Goal: Information Seeking & Learning: Understand process/instructions

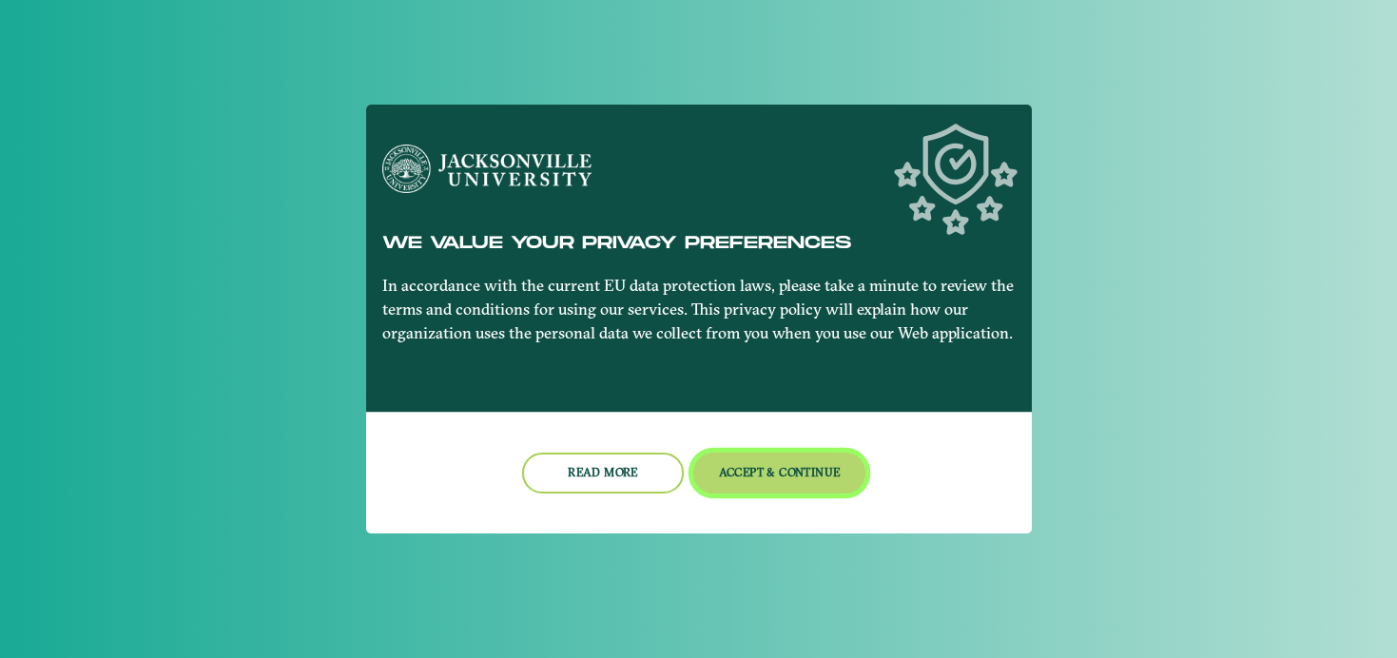
click at [783, 472] on button "Accept & Continue" at bounding box center [779, 473] width 172 height 41
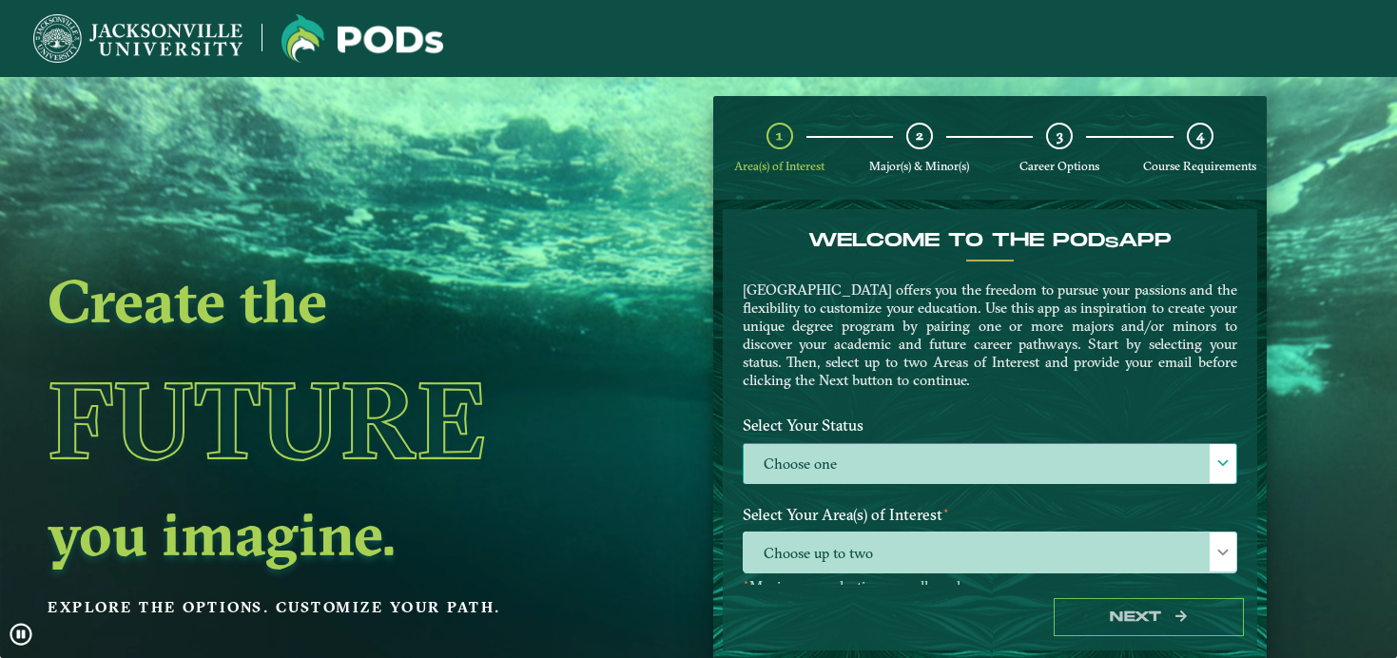
click at [817, 463] on label "Choose one" at bounding box center [989, 464] width 492 height 41
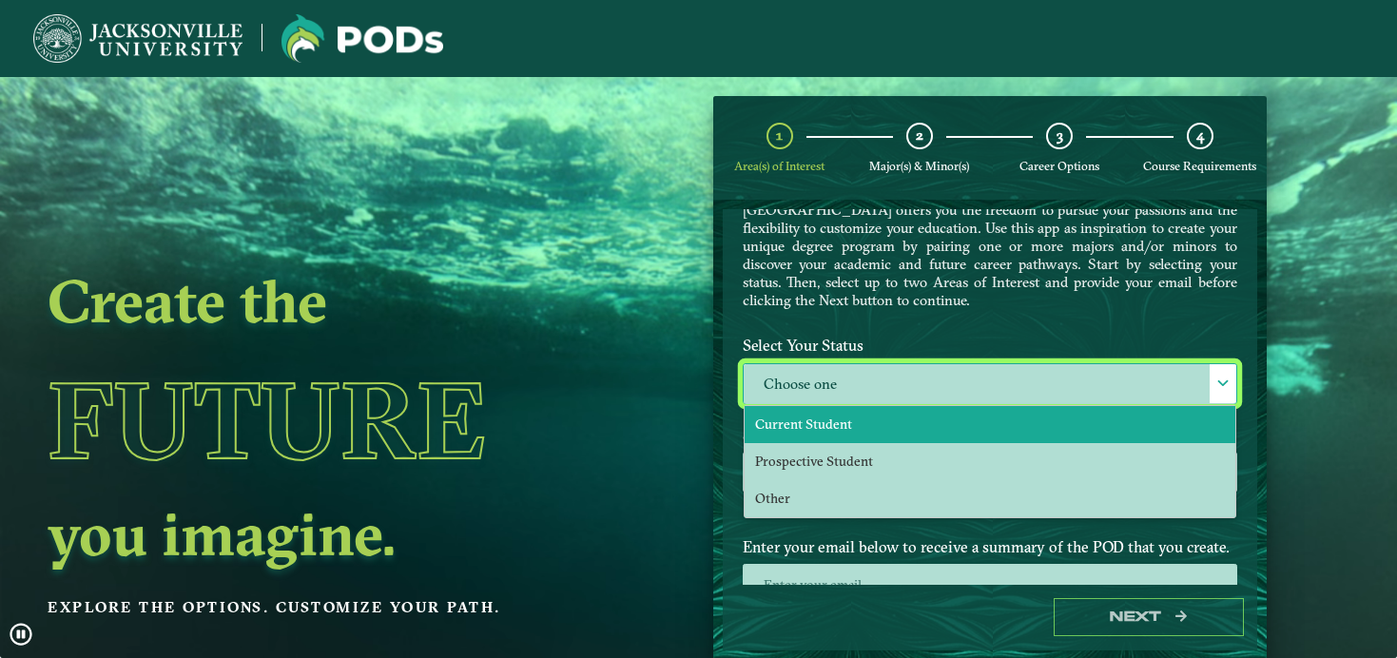
scroll to position [100, 0]
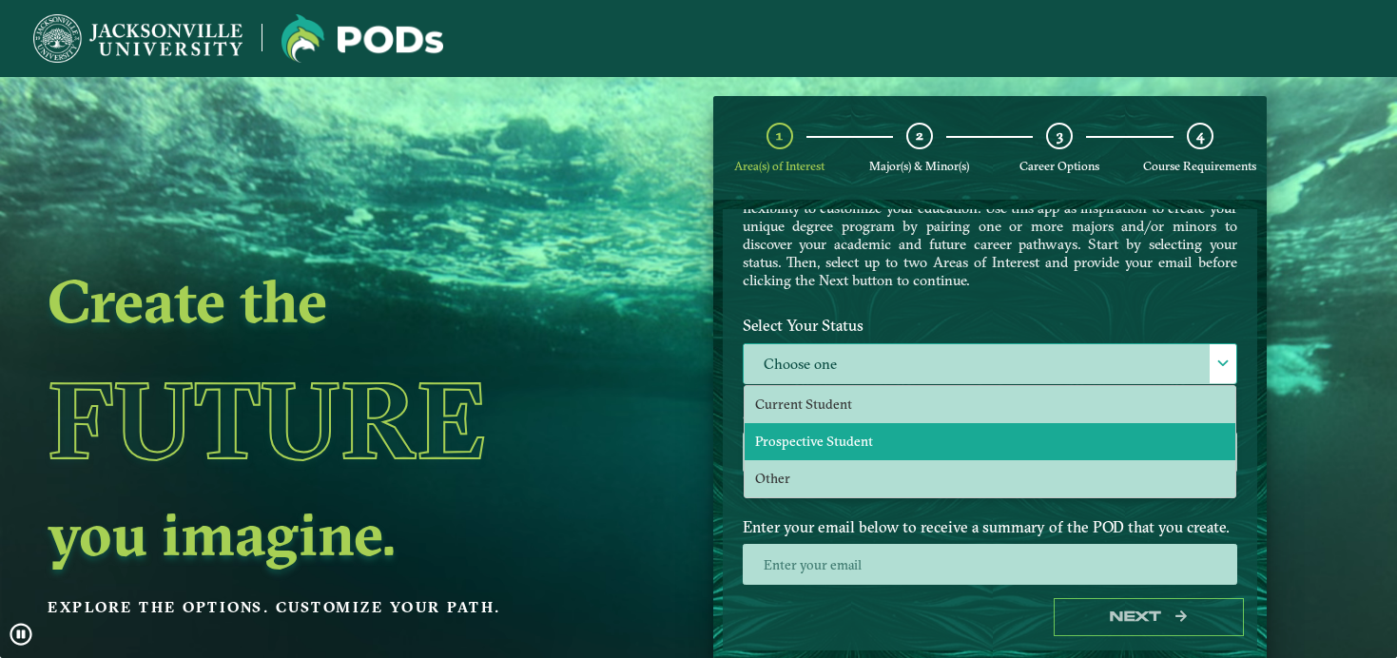
click at [820, 423] on li "Prospective Student" at bounding box center [989, 441] width 491 height 37
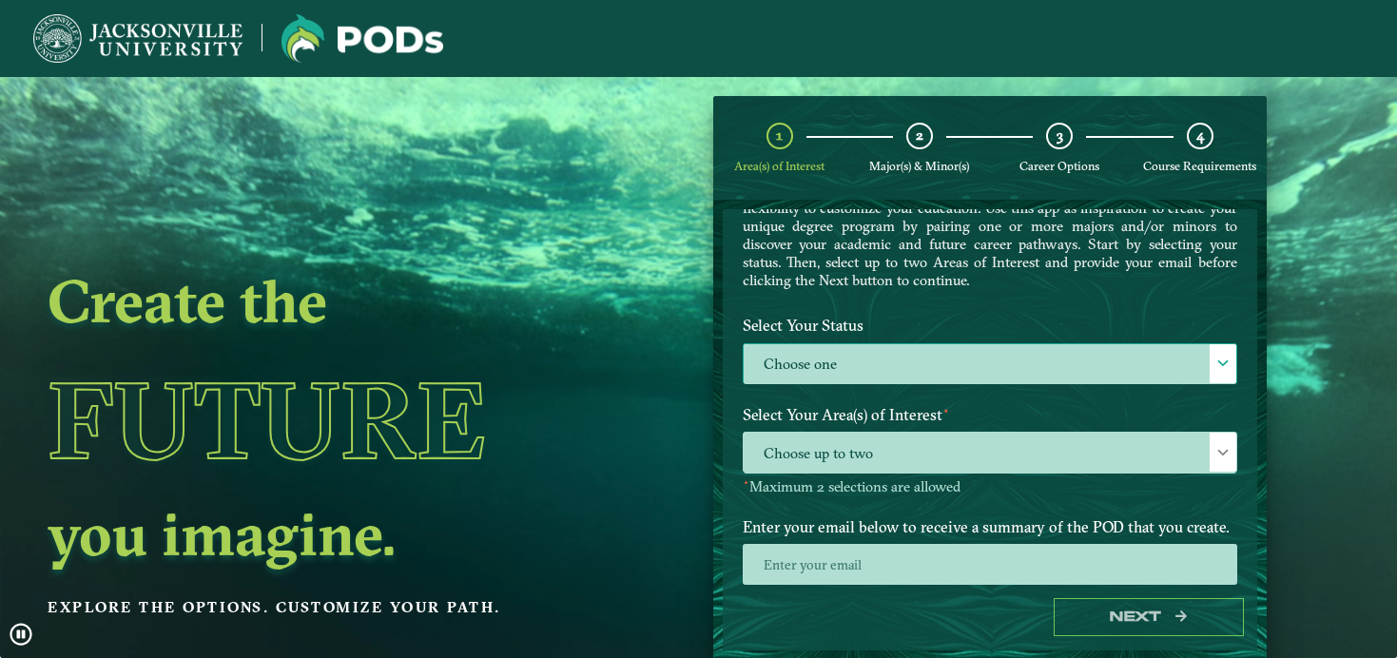
select select "[object Object]"
click at [823, 368] on label "Prospective Student" at bounding box center [989, 364] width 492 height 41
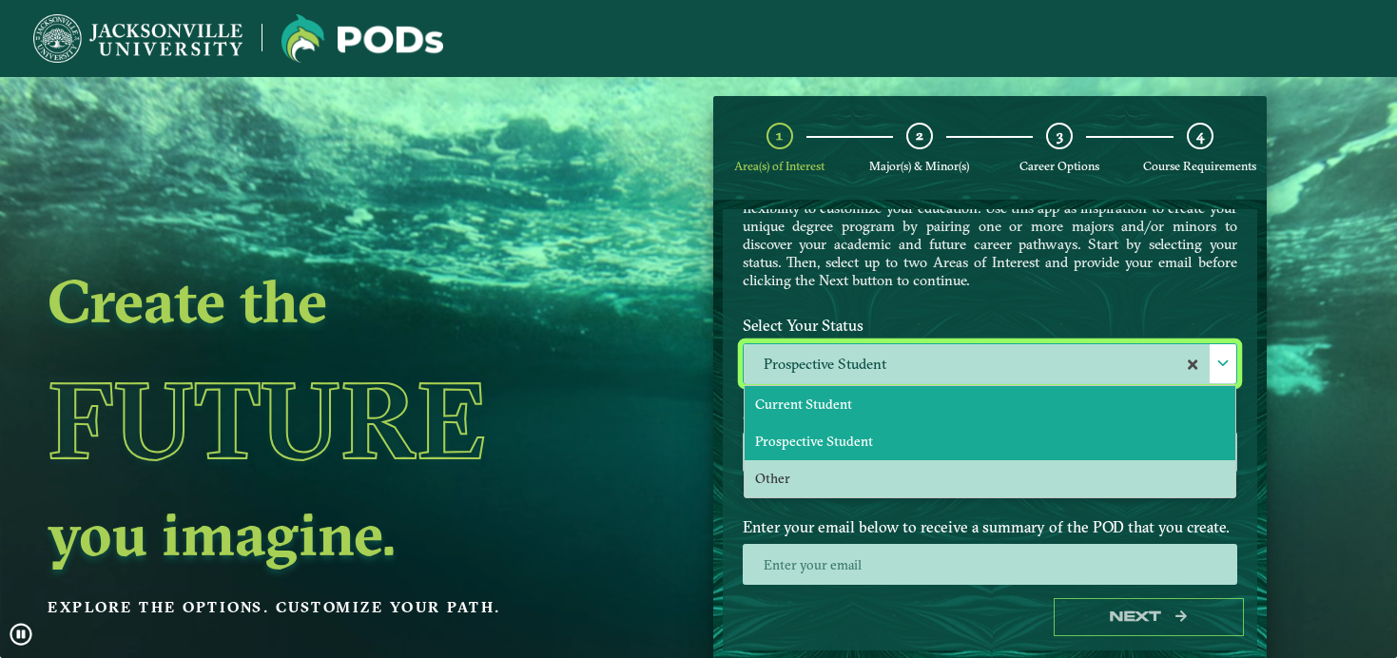
click at [832, 410] on span "Current Student" at bounding box center [803, 404] width 97 height 17
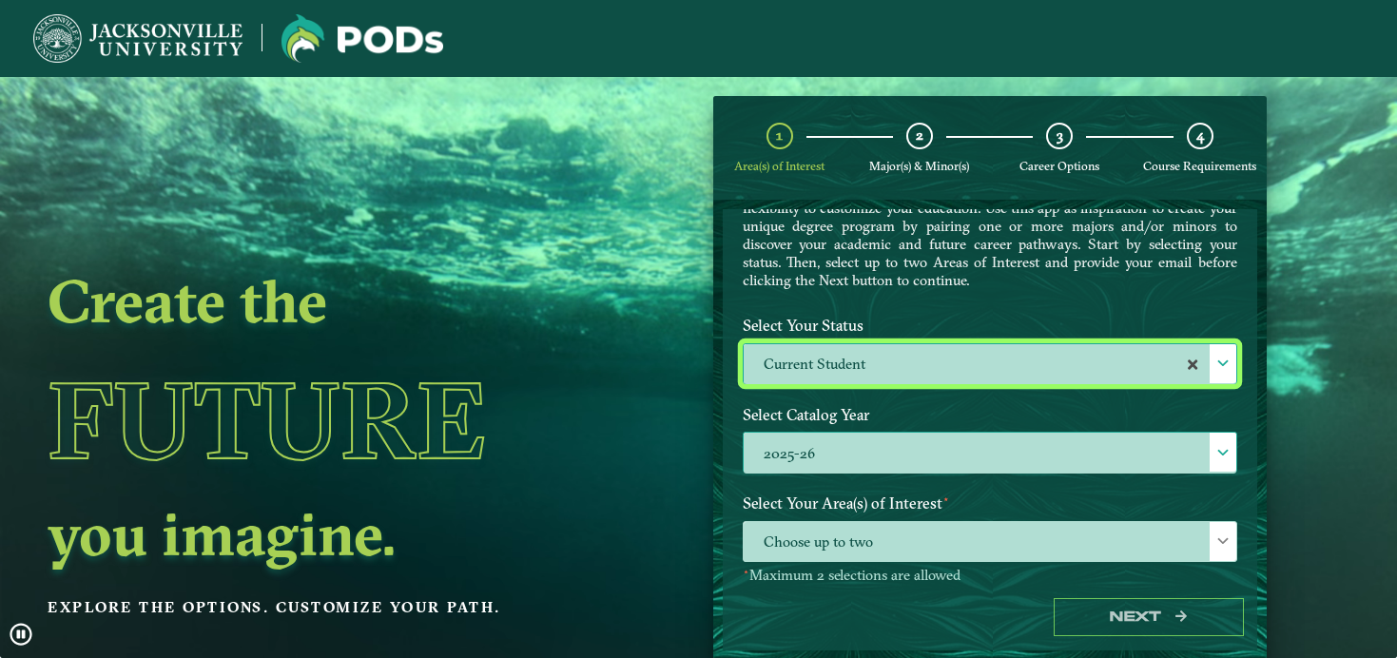
click at [835, 446] on label "2025-26" at bounding box center [989, 453] width 492 height 41
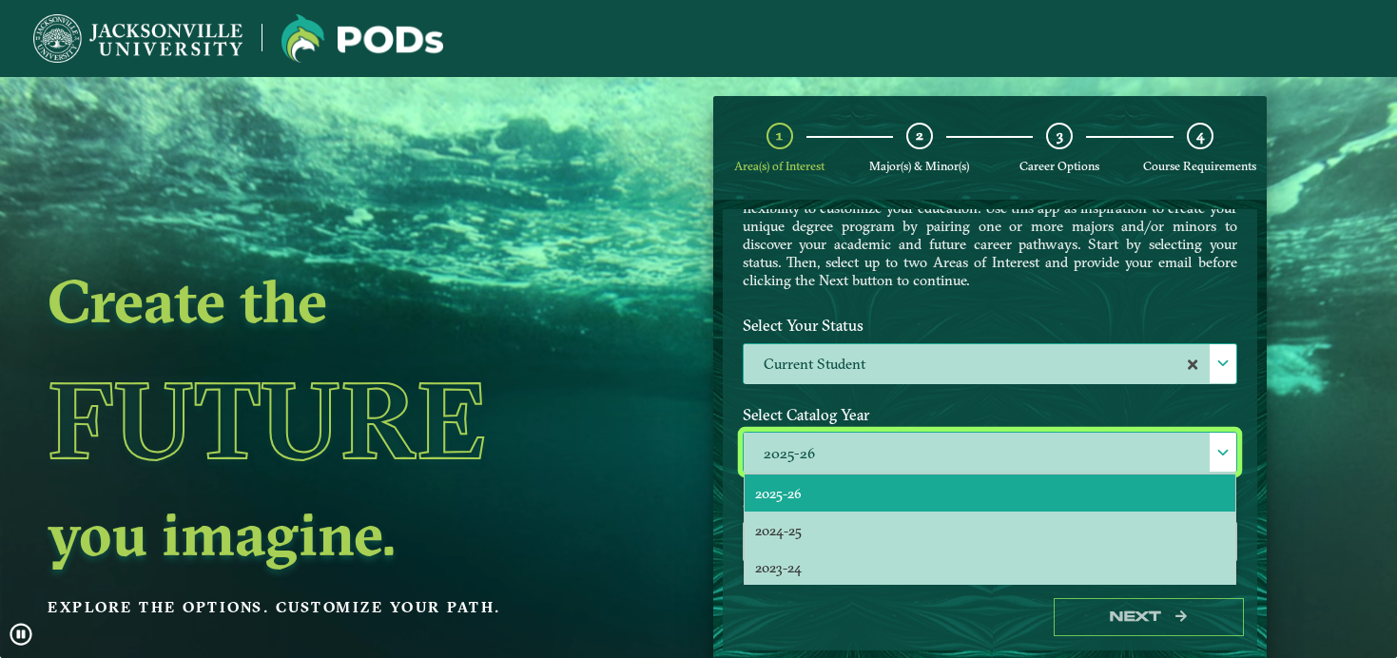
scroll to position [11, 86]
click at [888, 331] on label "Select Your Status" at bounding box center [989, 325] width 523 height 35
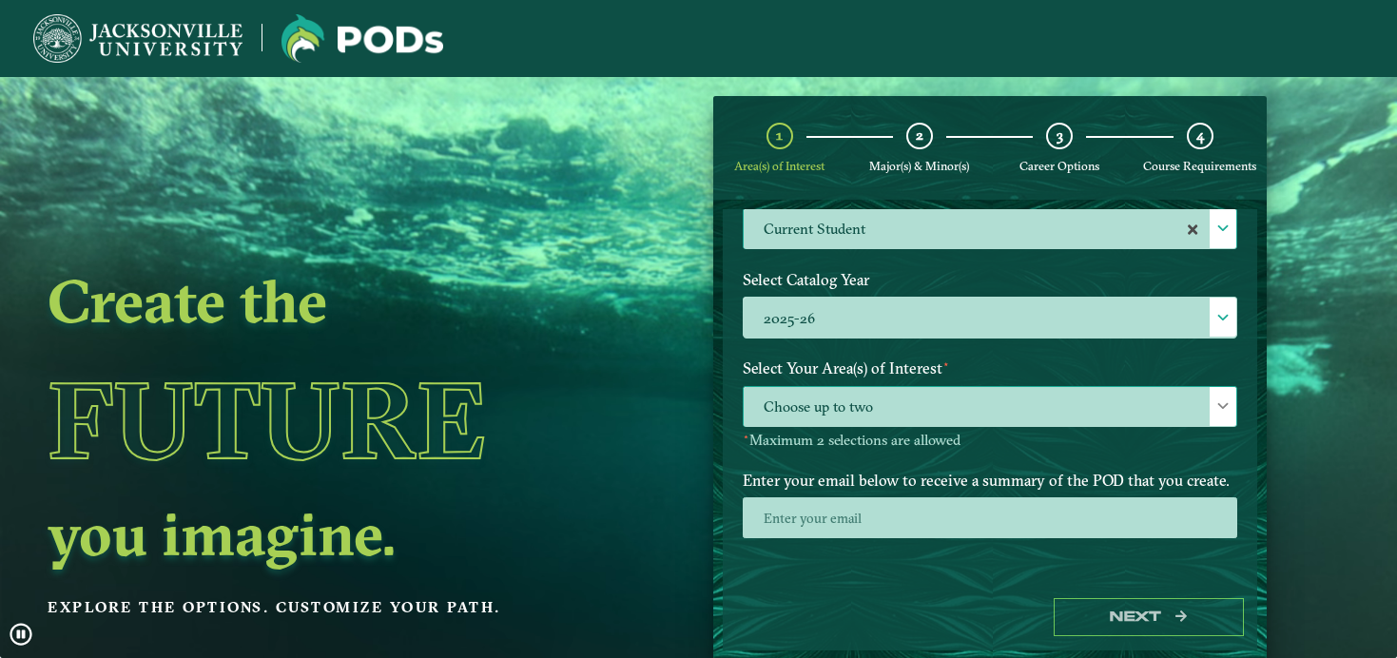
scroll to position [234, 0]
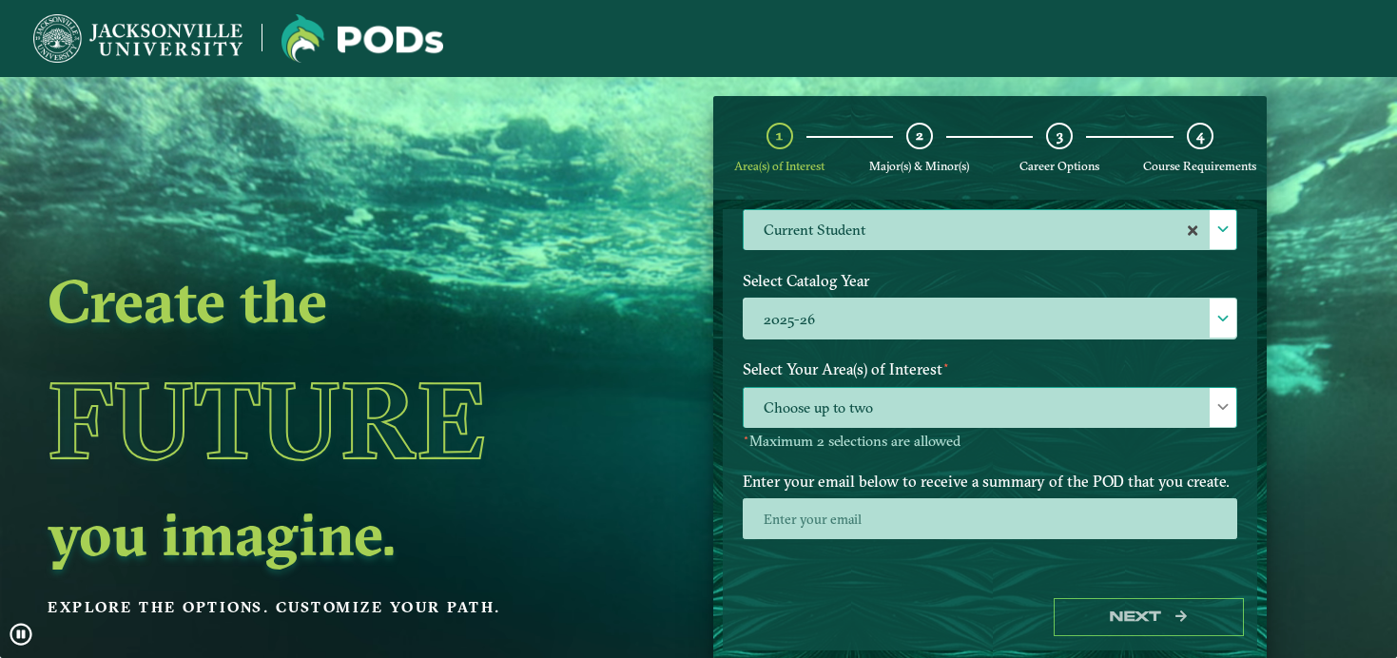
click at [884, 410] on span "Choose up to two" at bounding box center [989, 408] width 492 height 41
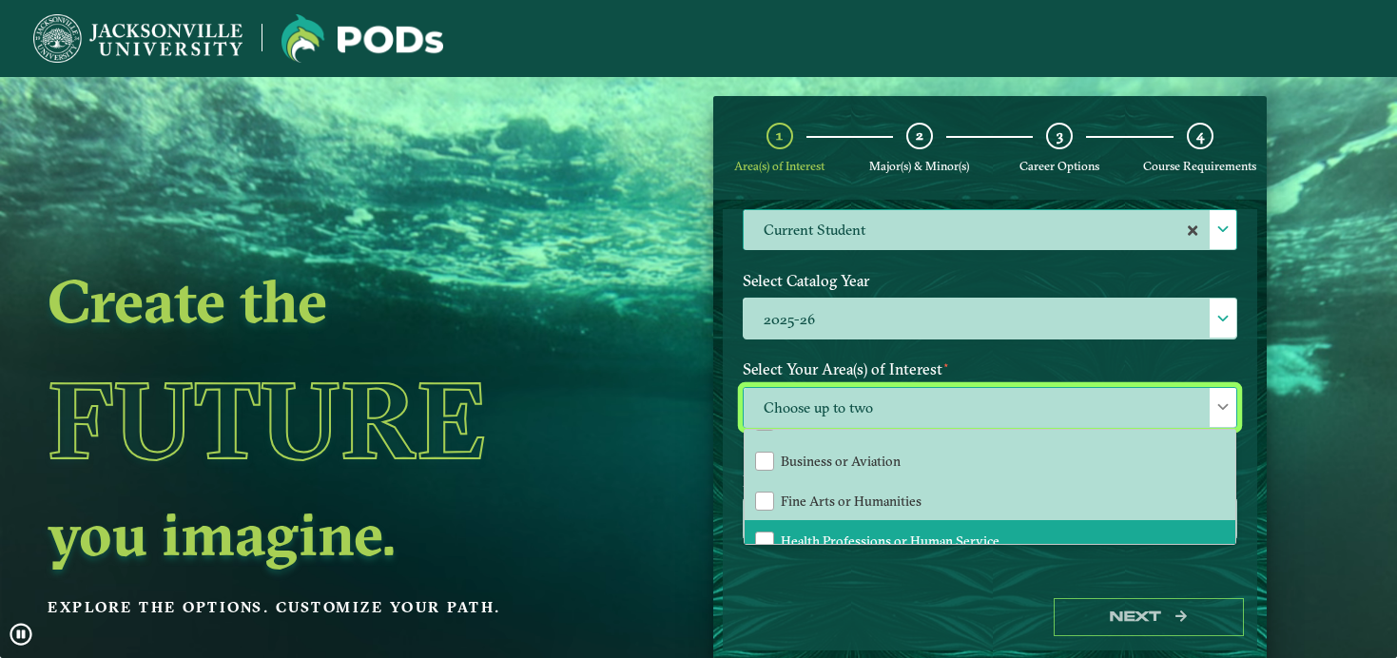
scroll to position [61, 0]
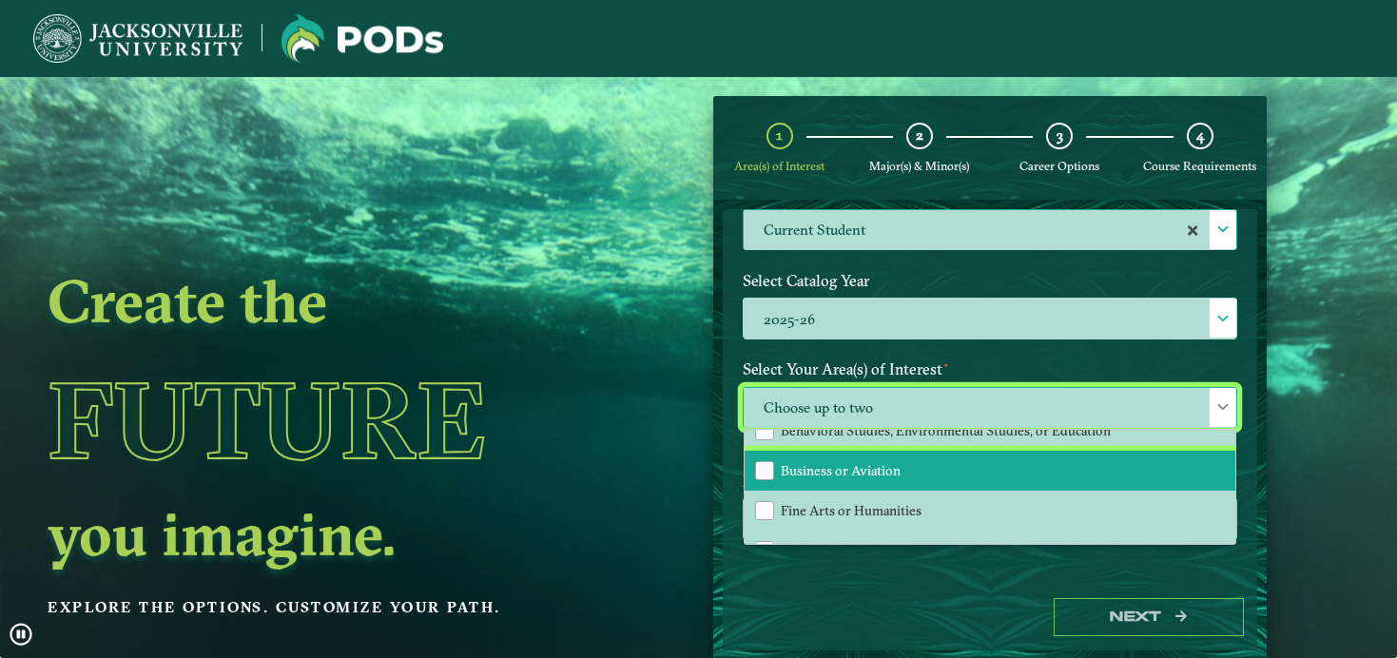
click at [801, 474] on span "Business or Aviation" at bounding box center [841, 470] width 120 height 17
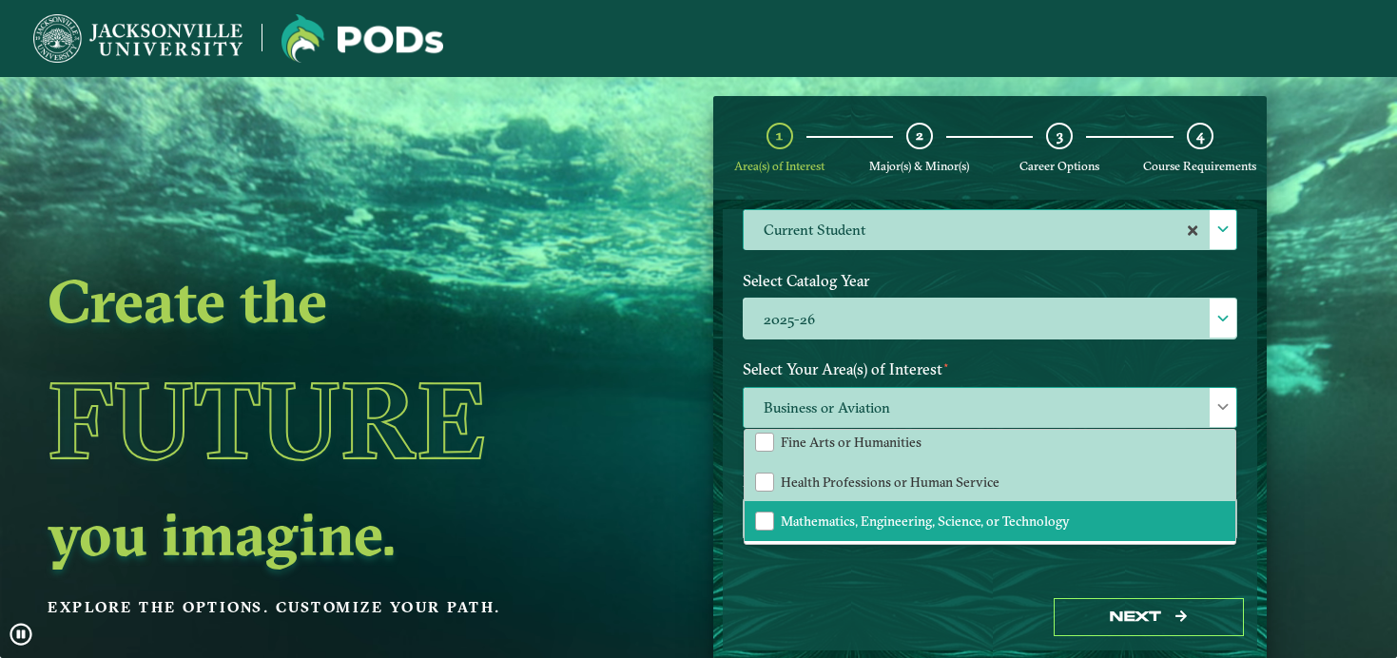
scroll to position [129, 0]
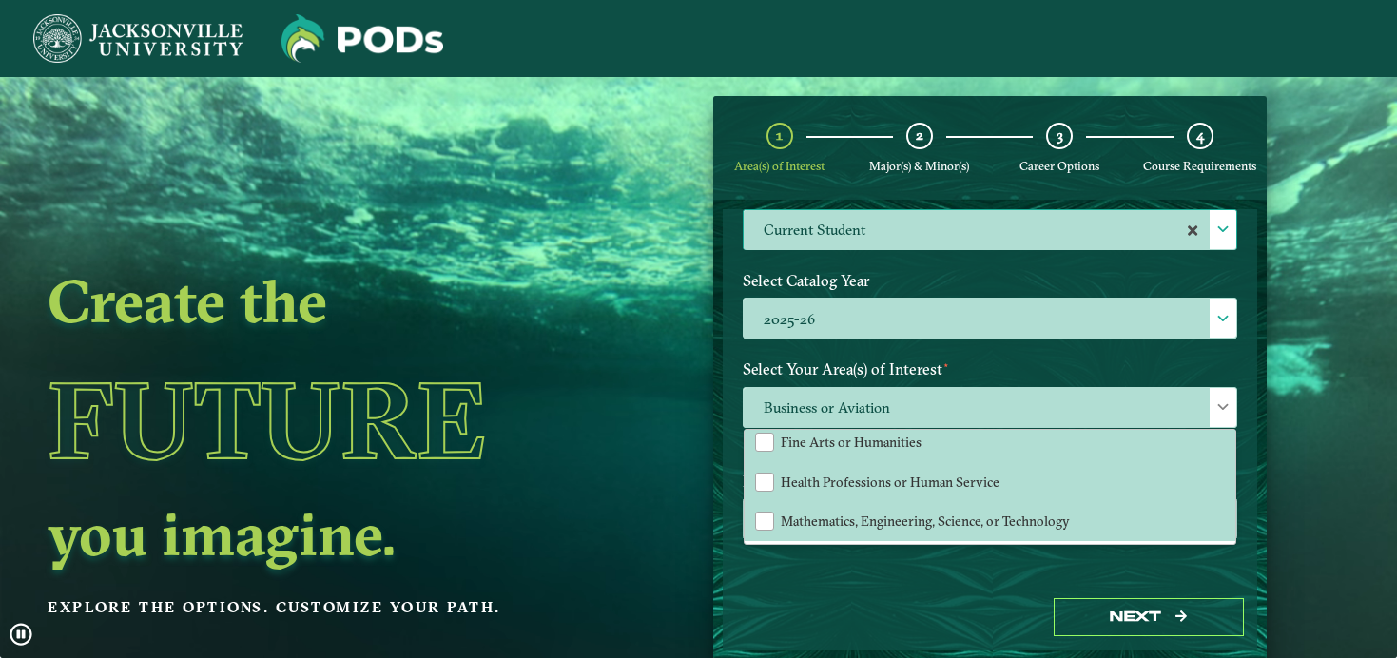
click at [889, 557] on div "Enter your email below to receive a summary of the POD that you create." at bounding box center [989, 515] width 523 height 103
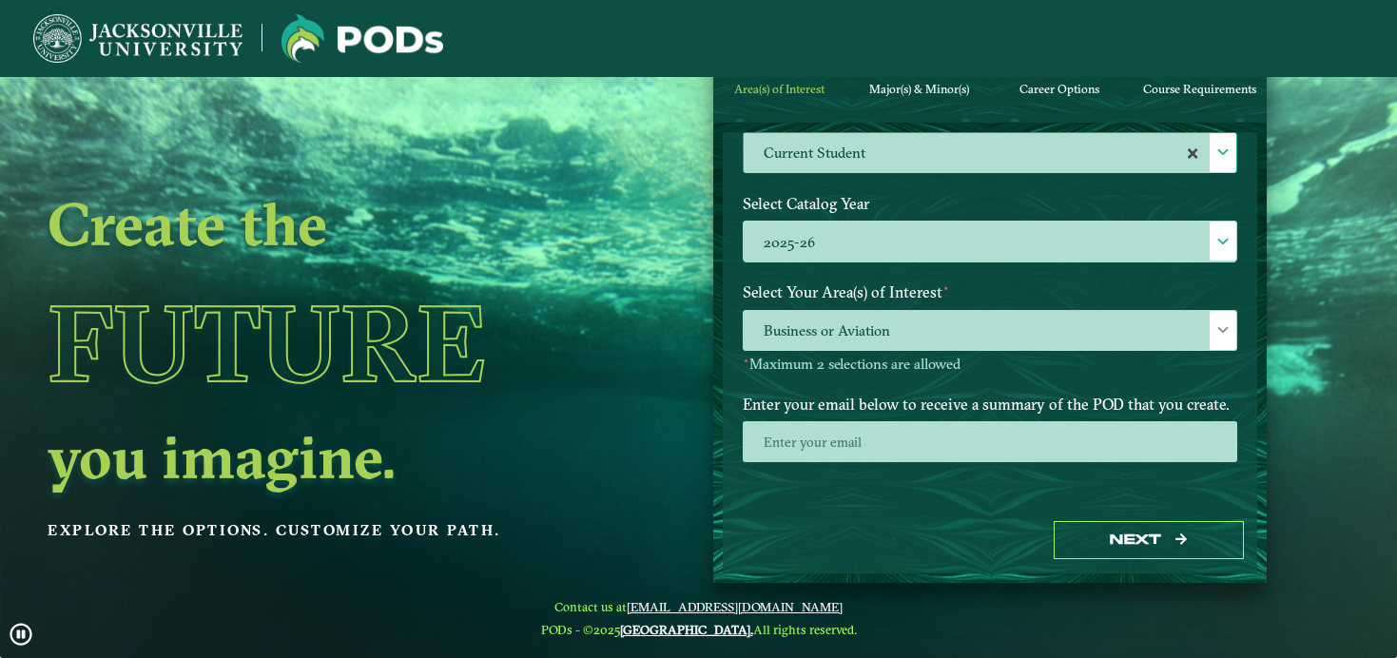
scroll to position [77, 0]
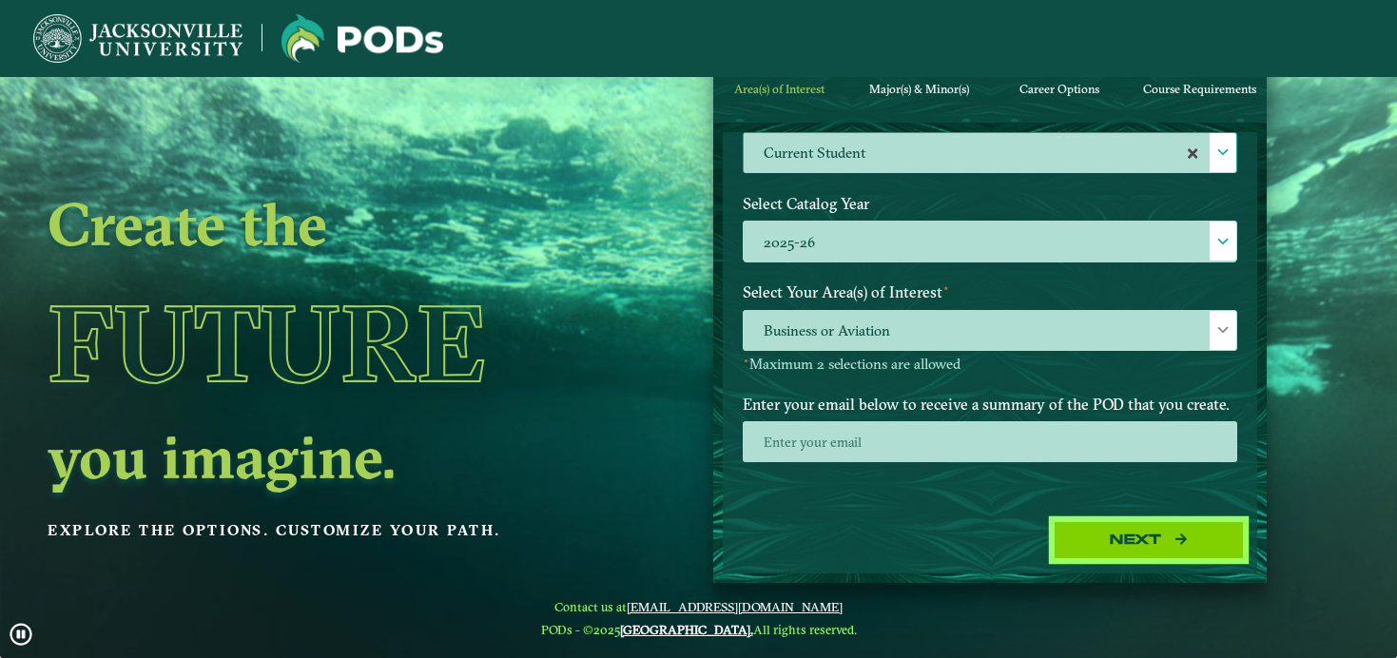
click at [1159, 544] on button "Next" at bounding box center [1148, 540] width 190 height 39
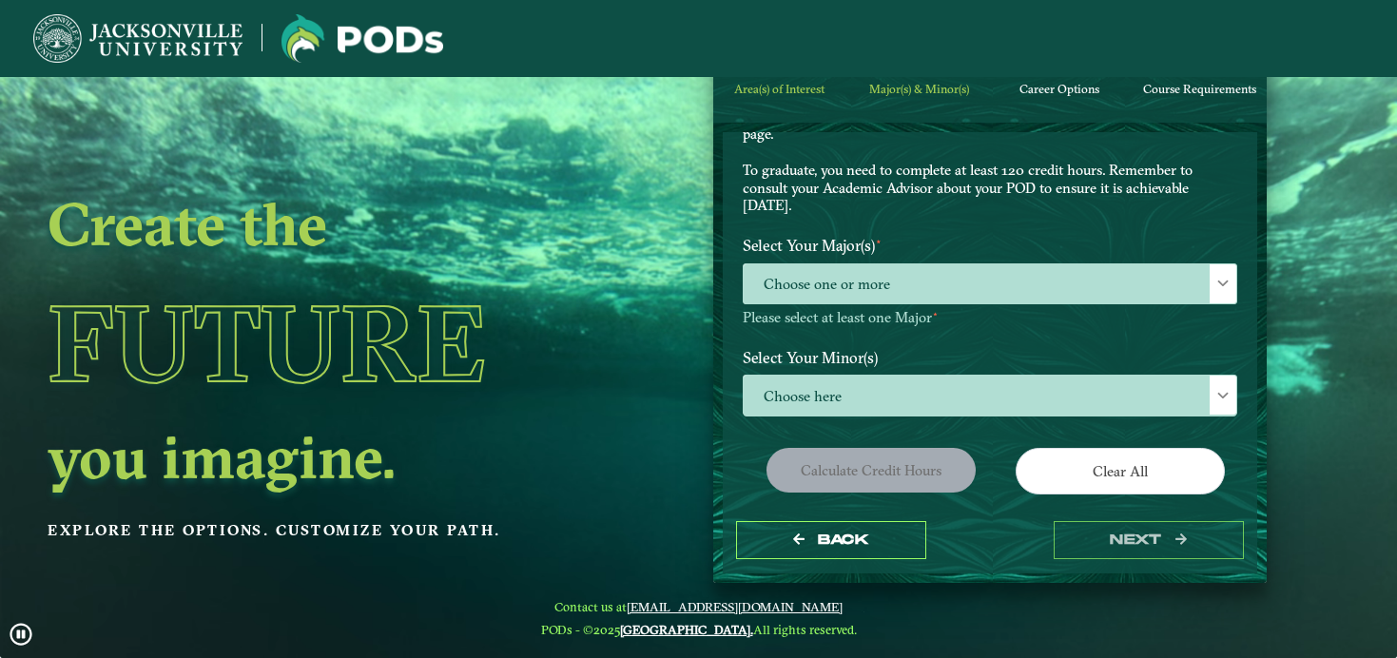
scroll to position [109, 0]
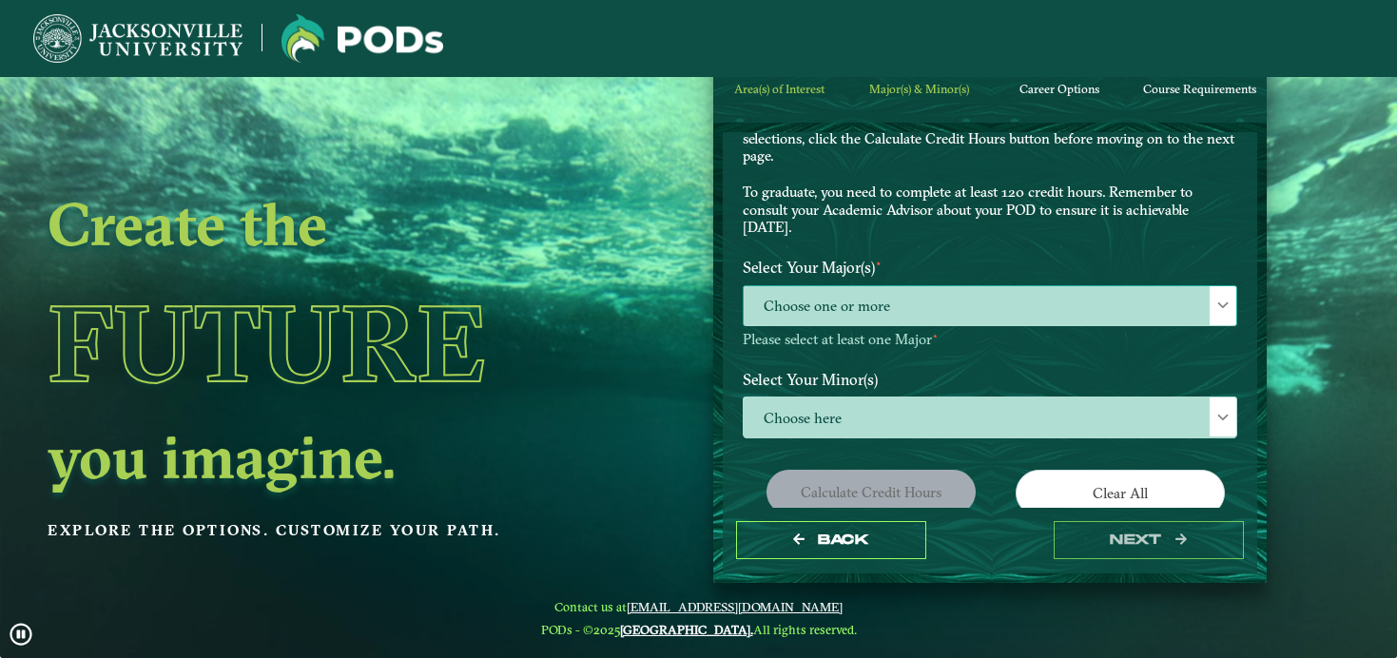
click at [903, 306] on span "Choose one or more" at bounding box center [989, 306] width 492 height 41
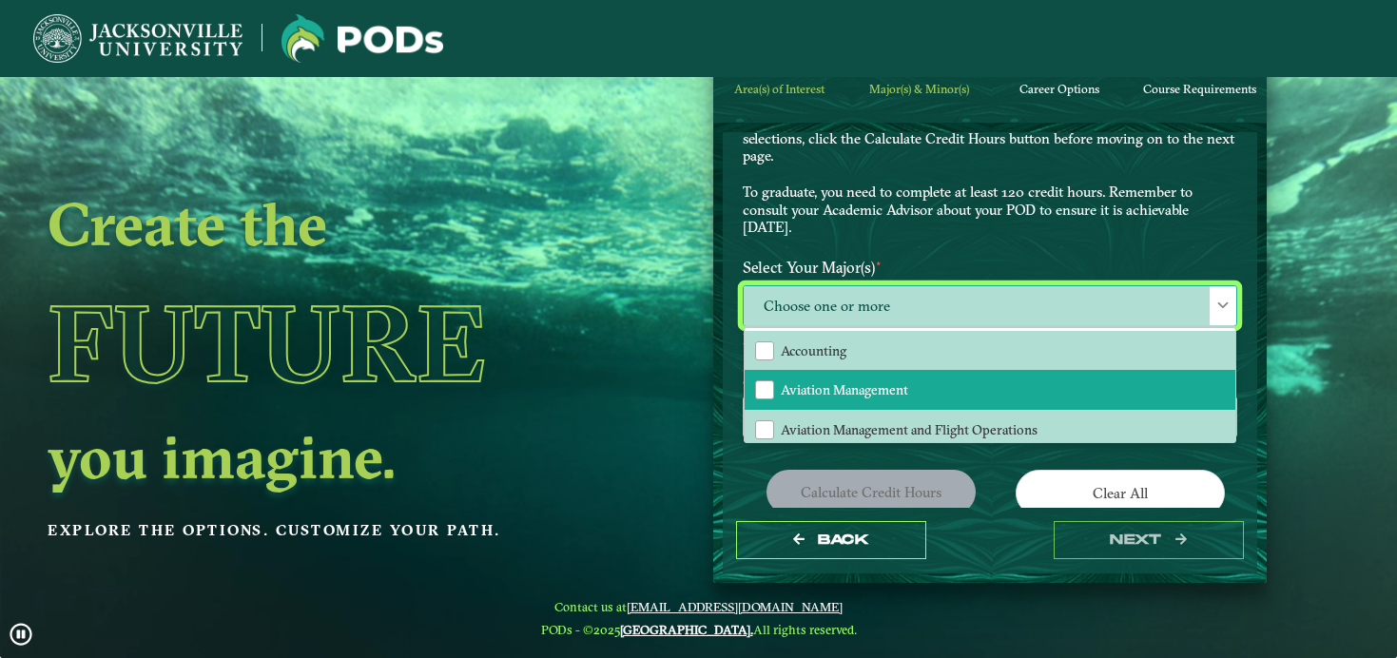
scroll to position [48, 0]
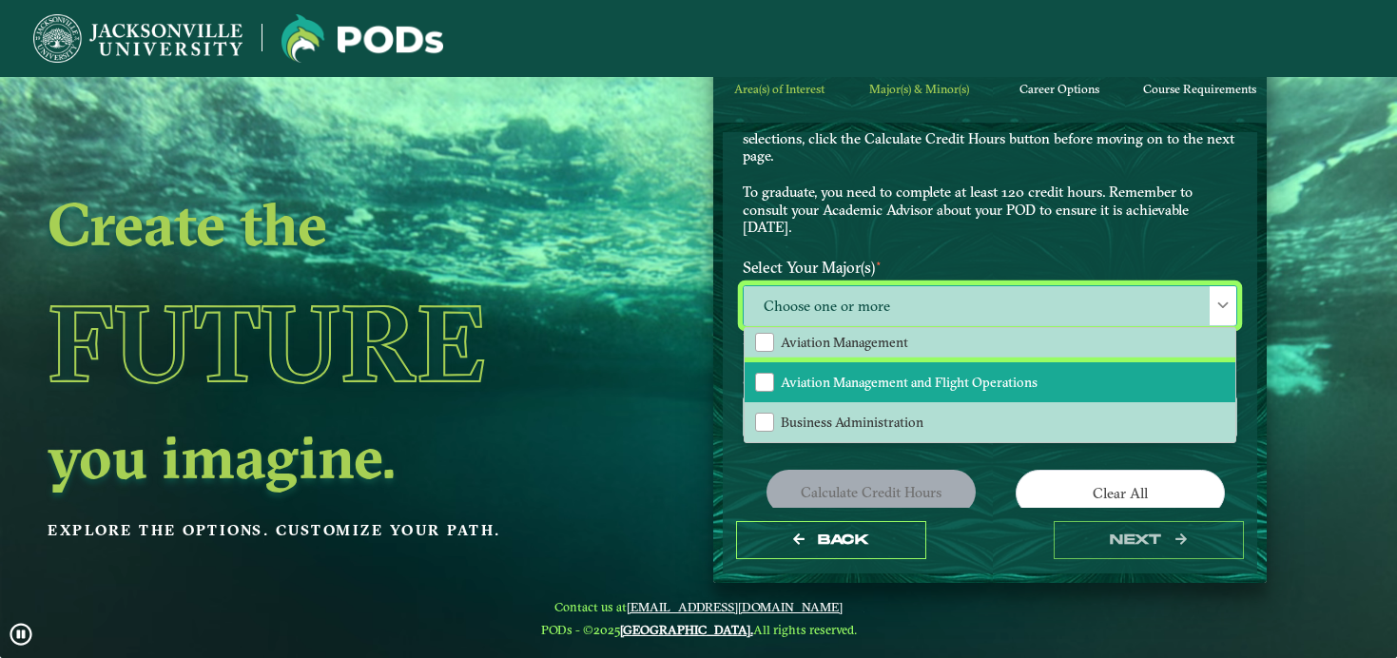
click at [867, 378] on span "Aviation Management and Flight Operations" at bounding box center [909, 382] width 257 height 17
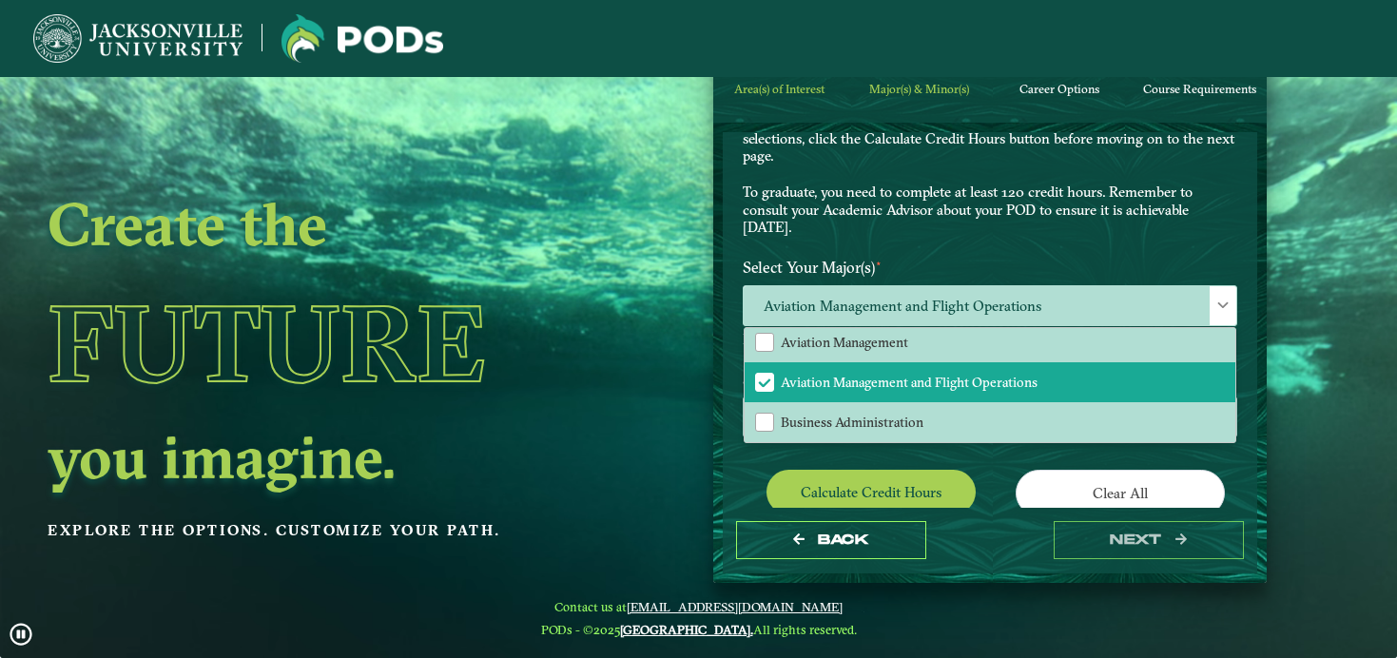
click at [1005, 520] on div "Back next" at bounding box center [990, 541] width 534 height 66
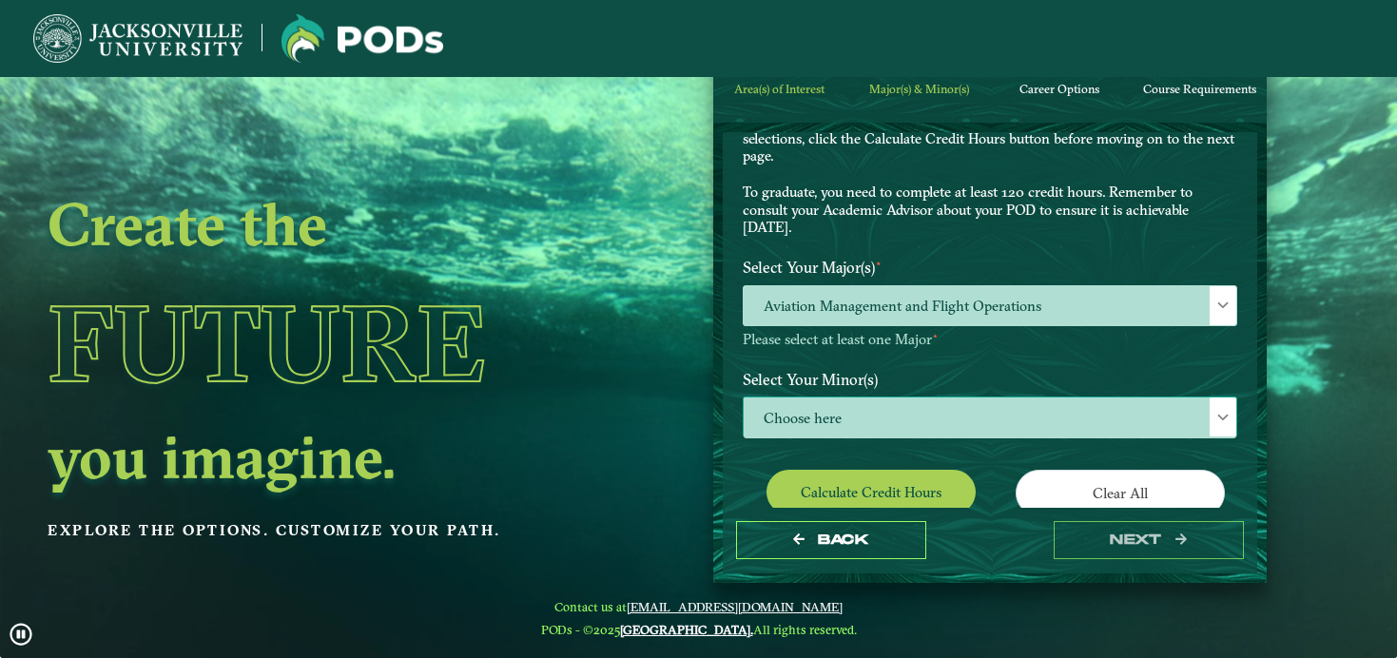
click at [980, 398] on span "Choose here" at bounding box center [989, 417] width 492 height 41
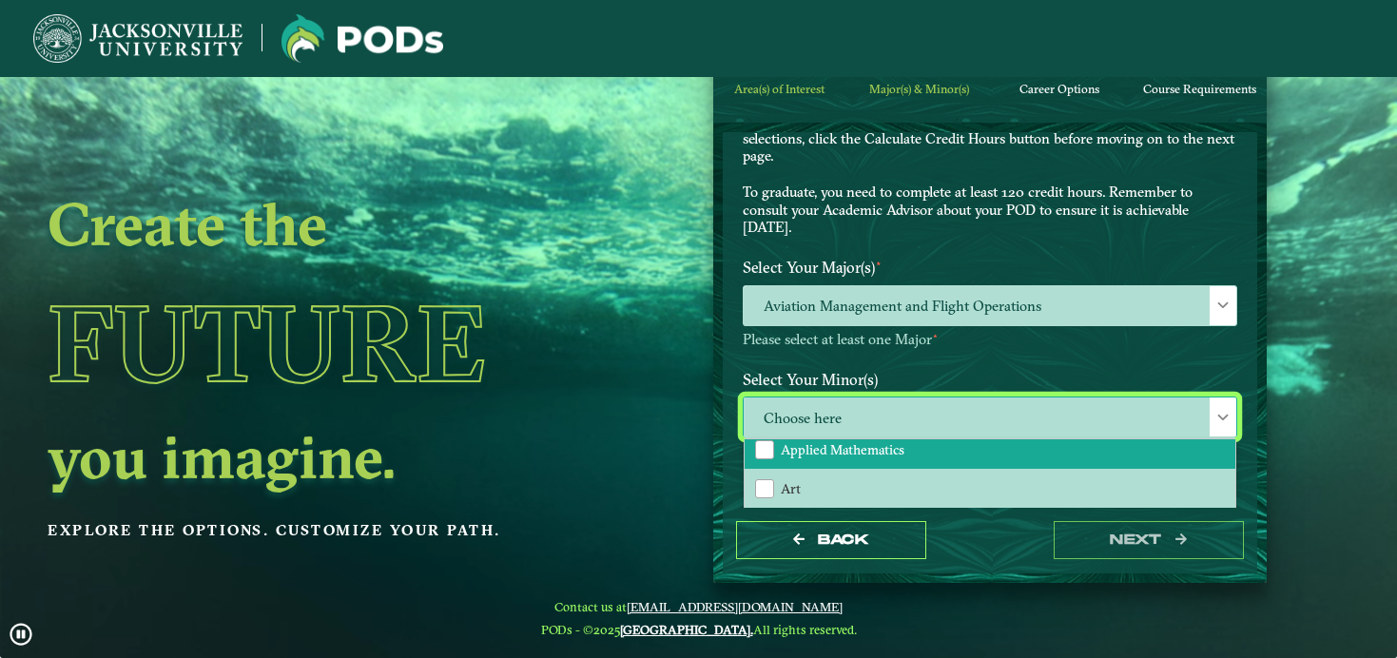
scroll to position [143, 0]
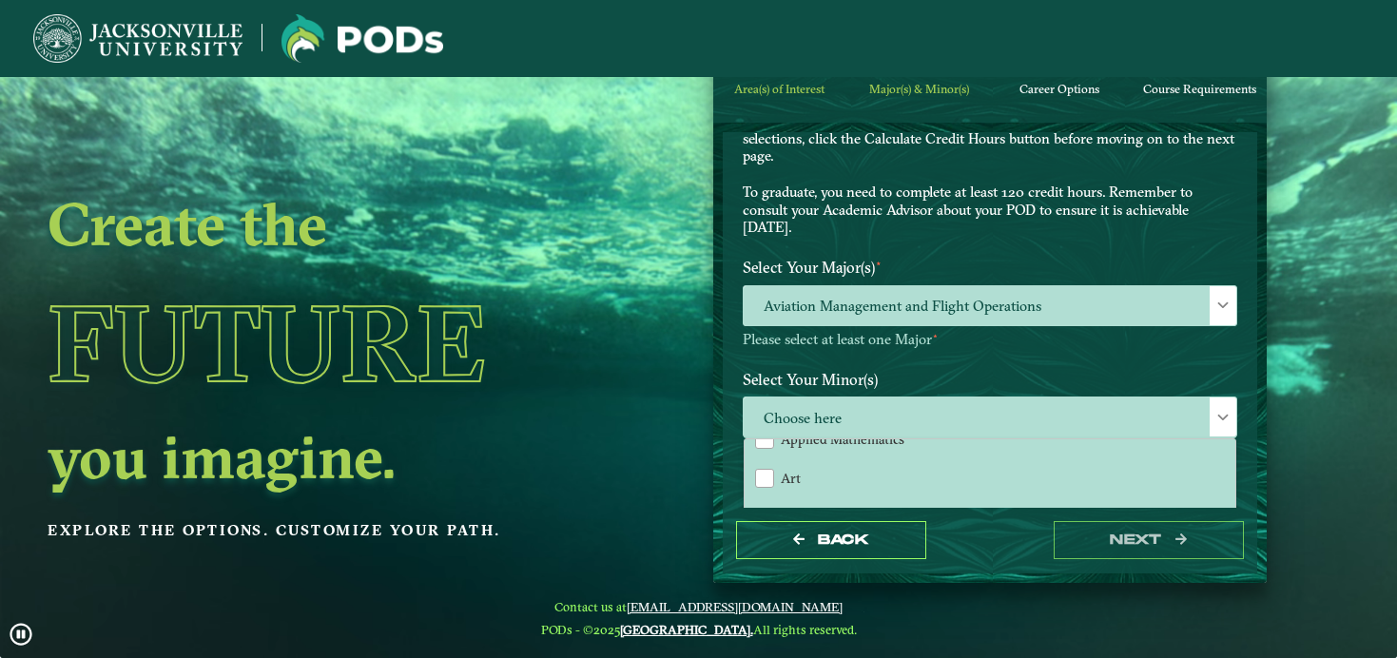
click at [987, 532] on div "Back next" at bounding box center [990, 541] width 534 height 66
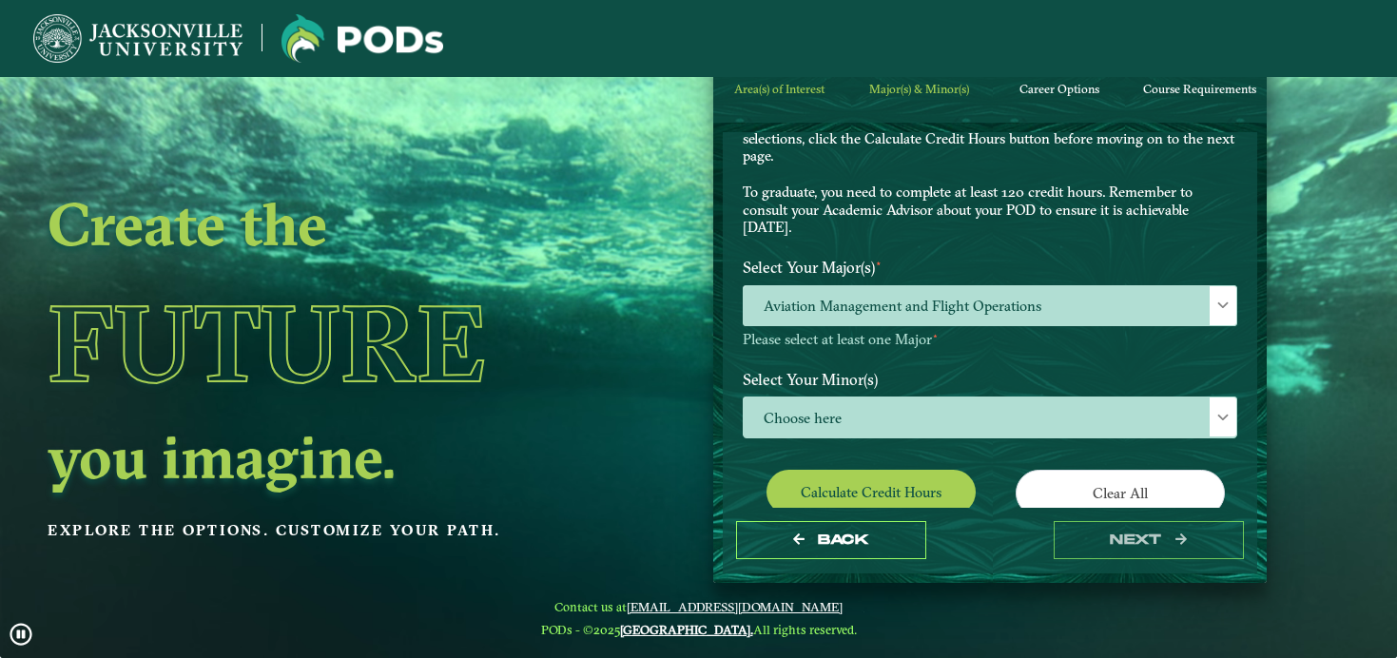
click at [943, 508] on div "Back next" at bounding box center [990, 541] width 534 height 66
click at [919, 485] on button "Calculate credit hours" at bounding box center [870, 492] width 209 height 45
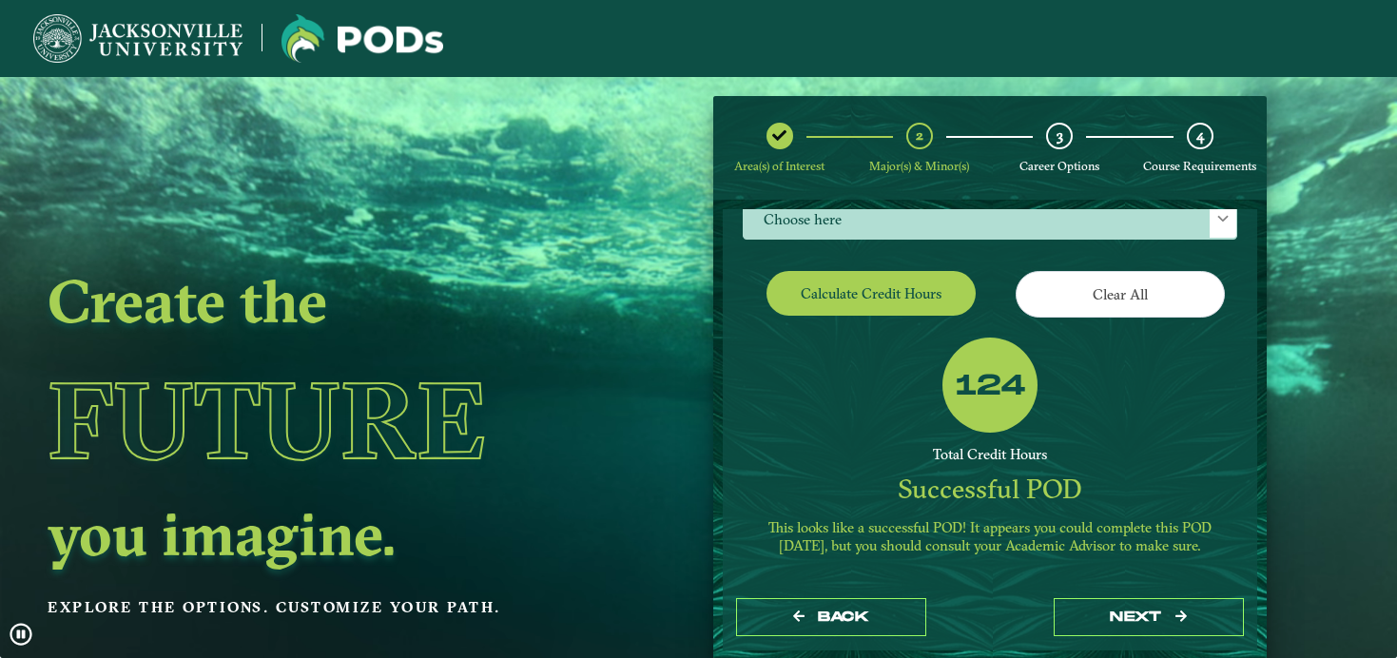
scroll to position [378, 0]
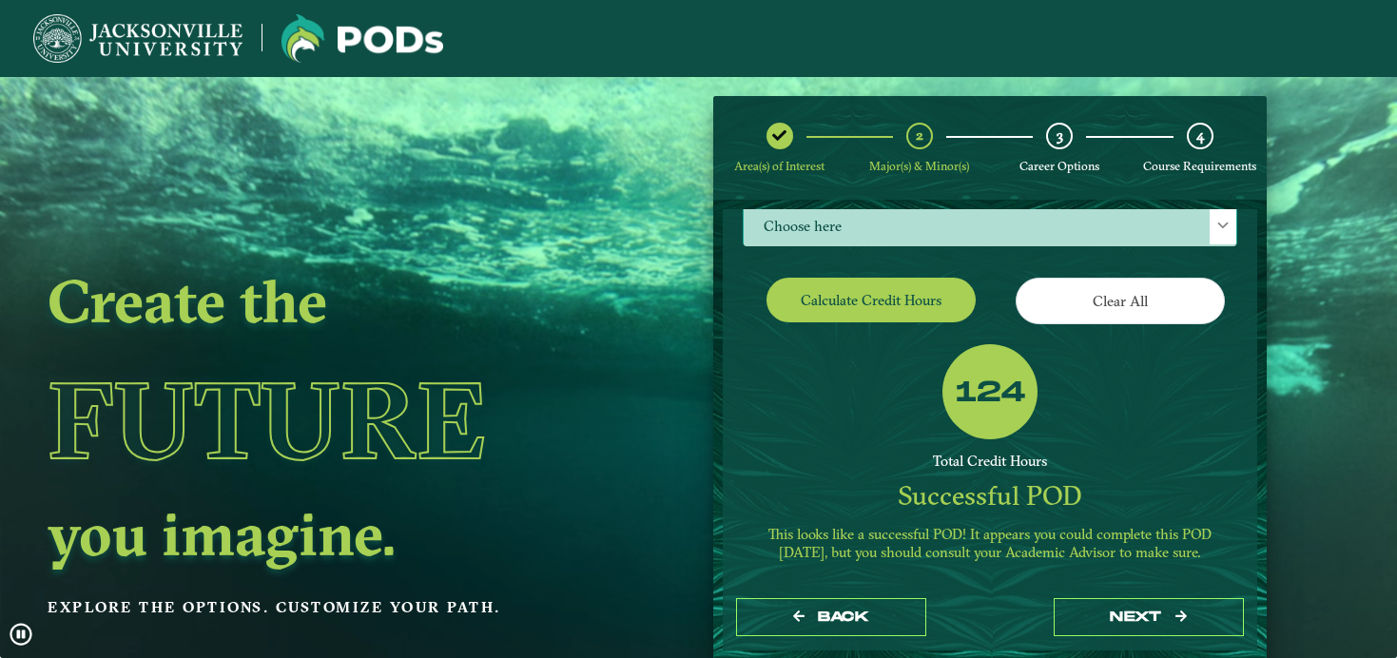
click at [975, 222] on span "Choose here" at bounding box center [989, 225] width 492 height 41
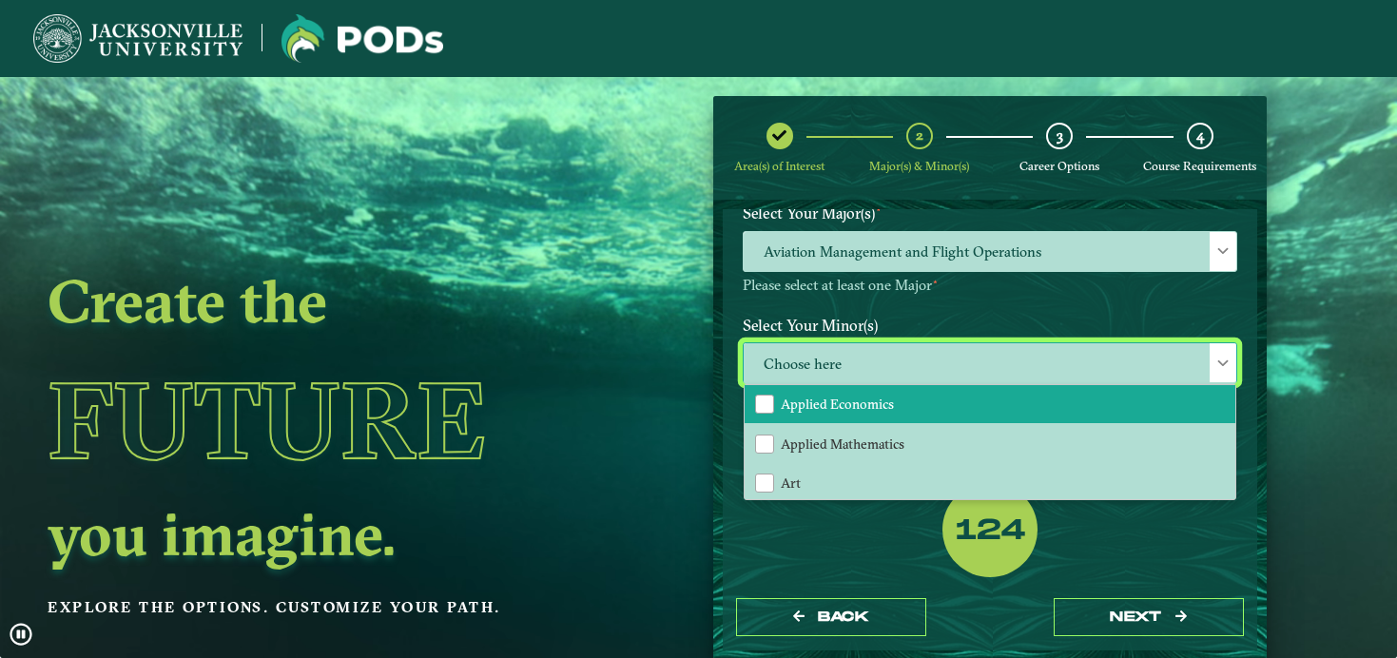
scroll to position [94, 0]
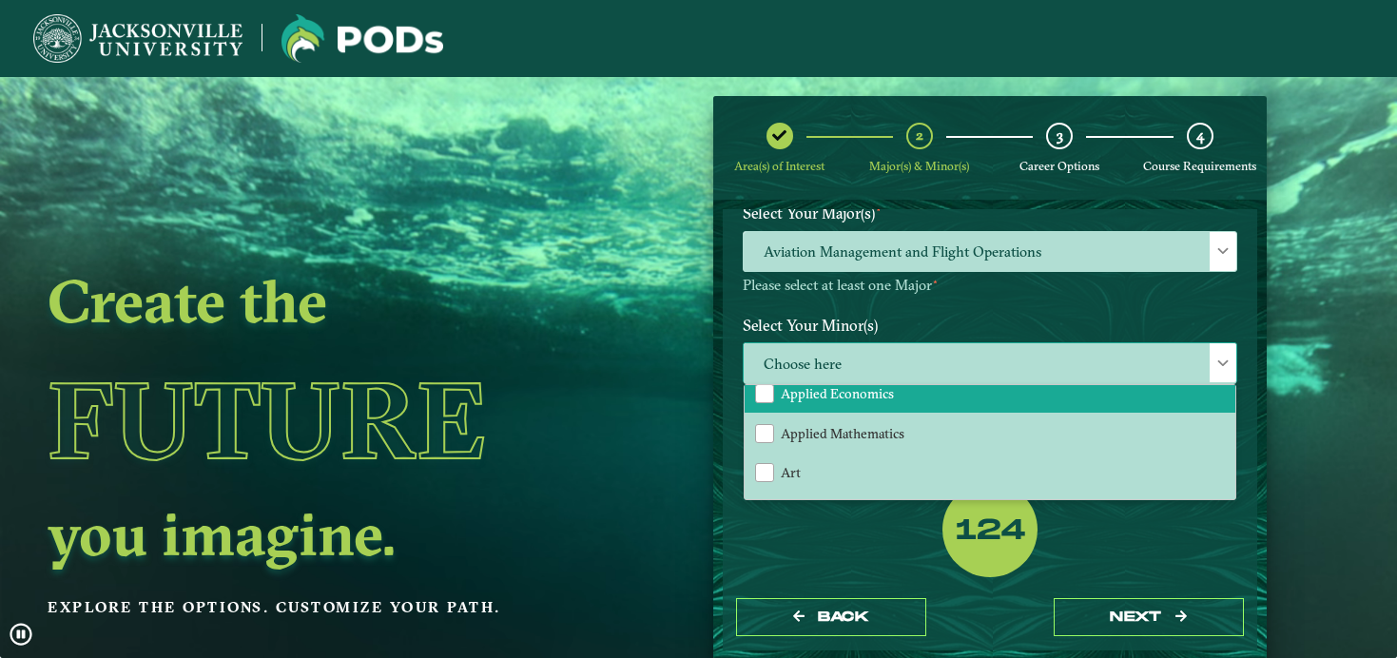
click at [888, 387] on span "Applied Economics" at bounding box center [837, 393] width 113 height 17
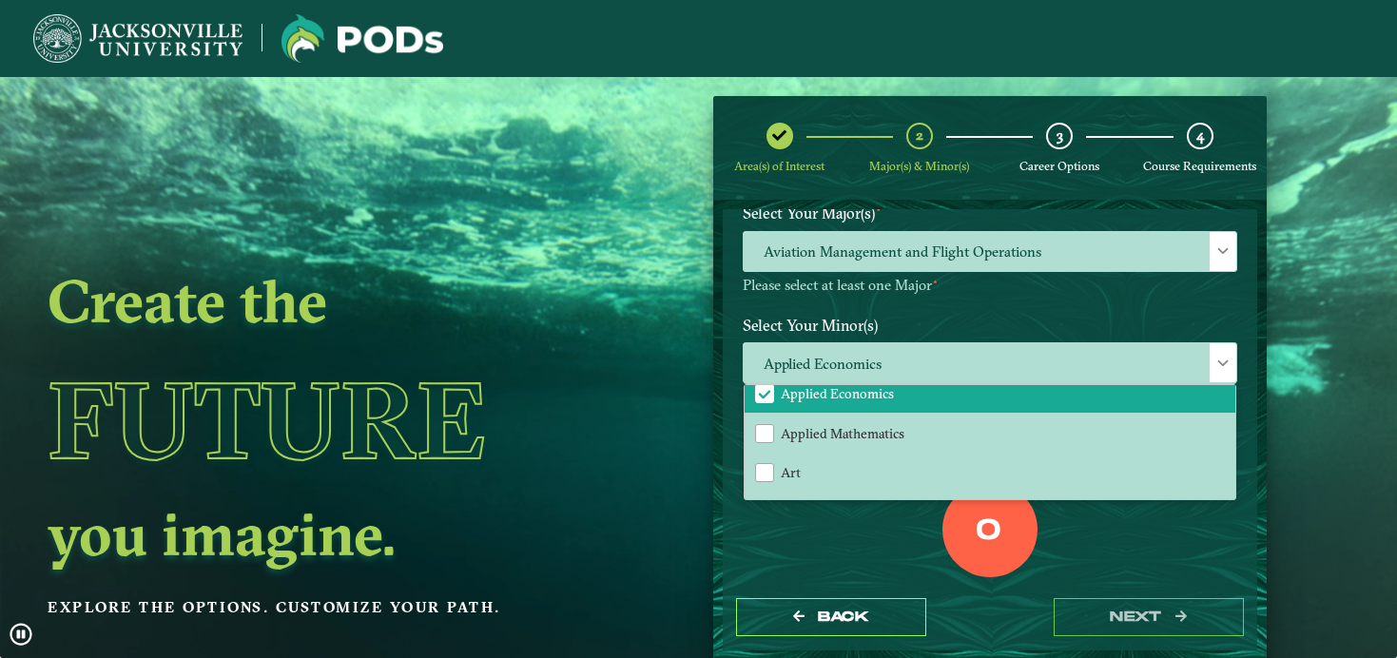
click at [843, 544] on div "0 Total Credit Hours" at bounding box center [989, 563] width 523 height 162
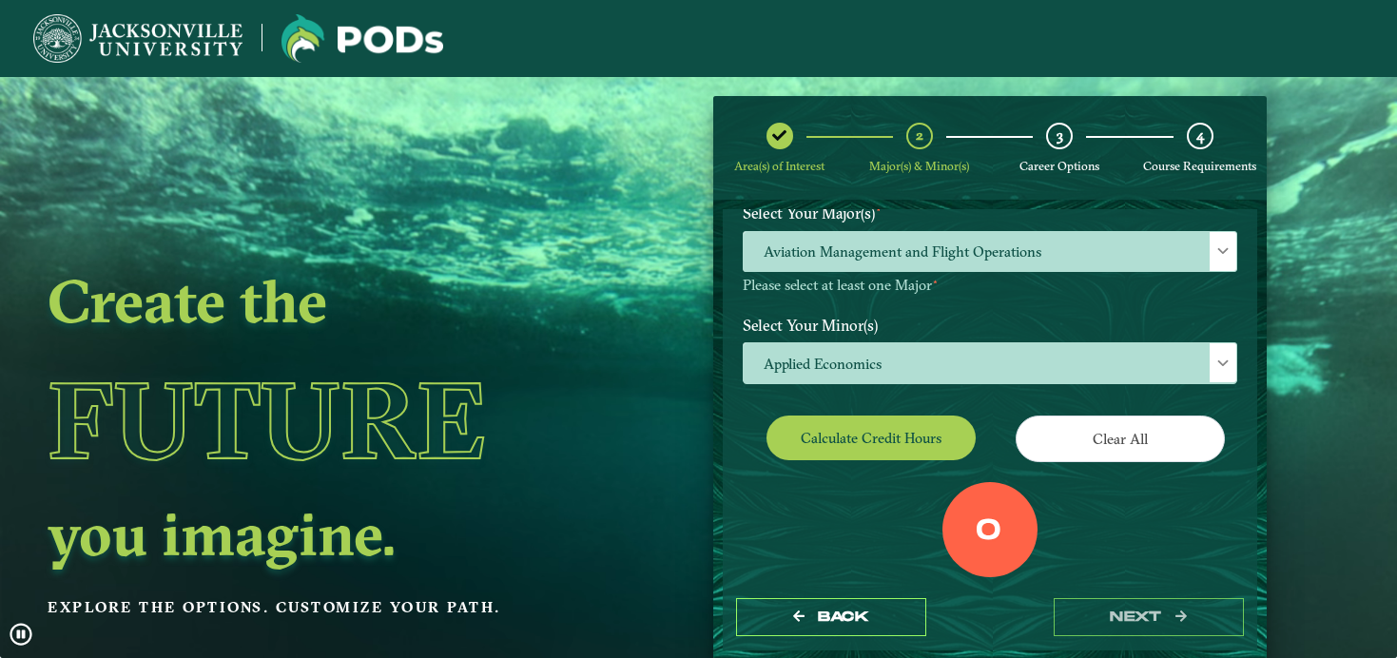
click at [850, 429] on button "Calculate credit hours" at bounding box center [870, 437] width 209 height 45
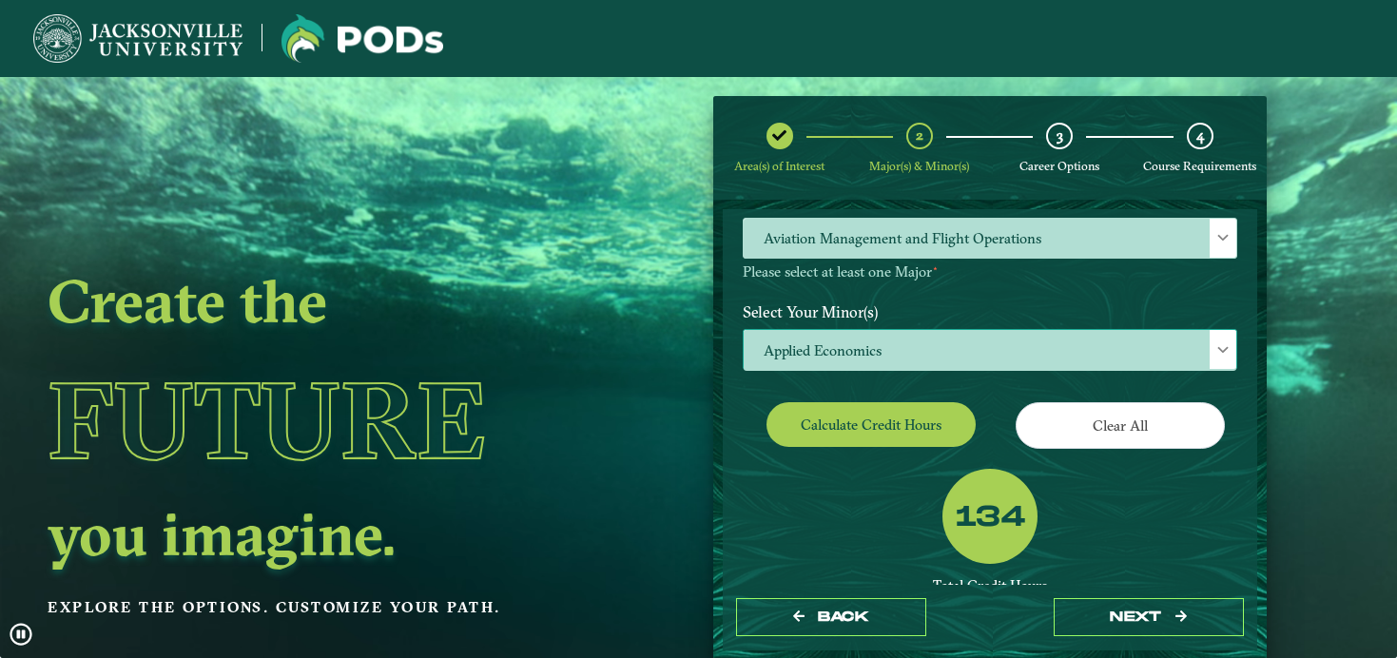
click at [857, 353] on span "Applied Economics" at bounding box center [989, 350] width 492 height 41
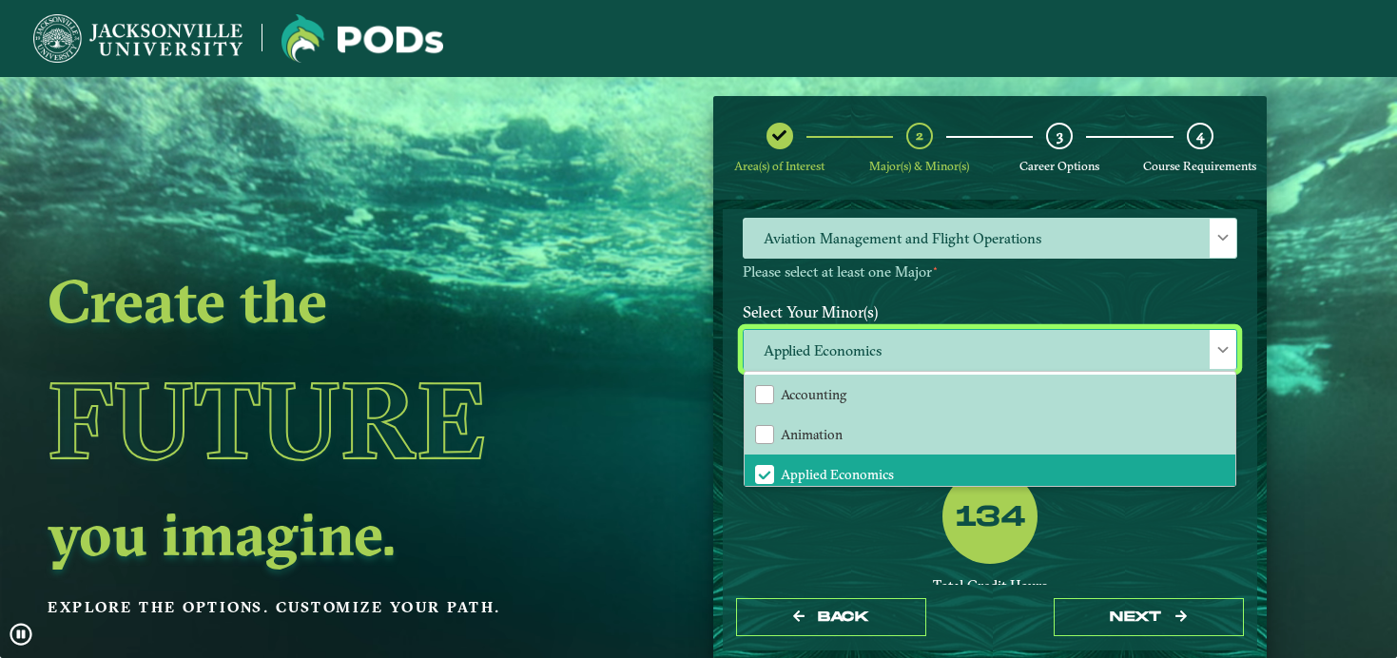
scroll to position [11, 86]
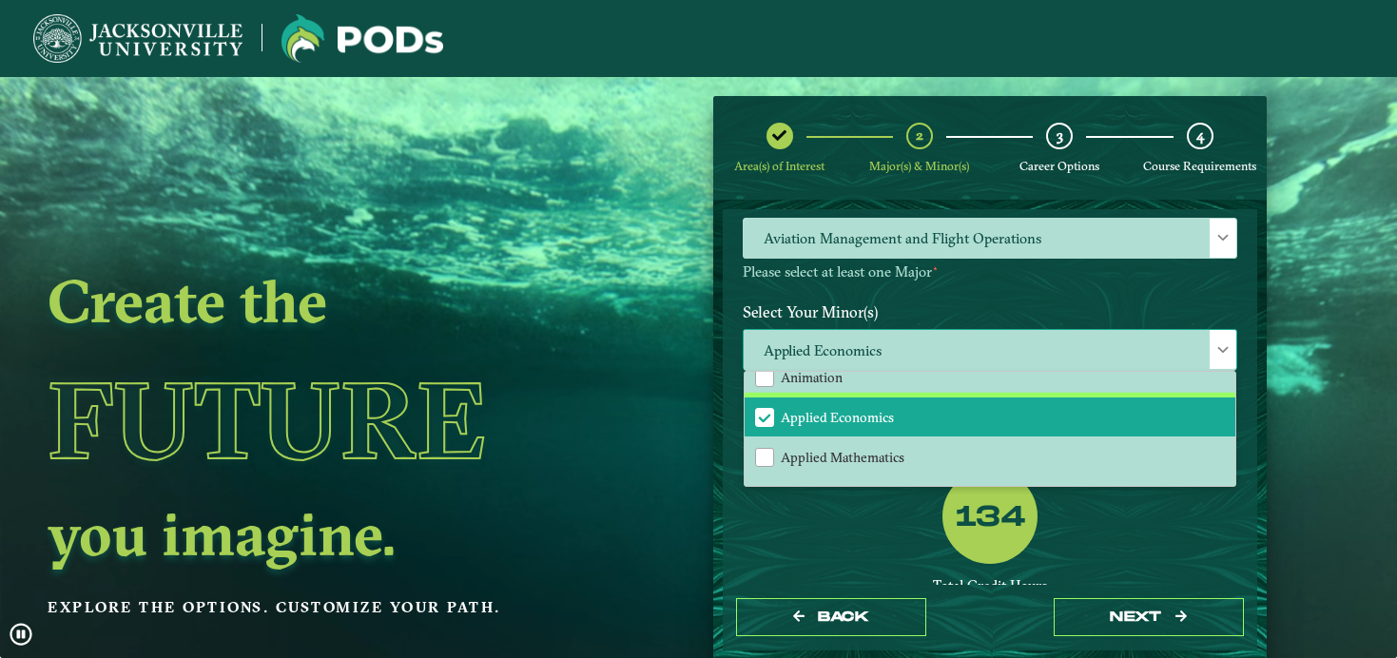
click at [818, 410] on span "Applied Economics" at bounding box center [837, 417] width 113 height 17
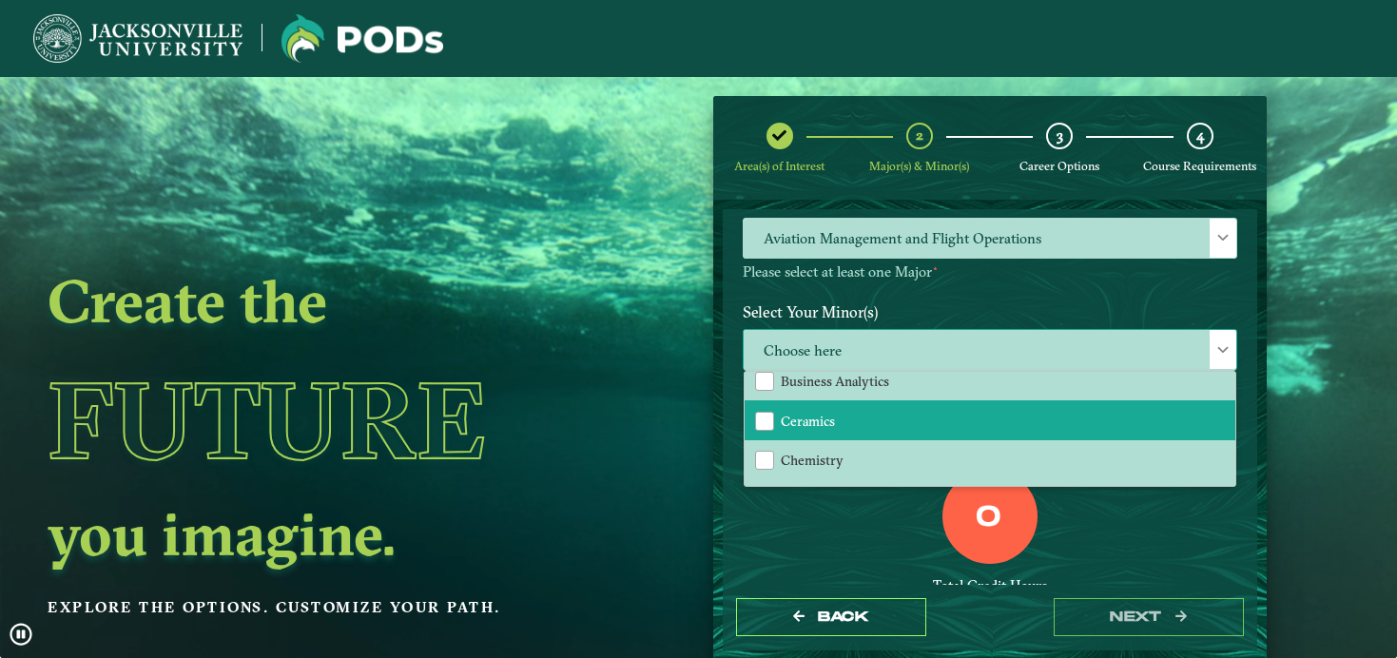
scroll to position [370, 0]
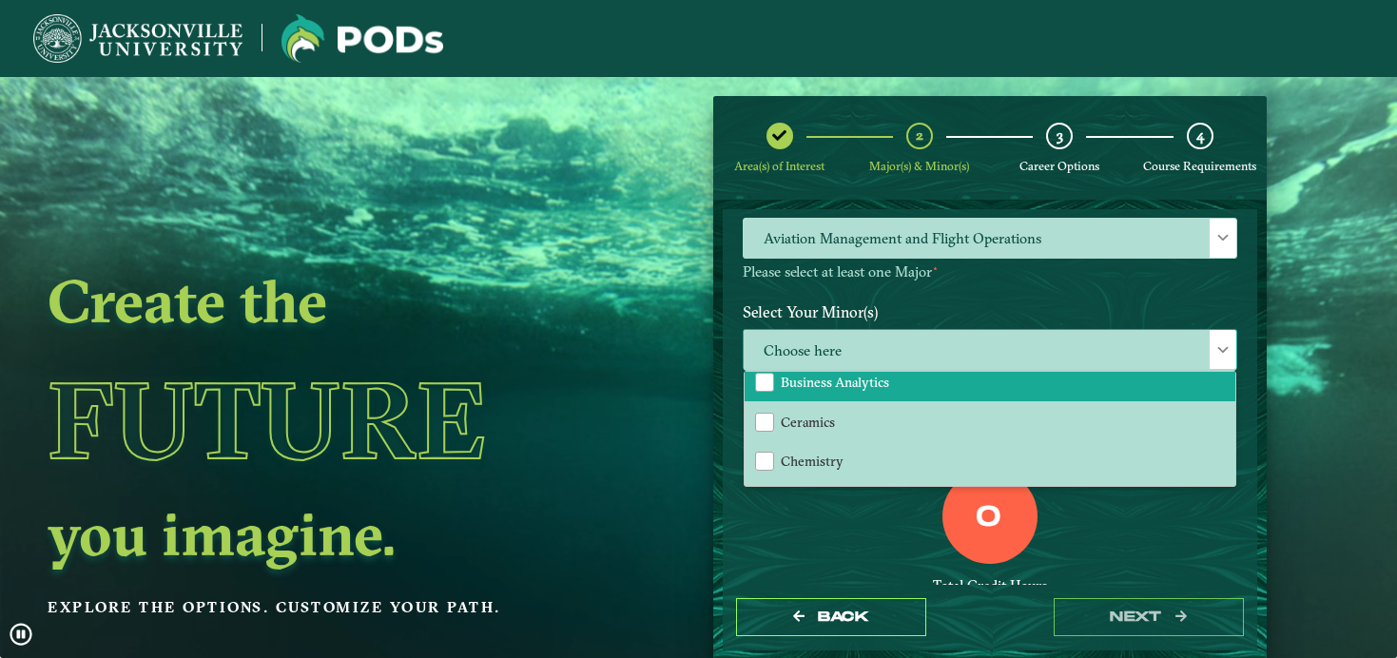
click at [815, 374] on span "Business Analytics" at bounding box center [835, 382] width 108 height 17
click at [826, 512] on div "0 Total Credit Hours" at bounding box center [989, 550] width 523 height 162
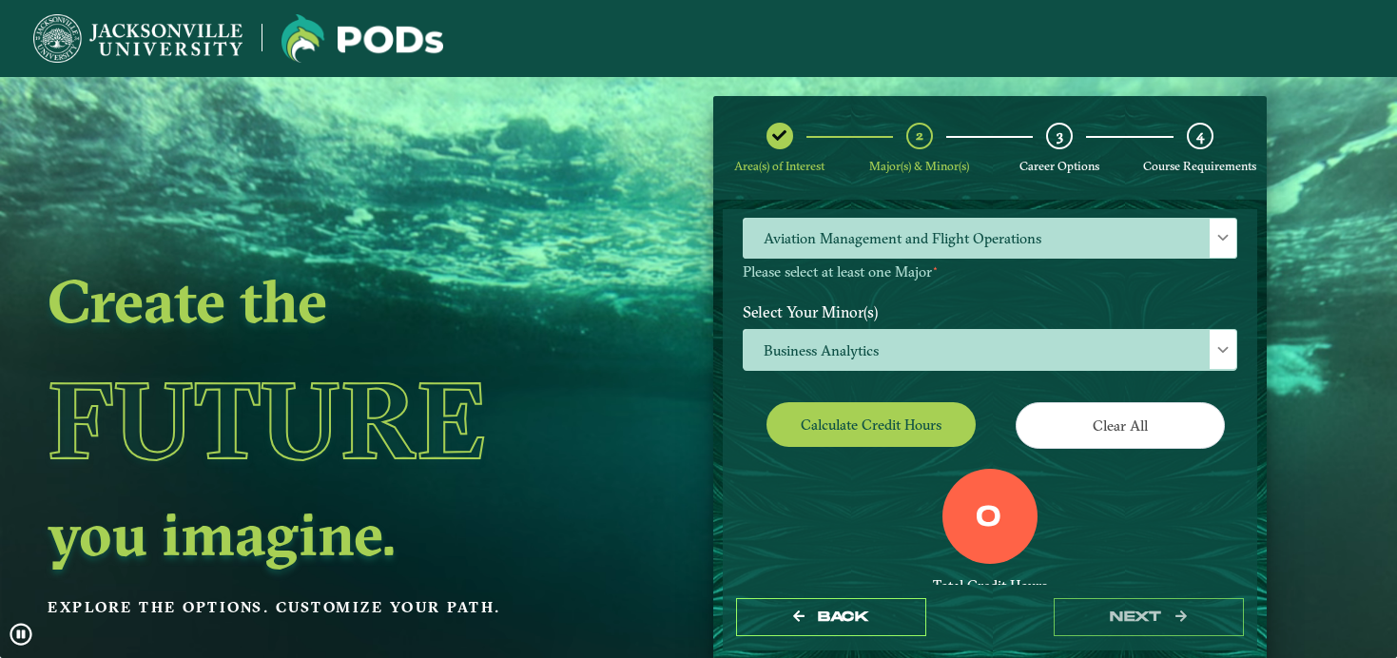
click at [839, 424] on button "Calculate credit hours" at bounding box center [870, 424] width 209 height 45
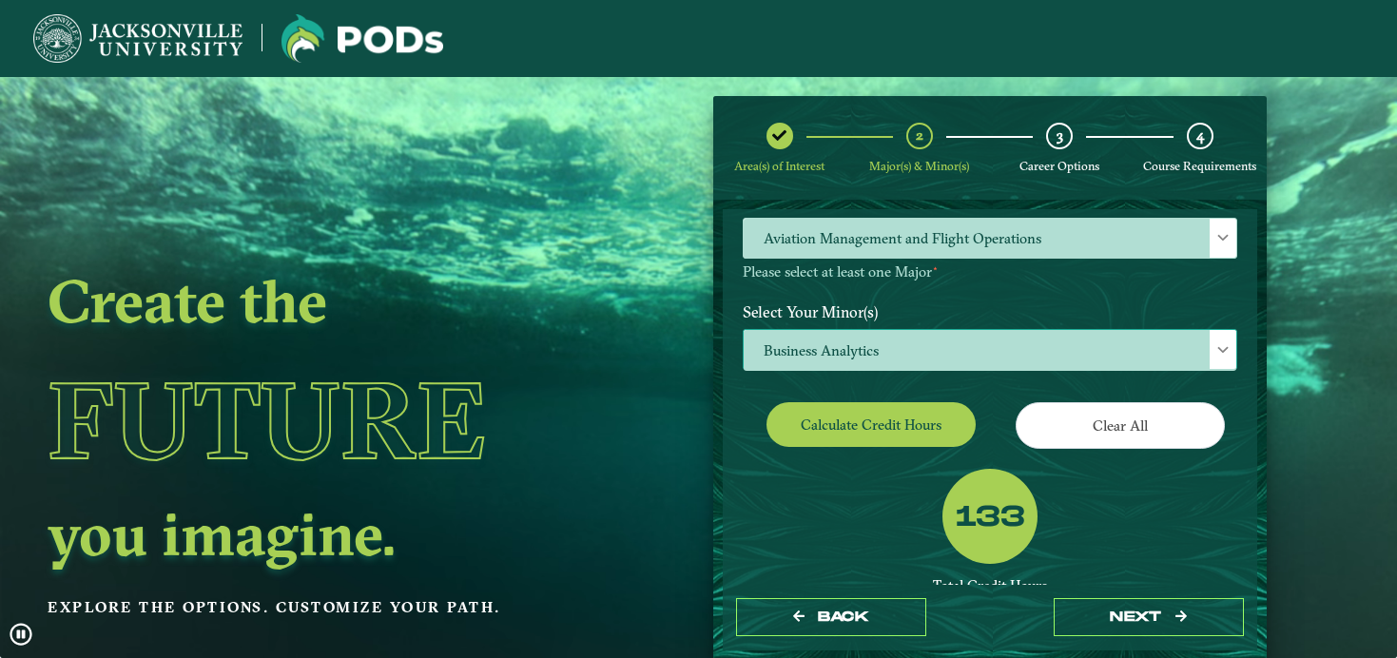
click at [843, 330] on span "Business Analytics" at bounding box center [989, 350] width 492 height 41
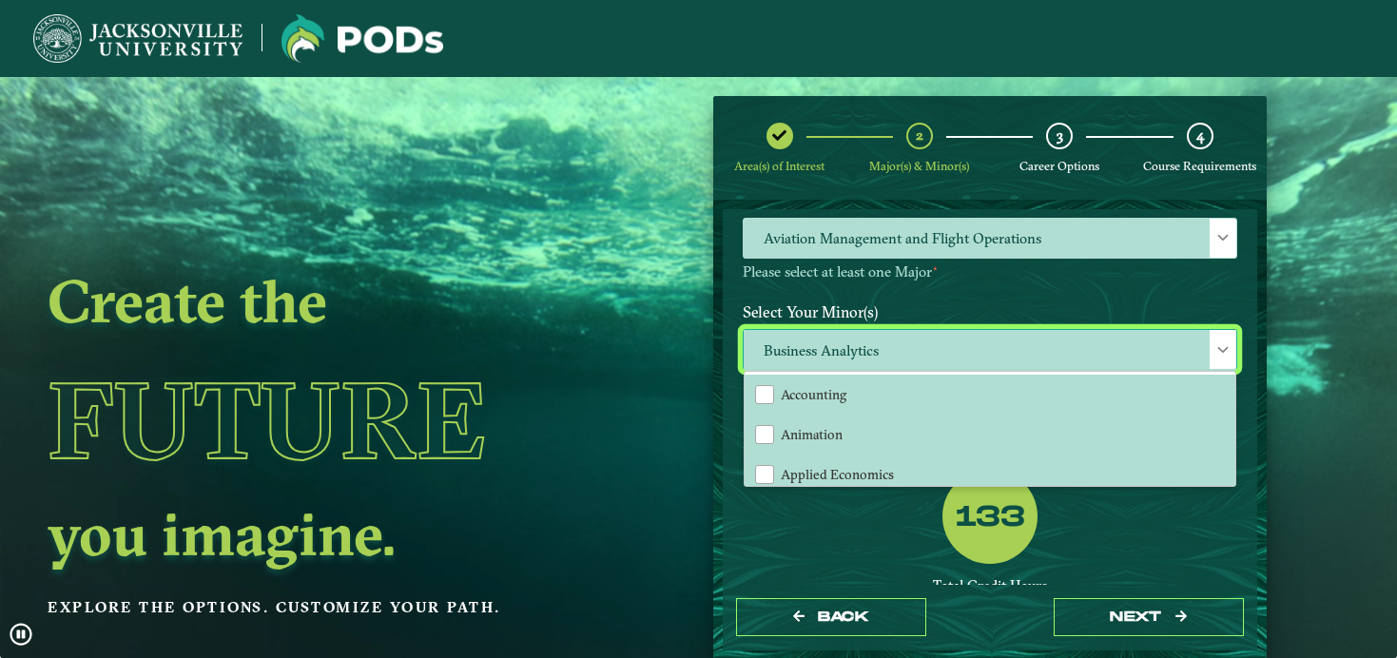
scroll to position [10, 86]
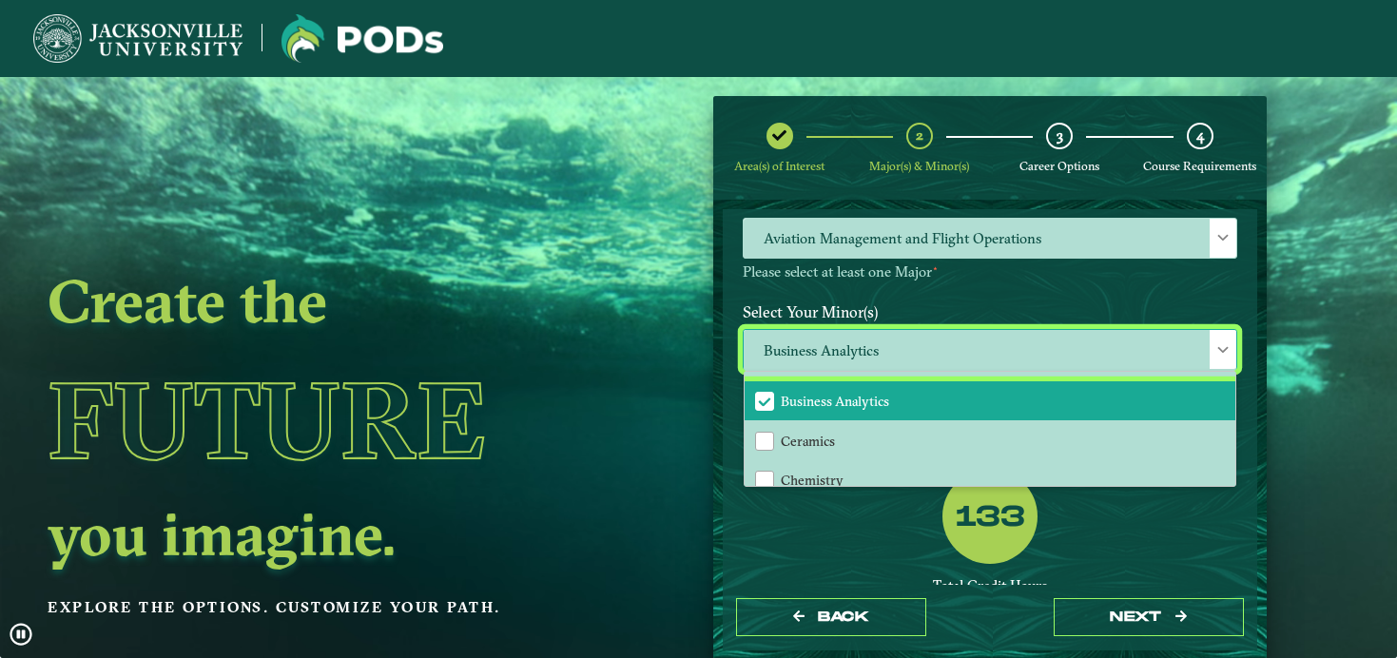
click at [803, 393] on span "Business Analytics" at bounding box center [835, 401] width 108 height 17
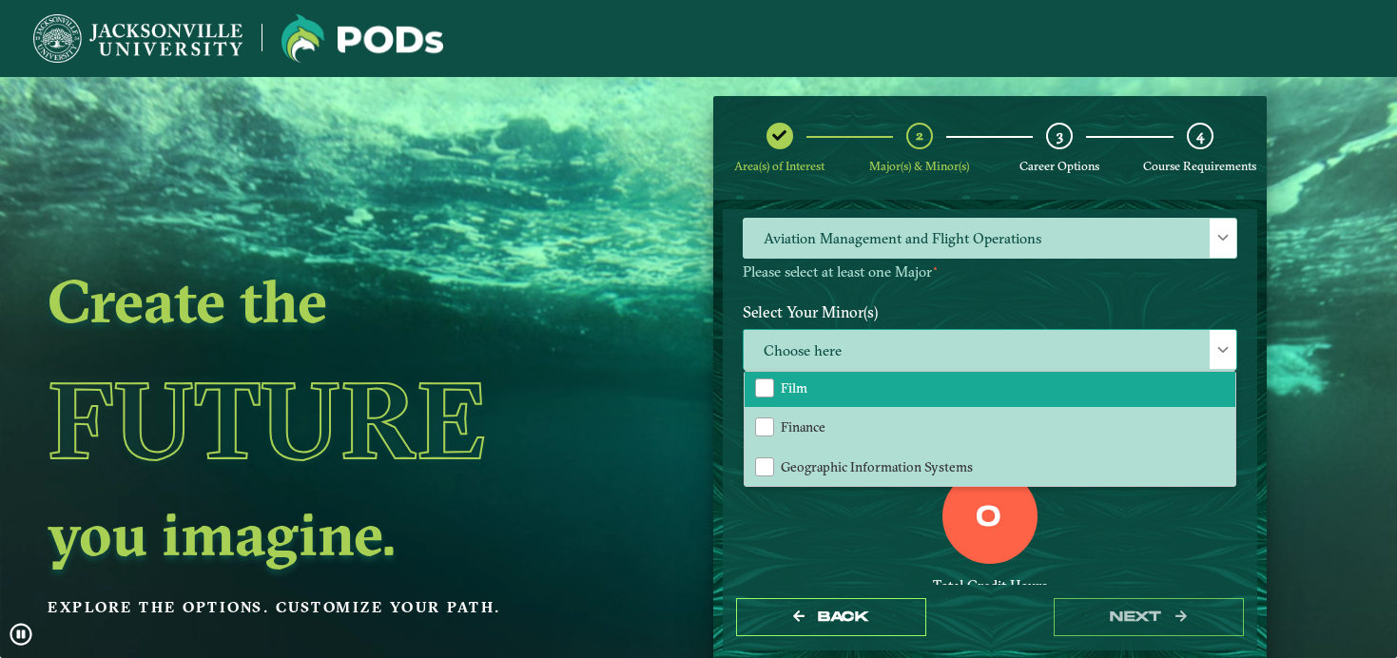
scroll to position [924, 0]
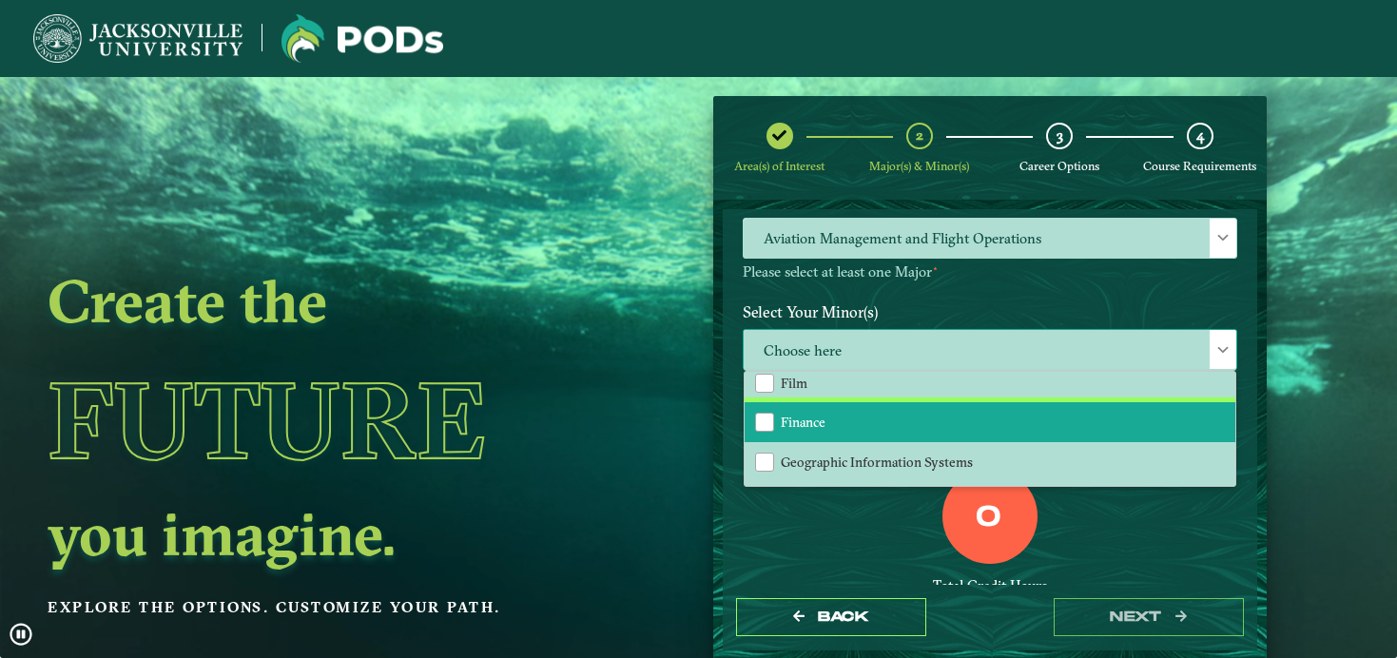
click at [841, 415] on li "Finance" at bounding box center [989, 422] width 491 height 40
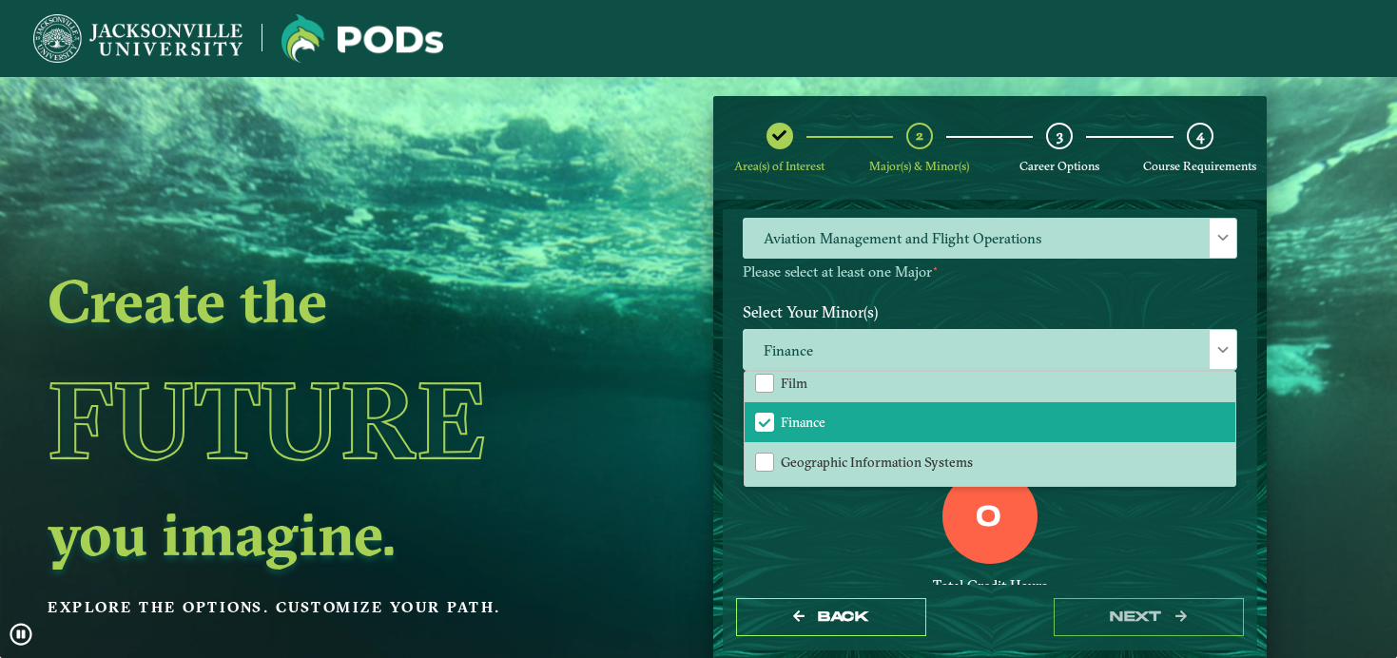
click at [832, 497] on div "0 Total Credit Hours" at bounding box center [989, 550] width 523 height 162
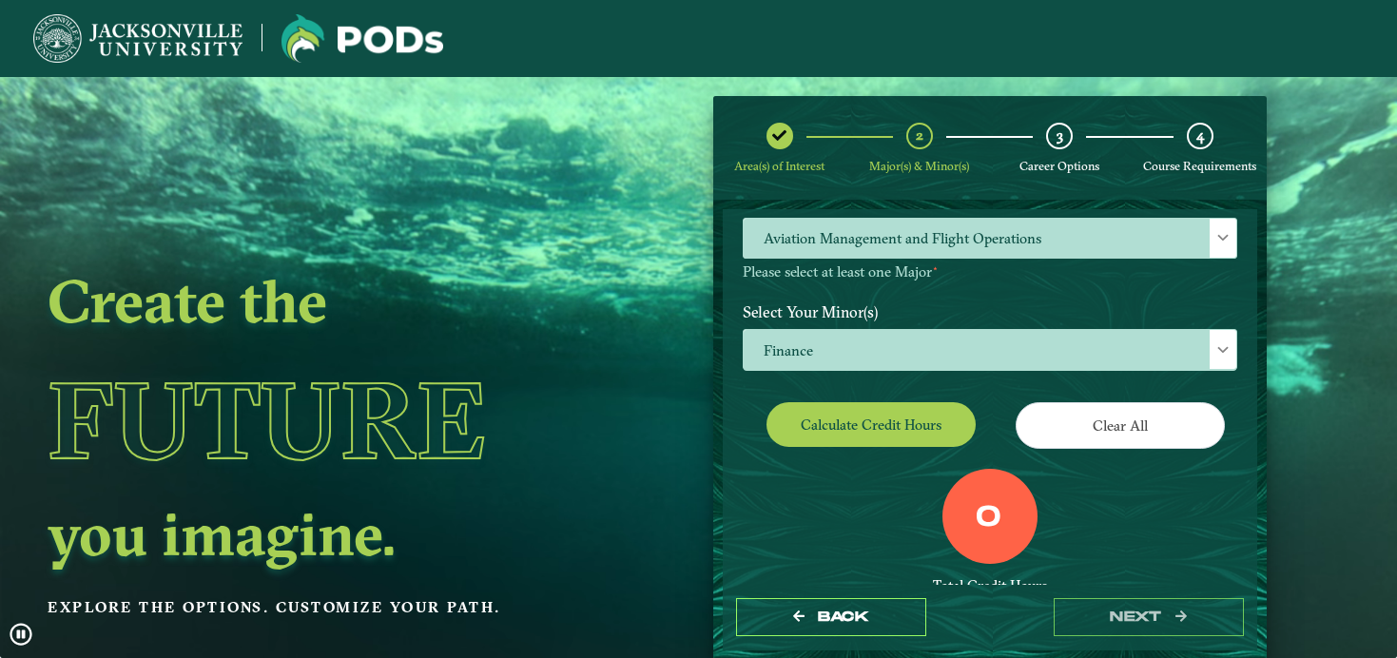
click at [833, 414] on button "Calculate credit hours" at bounding box center [870, 424] width 209 height 45
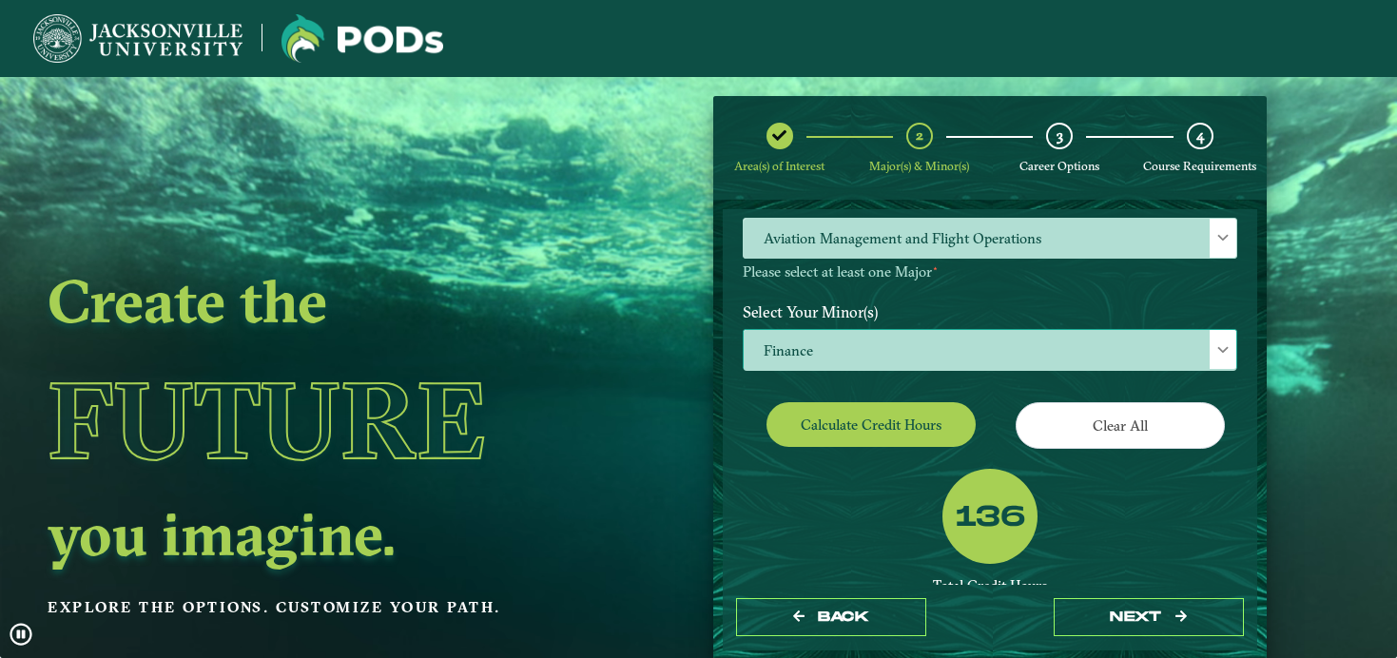
click at [910, 348] on span "Finance" at bounding box center [989, 350] width 492 height 41
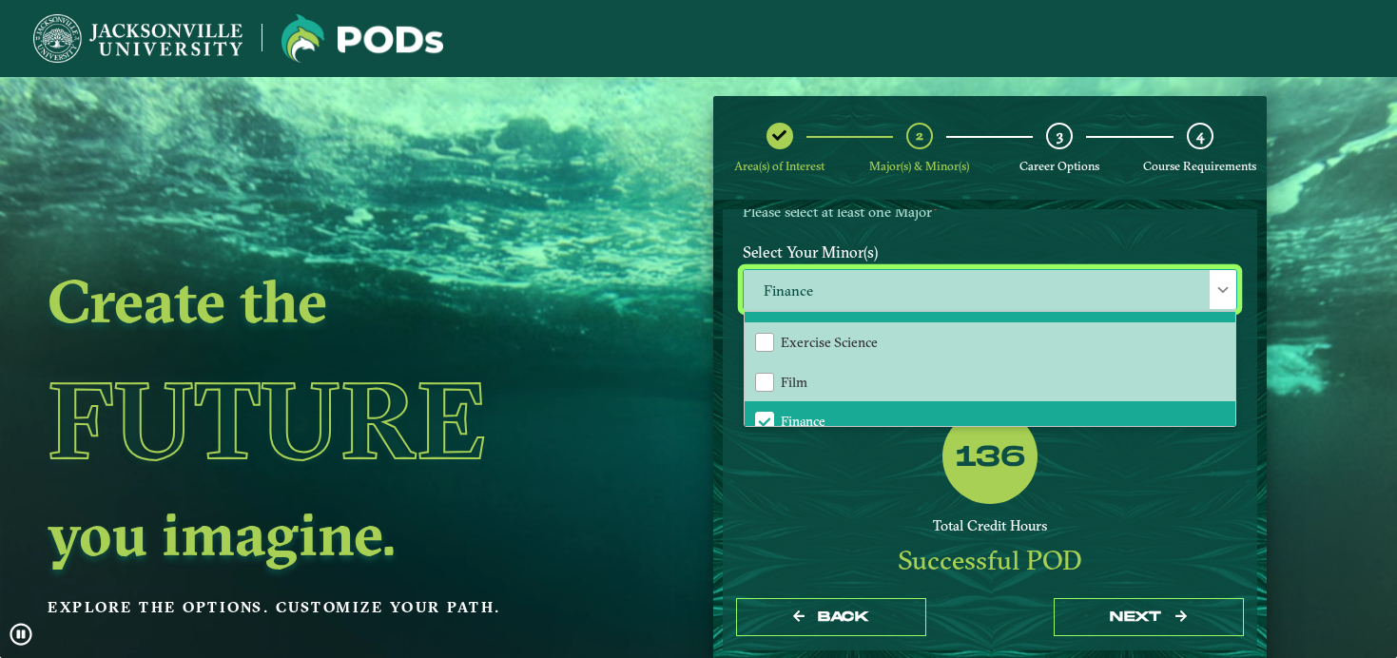
scroll to position [879, 0]
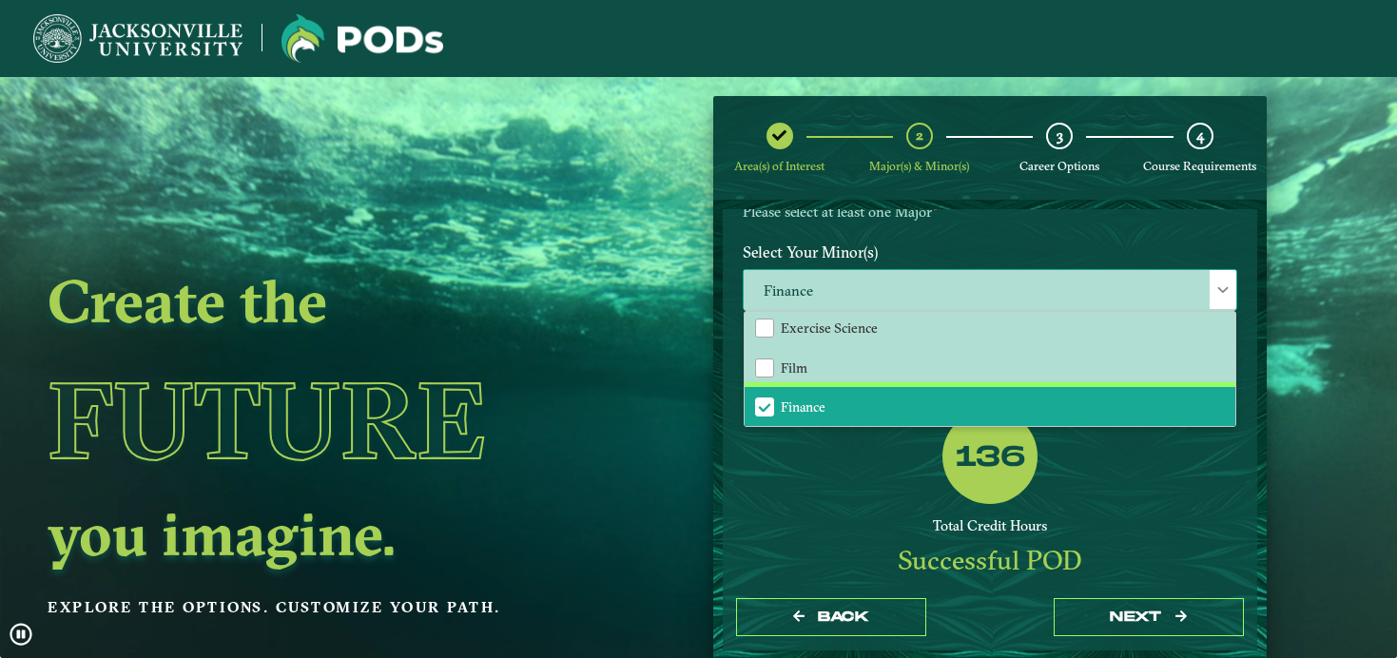
click at [772, 391] on li "Finance" at bounding box center [989, 407] width 491 height 40
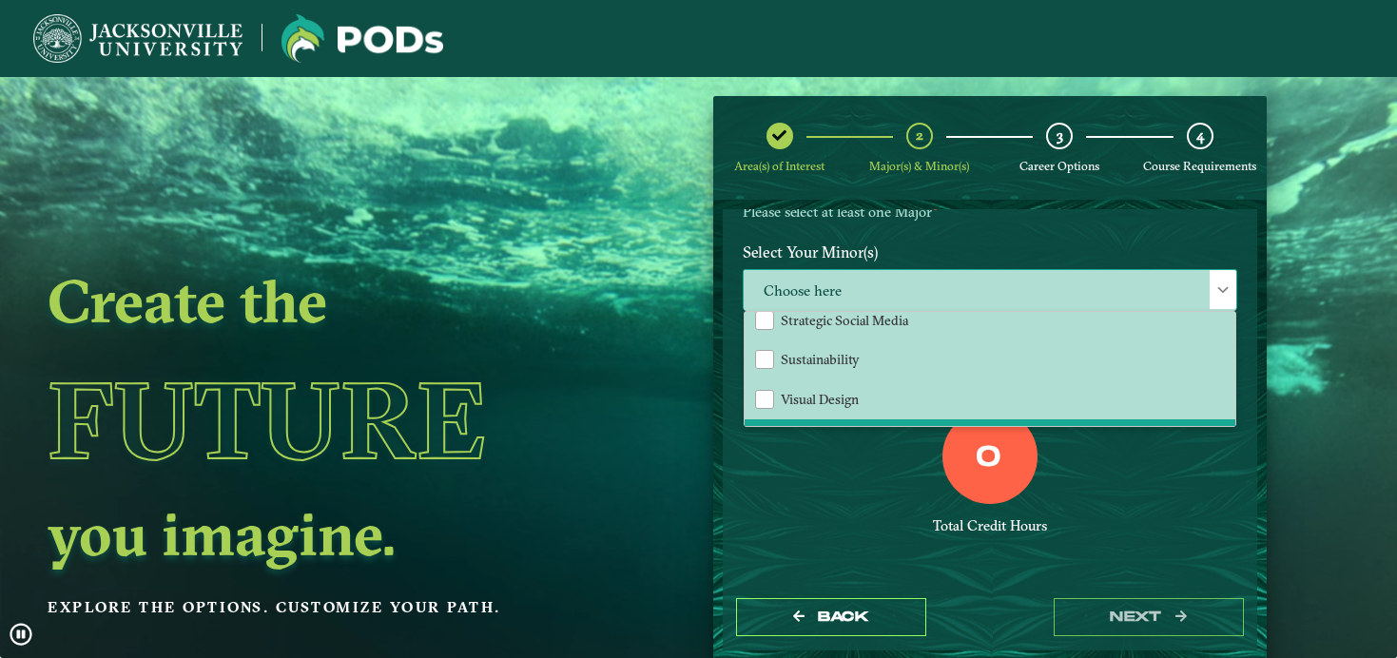
scroll to position [1987, 0]
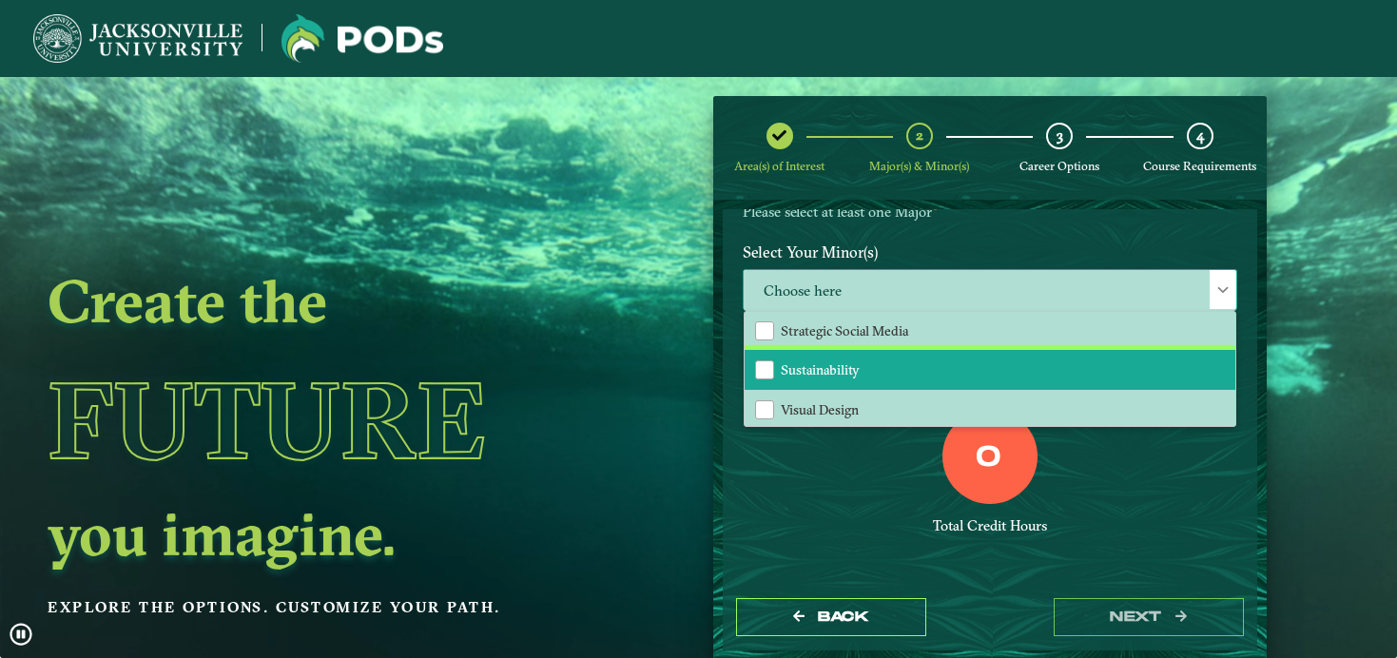
click at [839, 361] on span "Sustainability" at bounding box center [820, 369] width 79 height 17
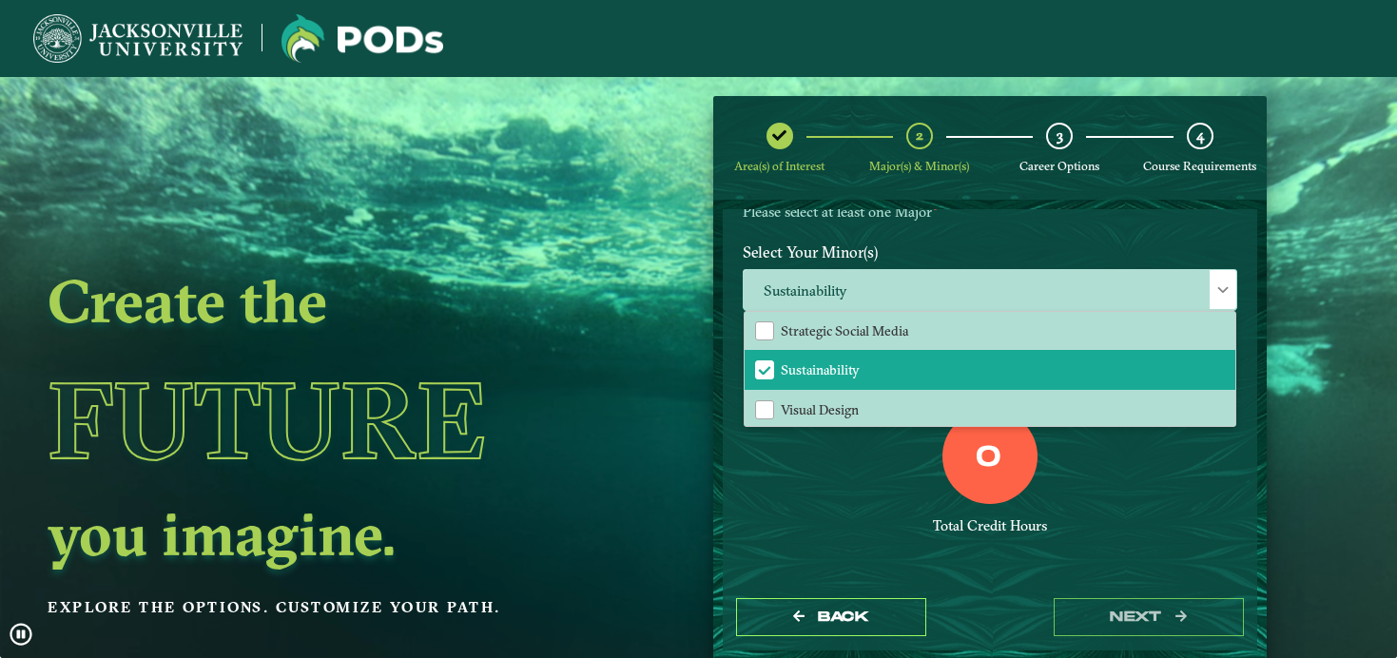
click at [822, 517] on div "Total Credit Hours" at bounding box center [990, 526] width 494 height 18
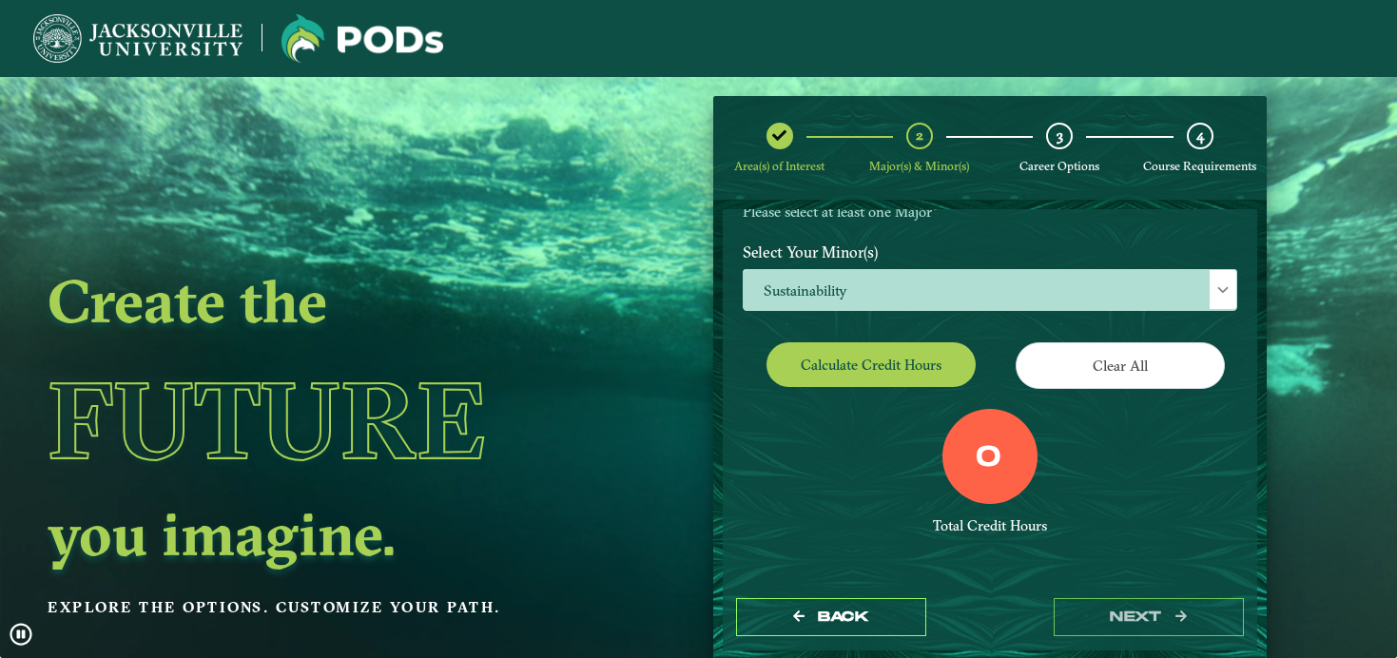
click at [889, 358] on button "Calculate credit hours" at bounding box center [870, 364] width 209 height 45
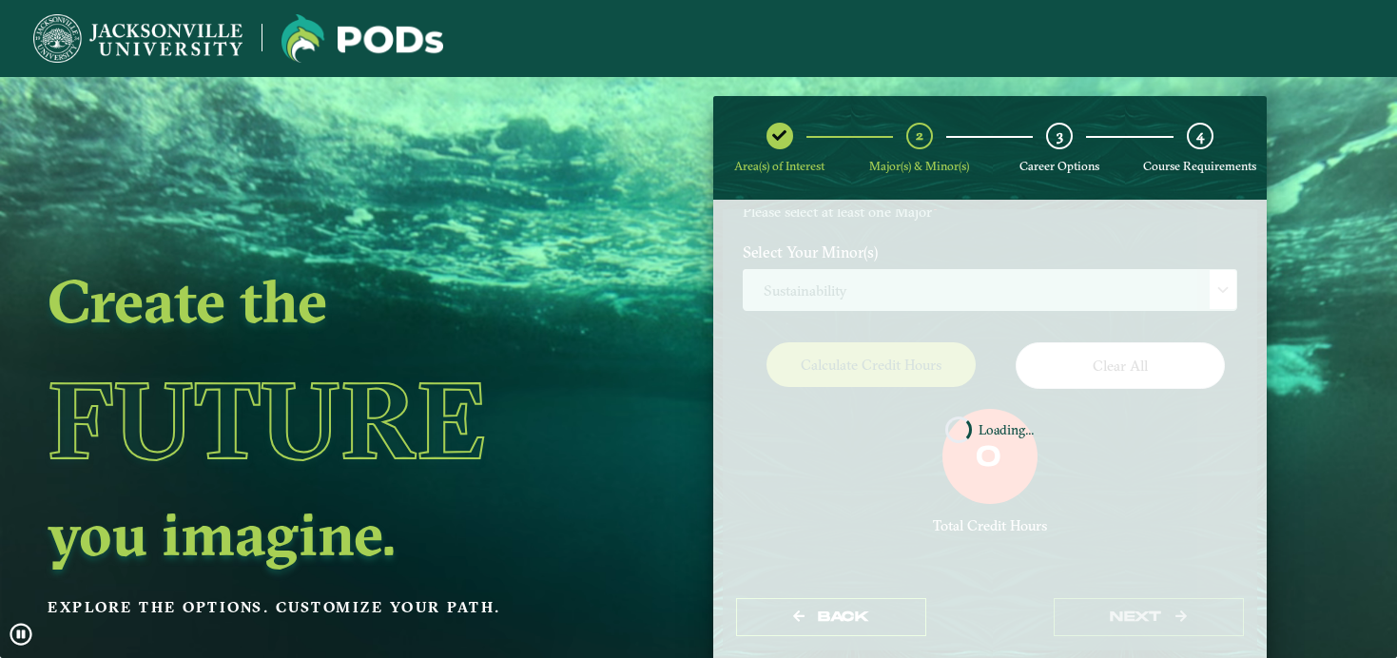
scroll to position [254, 0]
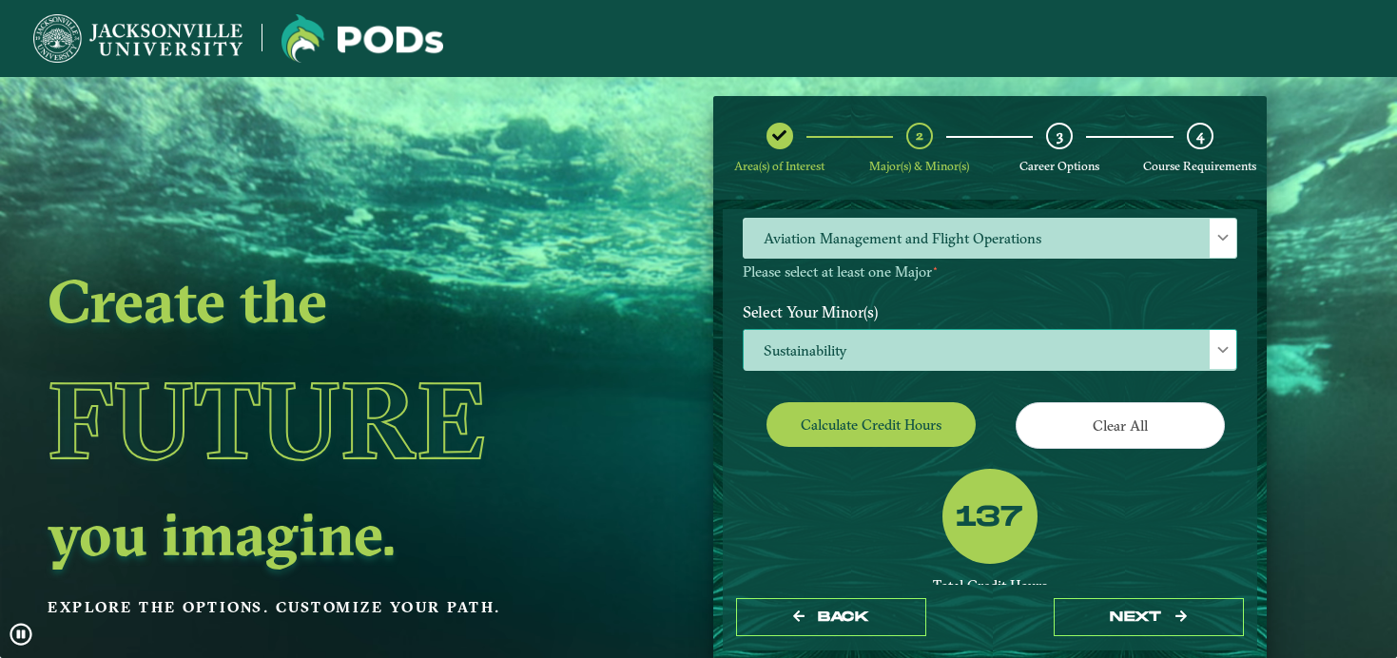
click at [875, 333] on span "Sustainability" at bounding box center [989, 350] width 492 height 41
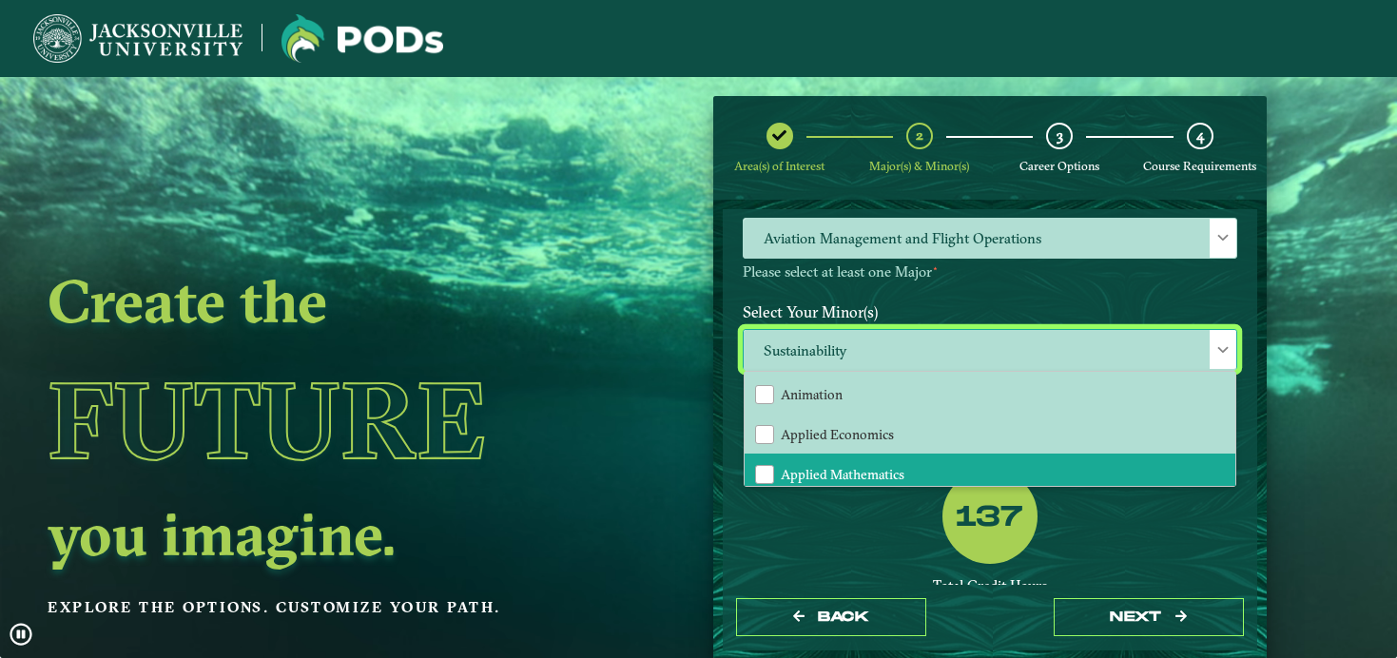
scroll to position [12, 0]
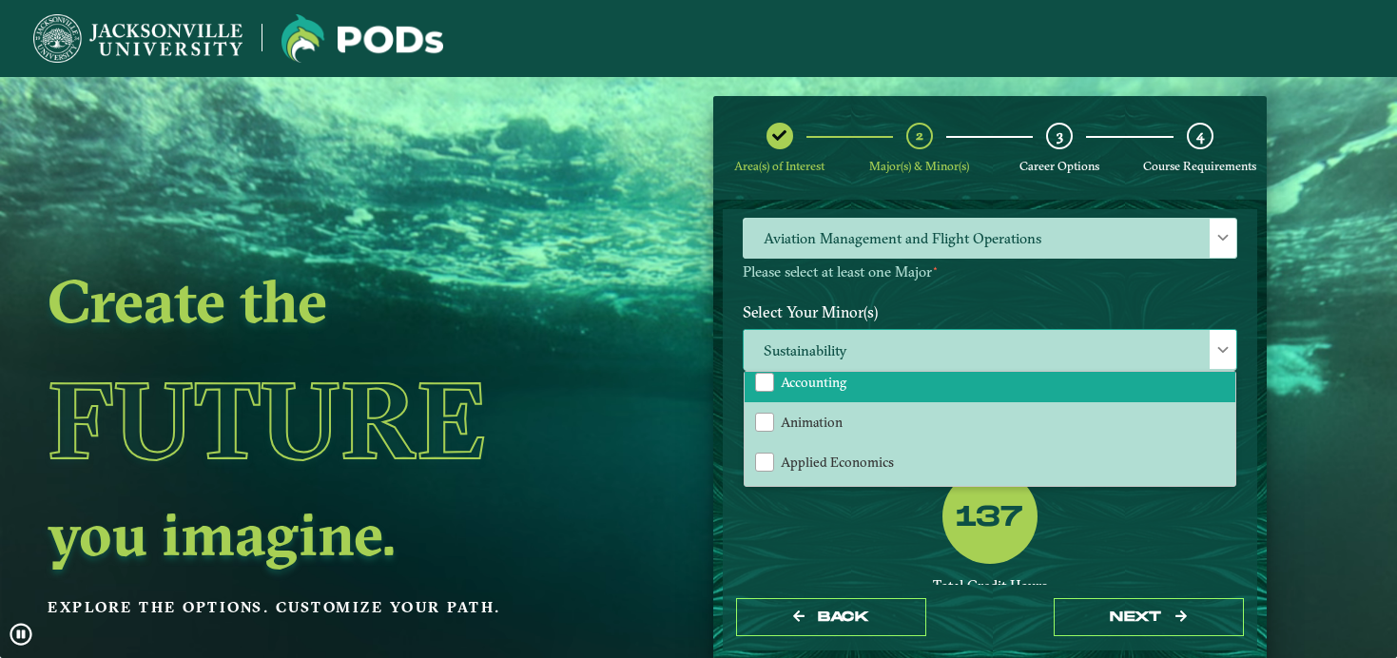
click at [855, 370] on li "Accounting" at bounding box center [989, 382] width 491 height 40
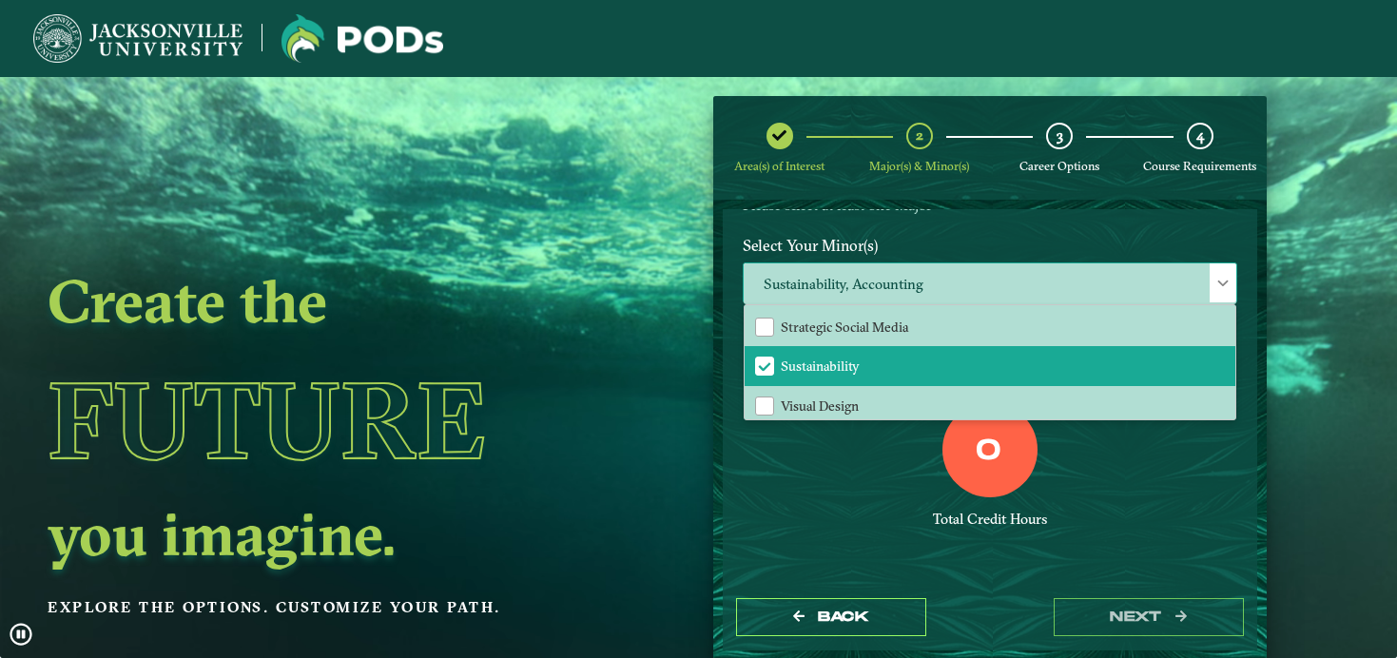
scroll to position [1969, 0]
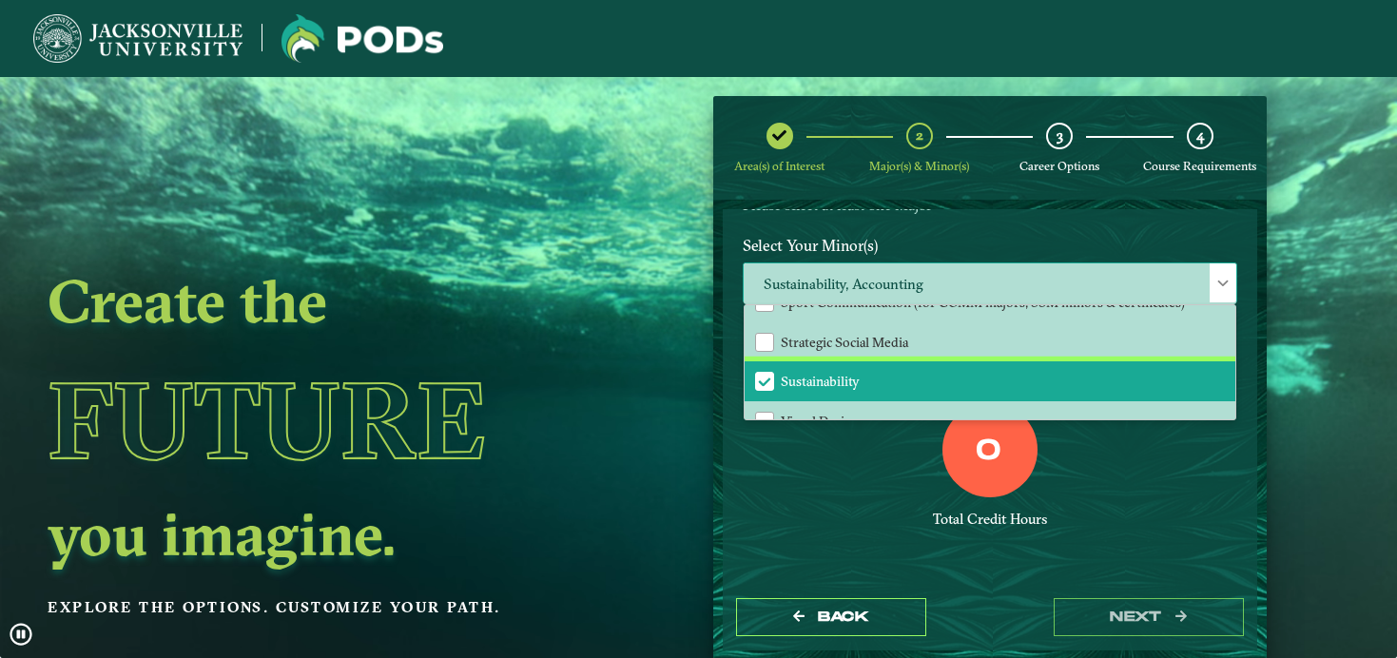
click at [828, 373] on span "Sustainability" at bounding box center [820, 381] width 79 height 17
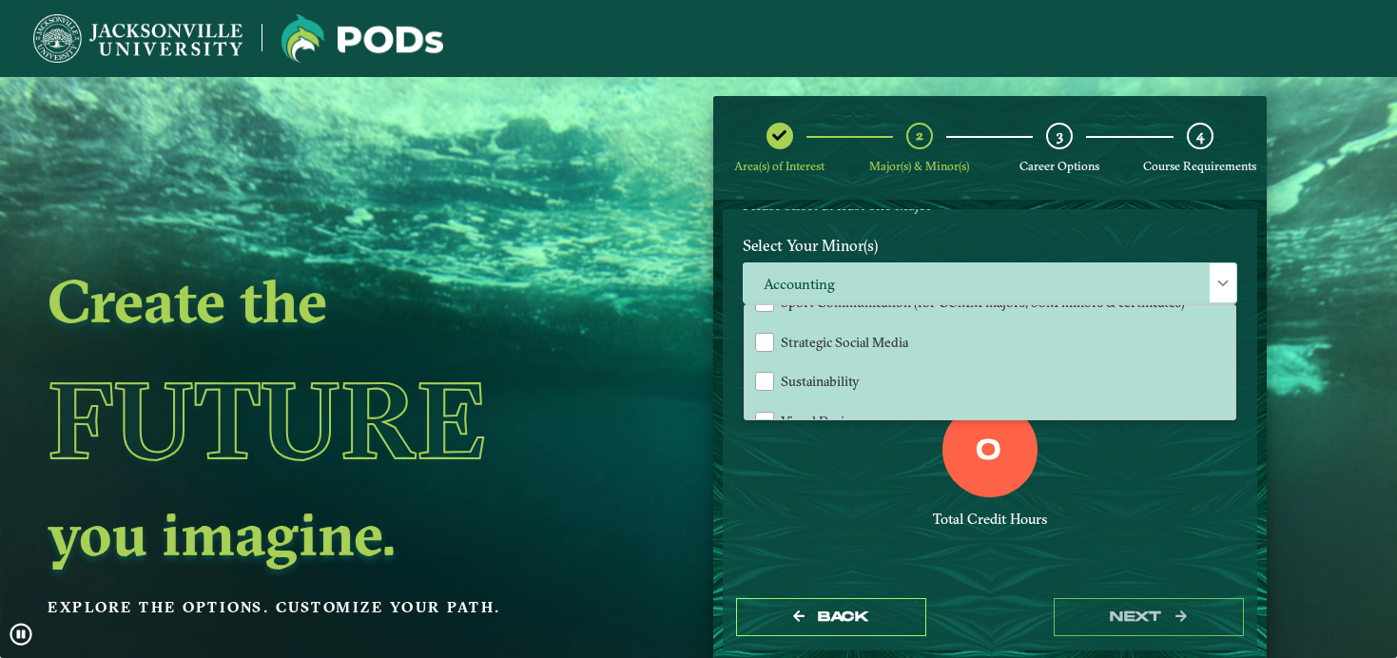
click at [820, 511] on div "Total Credit Hours" at bounding box center [990, 520] width 494 height 18
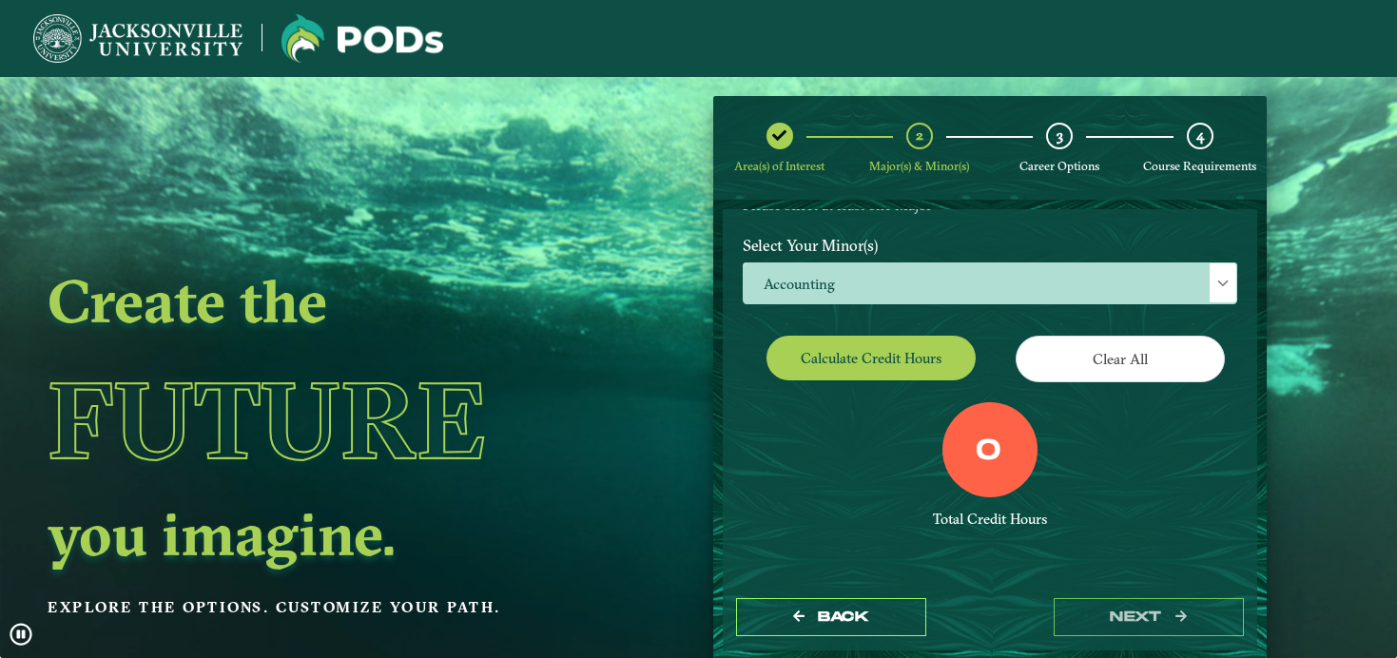
click at [837, 364] on div "Calculate credit hours" at bounding box center [858, 362] width 261 height 53
click at [837, 352] on button "Calculate credit hours" at bounding box center [870, 358] width 209 height 45
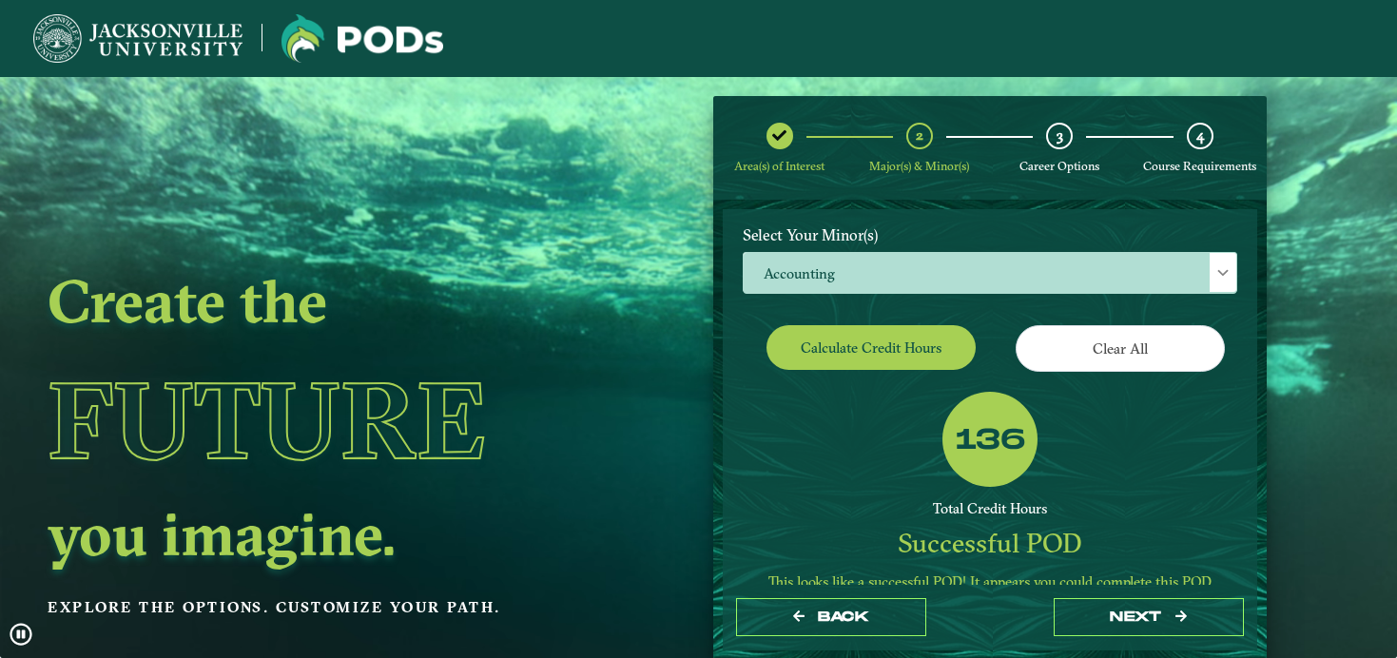
scroll to position [254, 0]
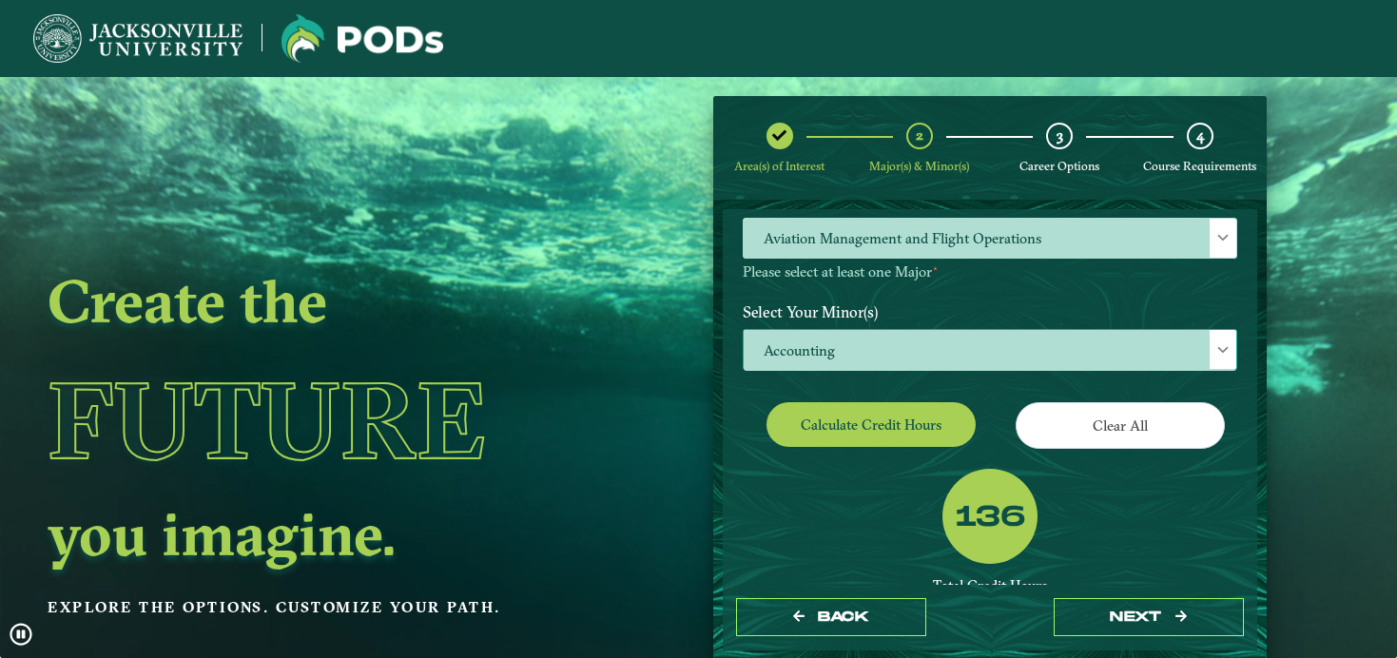
click at [926, 332] on span "Accounting" at bounding box center [989, 350] width 492 height 41
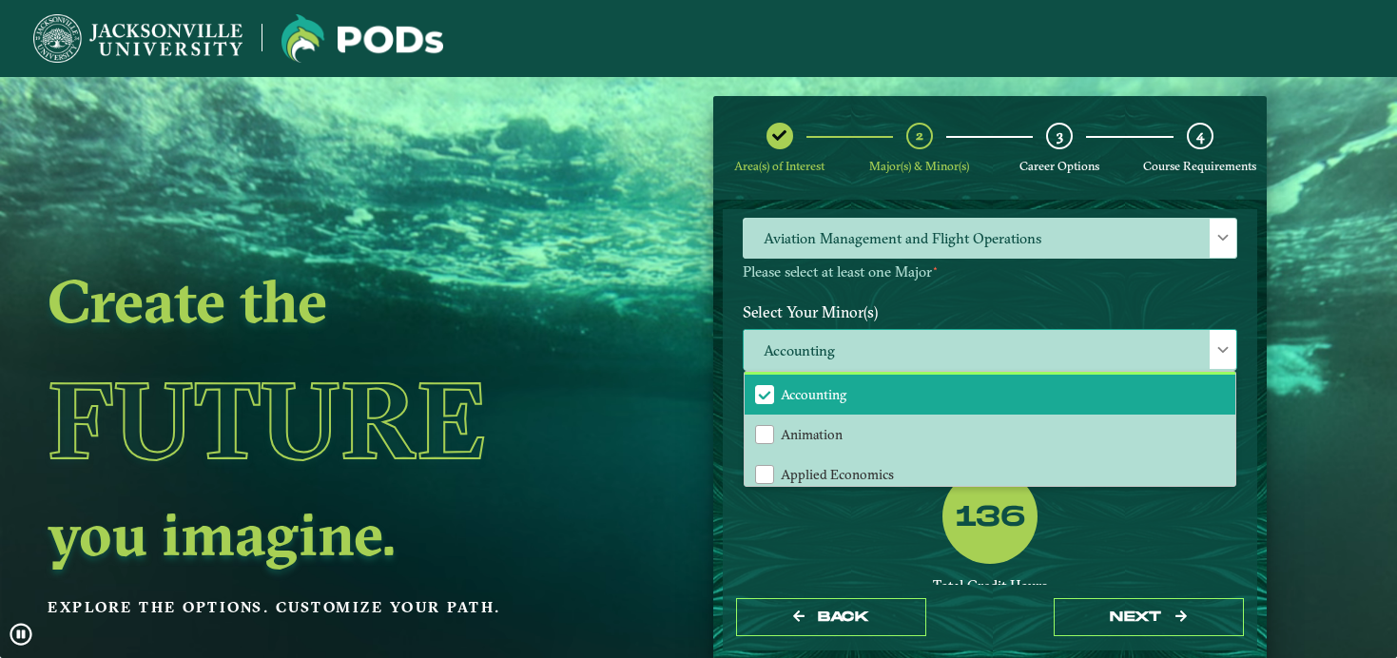
click at [808, 386] on span "Accounting" at bounding box center [814, 394] width 66 height 17
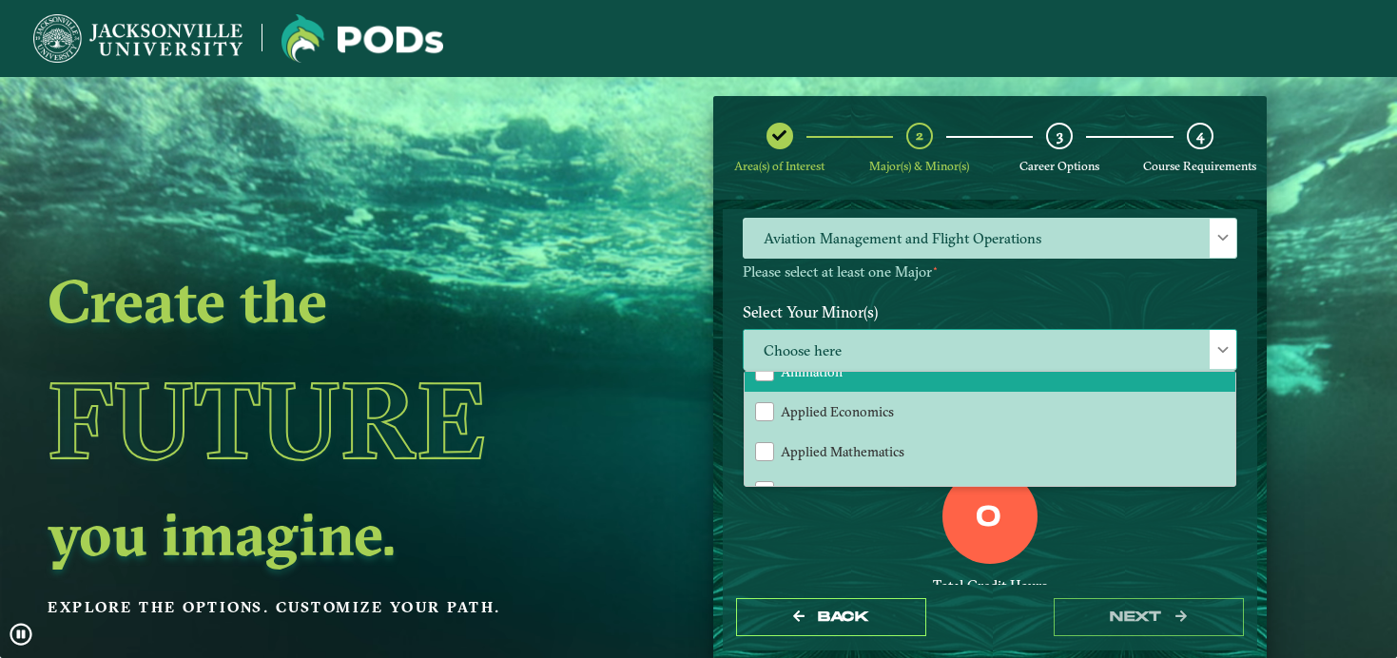
scroll to position [64, 0]
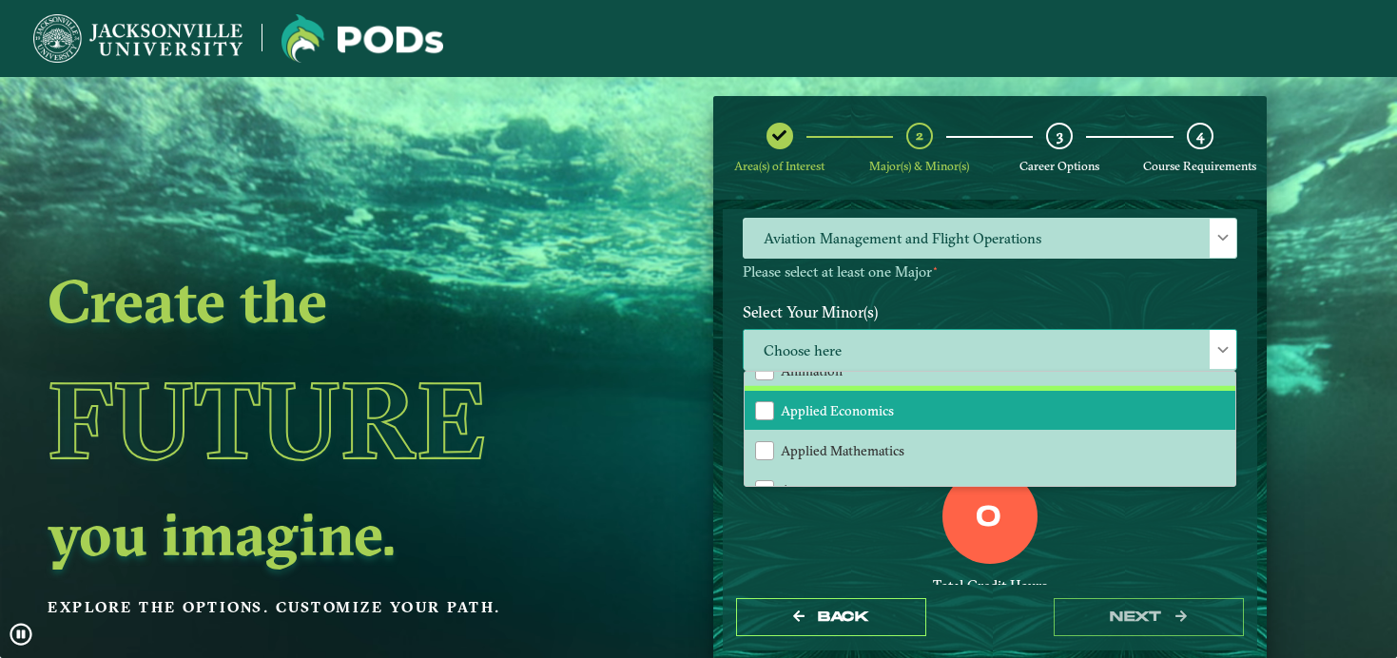
click at [837, 405] on span "Applied Economics" at bounding box center [837, 410] width 113 height 17
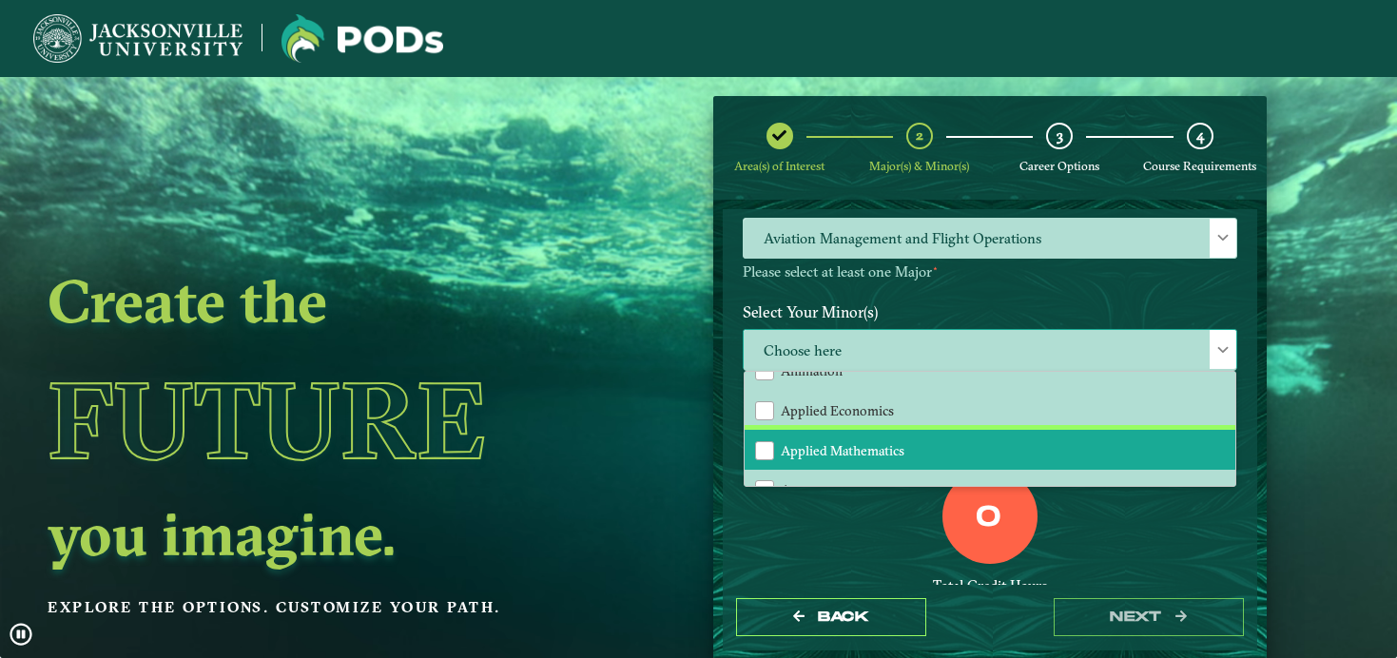
click at [831, 442] on span "Applied Mathematics" at bounding box center [843, 450] width 124 height 17
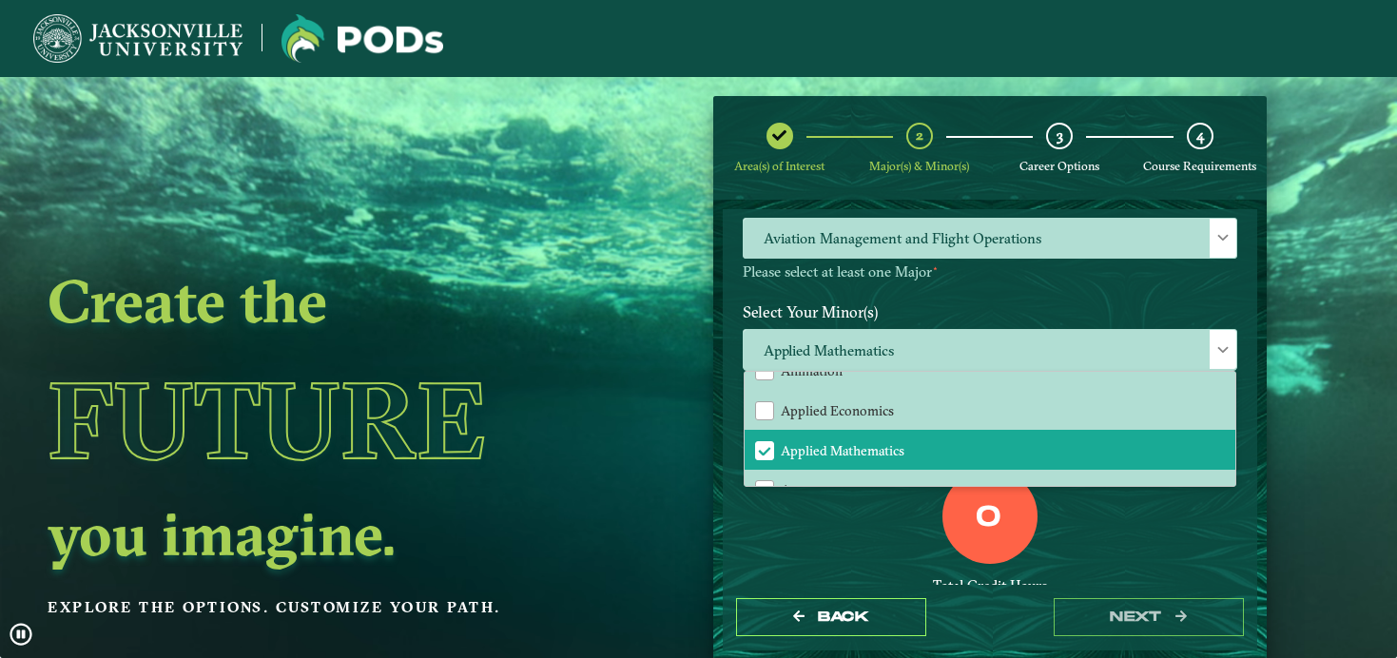
click at [820, 493] on div "0 Total Credit Hours" at bounding box center [989, 550] width 523 height 162
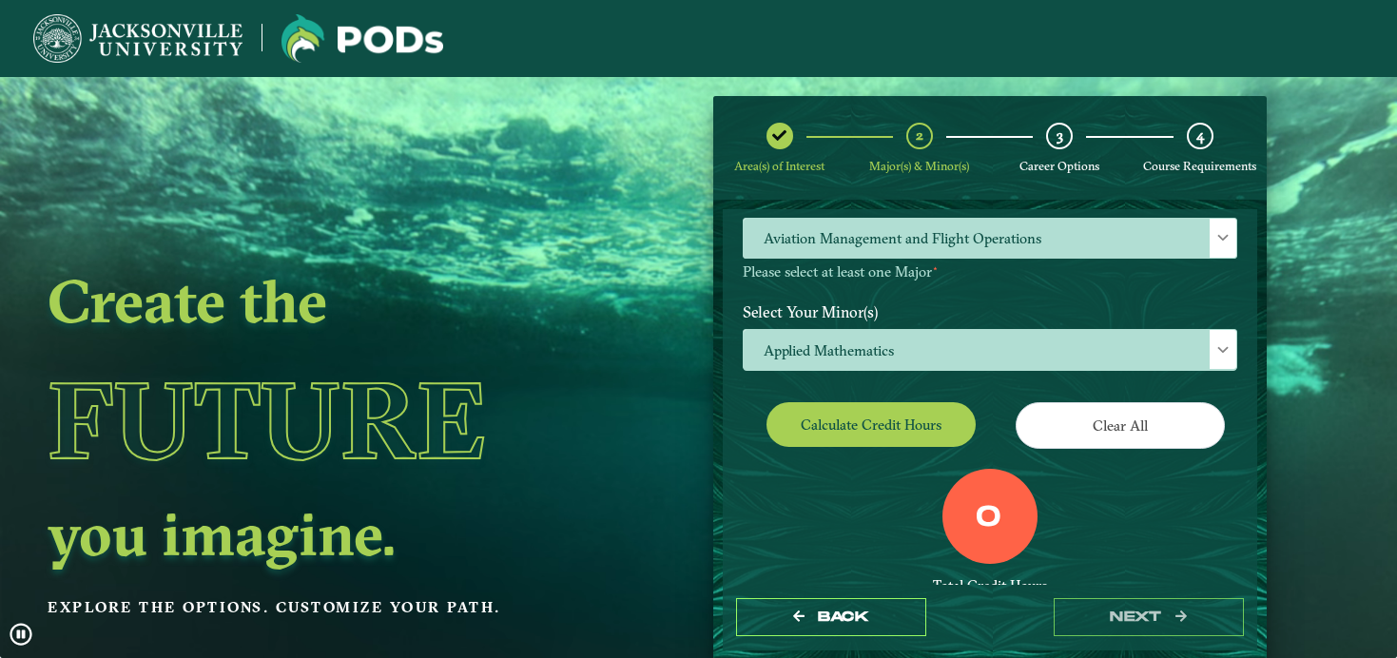
click at [836, 425] on button "Calculate credit hours" at bounding box center [870, 424] width 209 height 45
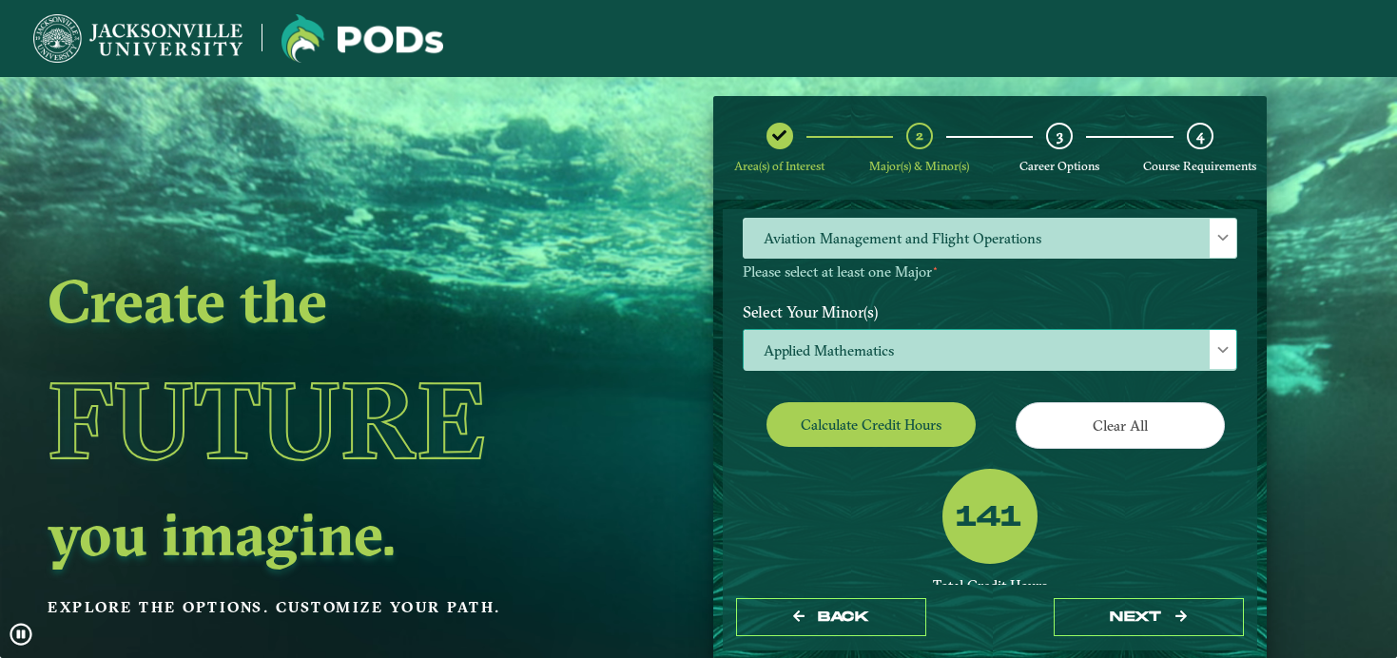
click at [1173, 338] on span "Applied Mathematics" at bounding box center [989, 350] width 492 height 41
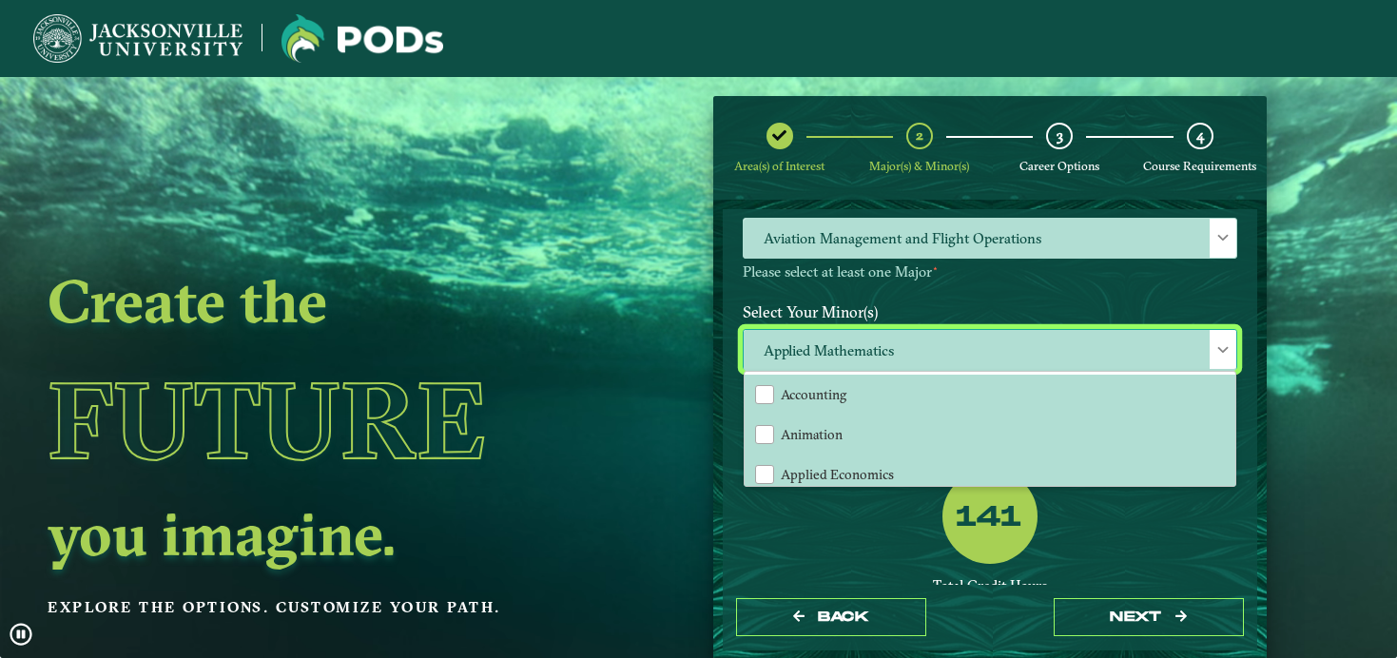
scroll to position [10, 86]
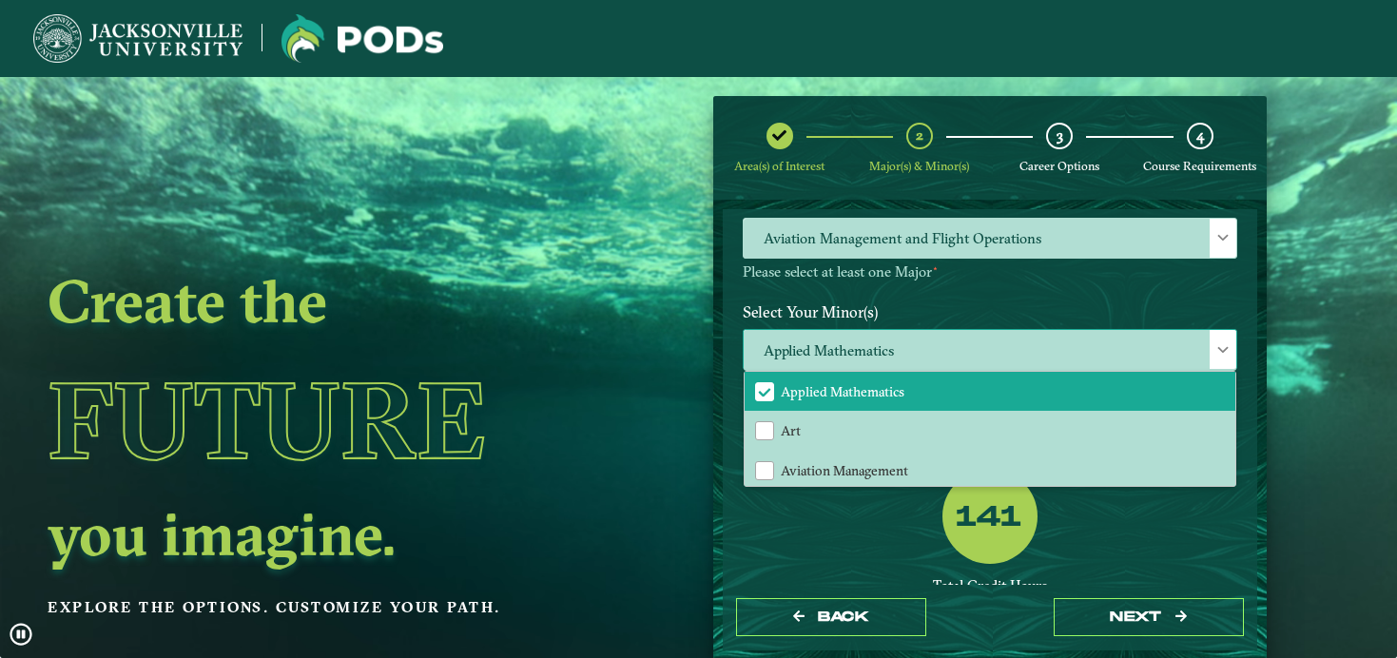
click at [791, 387] on span "Applied Mathematics" at bounding box center [843, 391] width 124 height 17
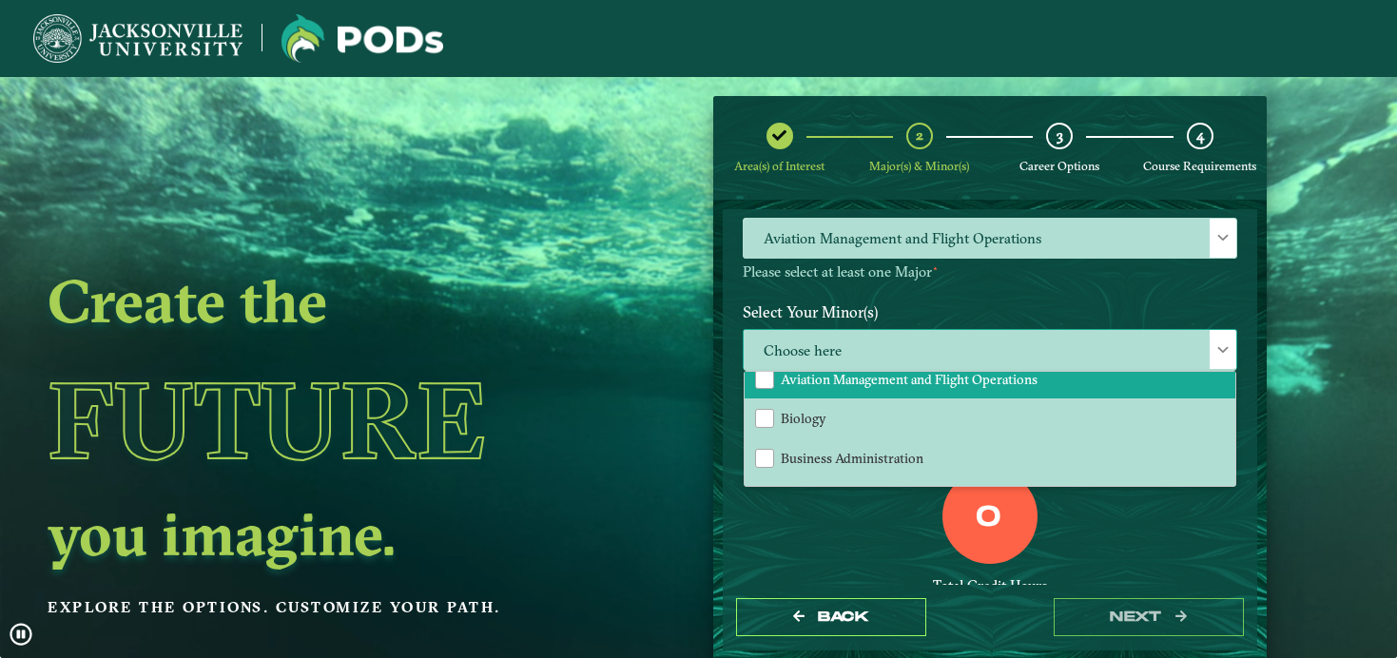
scroll to position [256, 0]
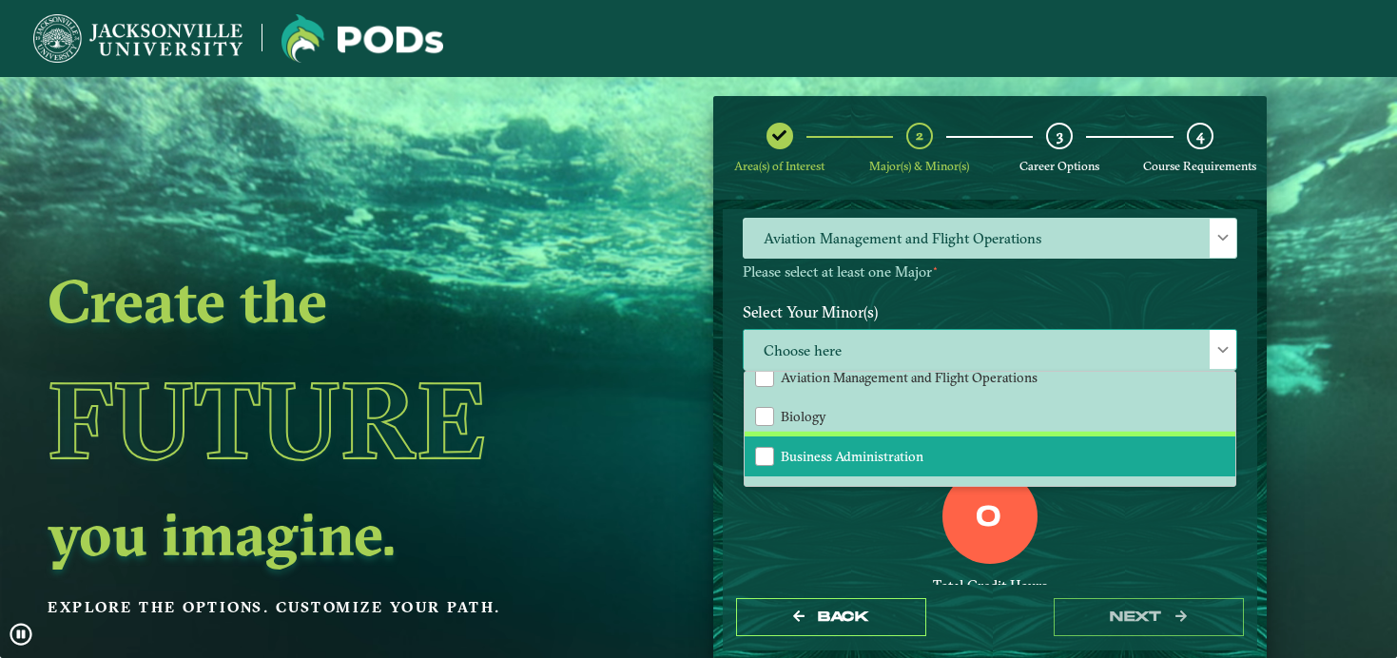
click at [817, 449] on span "Business Administration" at bounding box center [852, 456] width 143 height 17
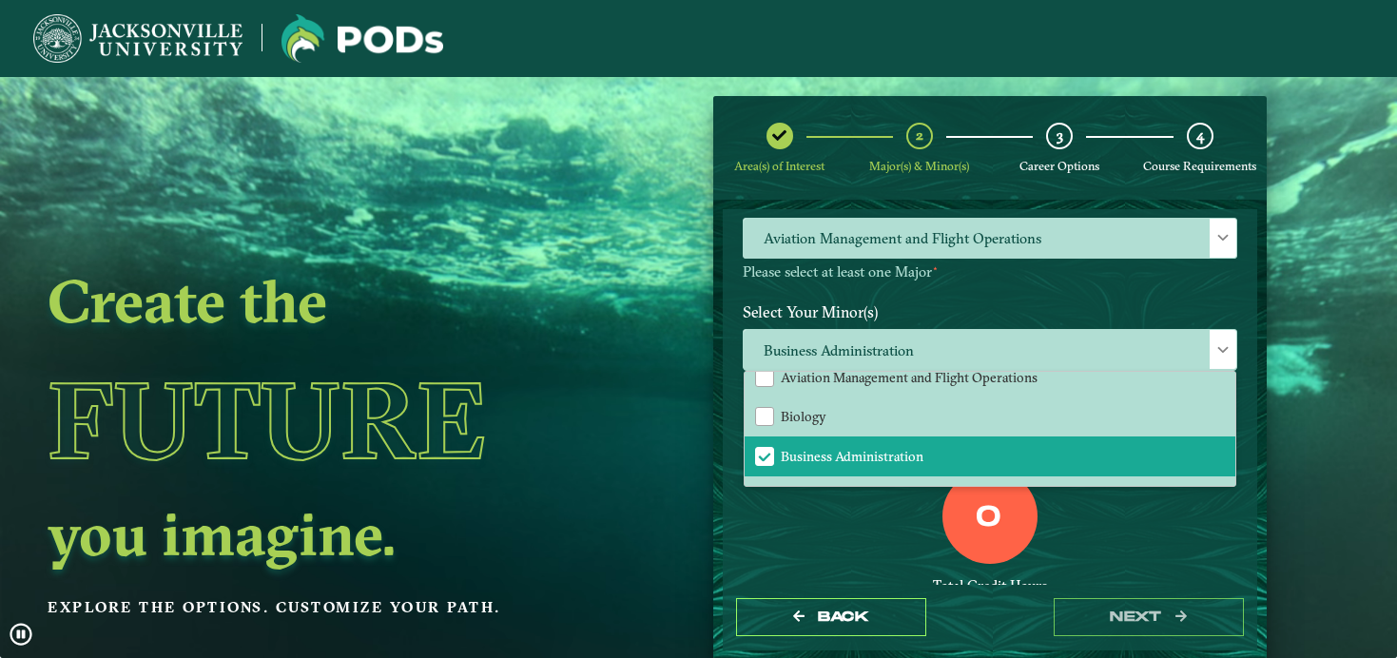
click at [818, 498] on div "0 Total Credit Hours" at bounding box center [989, 550] width 523 height 162
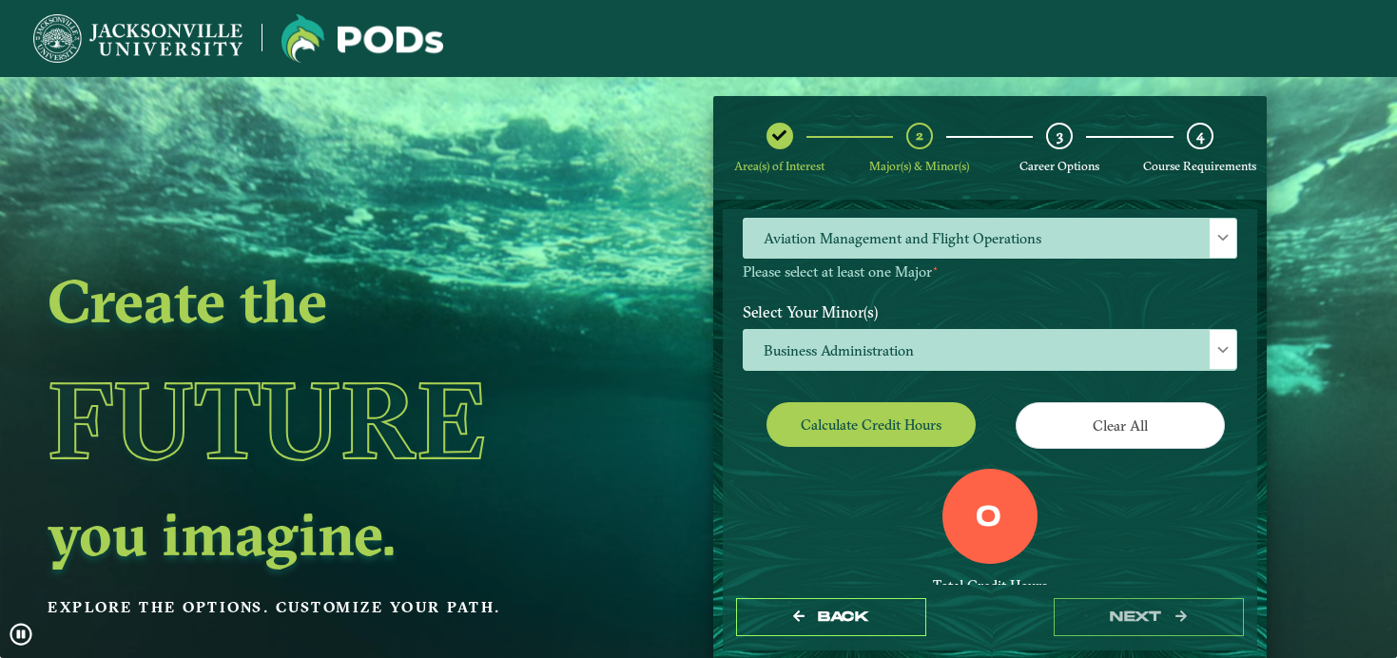
click at [848, 402] on button "Calculate credit hours" at bounding box center [870, 424] width 209 height 45
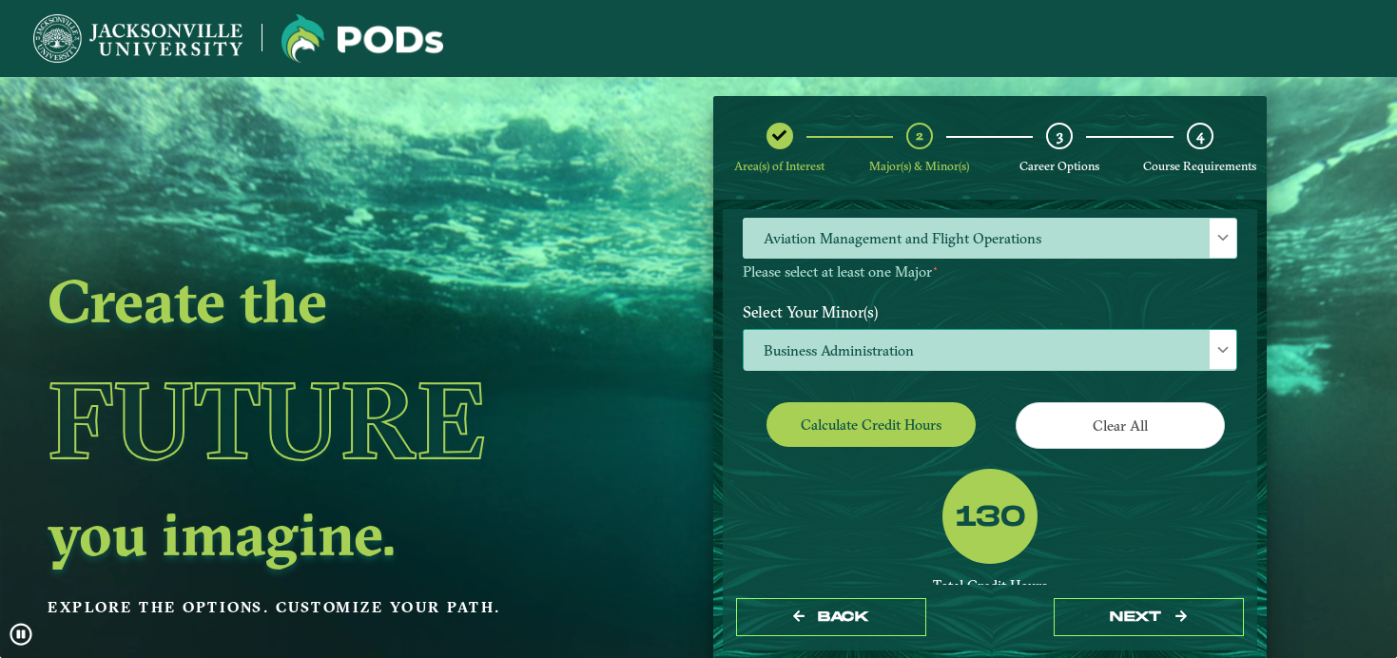
click at [928, 344] on span "Business Administration" at bounding box center [989, 350] width 492 height 41
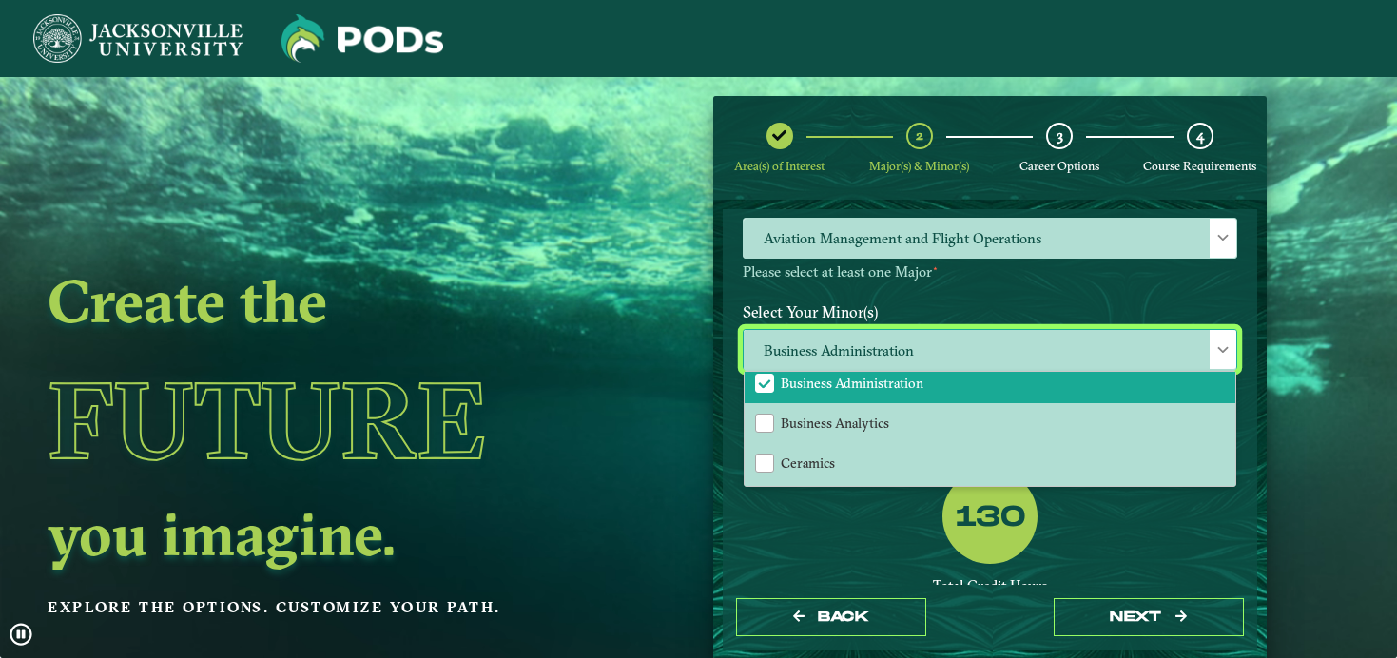
scroll to position [333, 0]
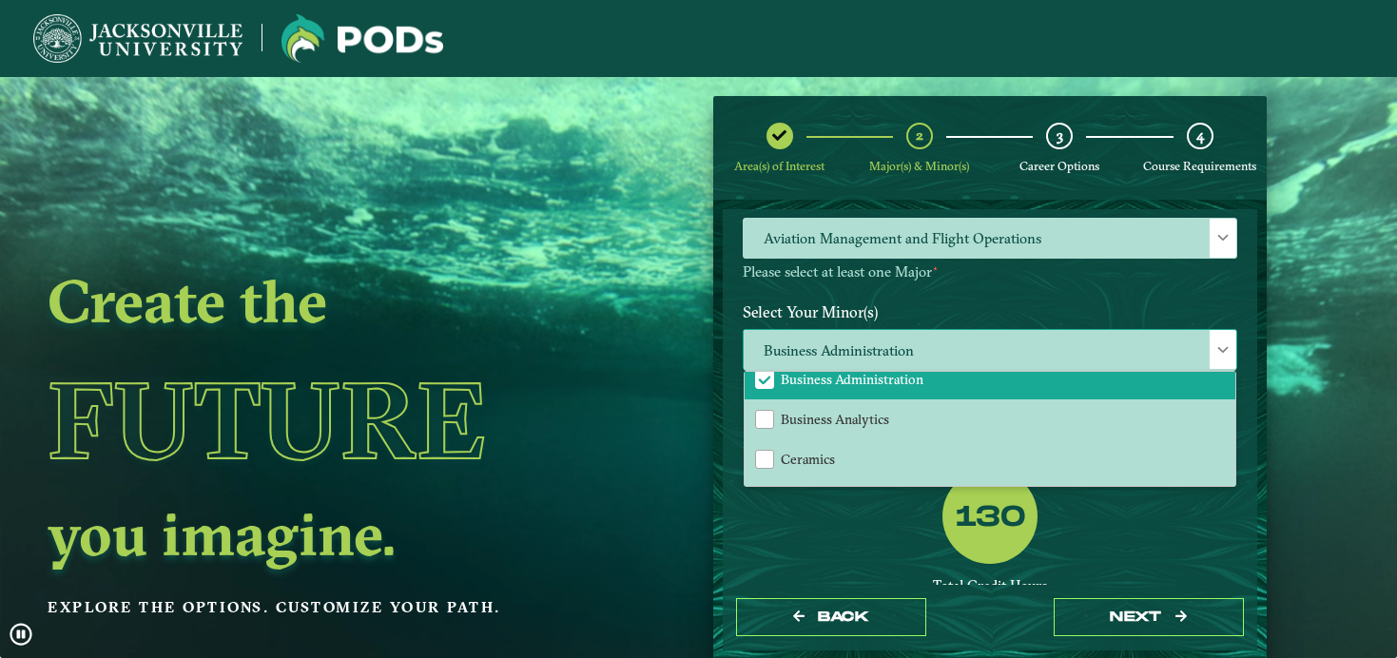
click at [843, 380] on li "Business Administration" at bounding box center [989, 379] width 491 height 40
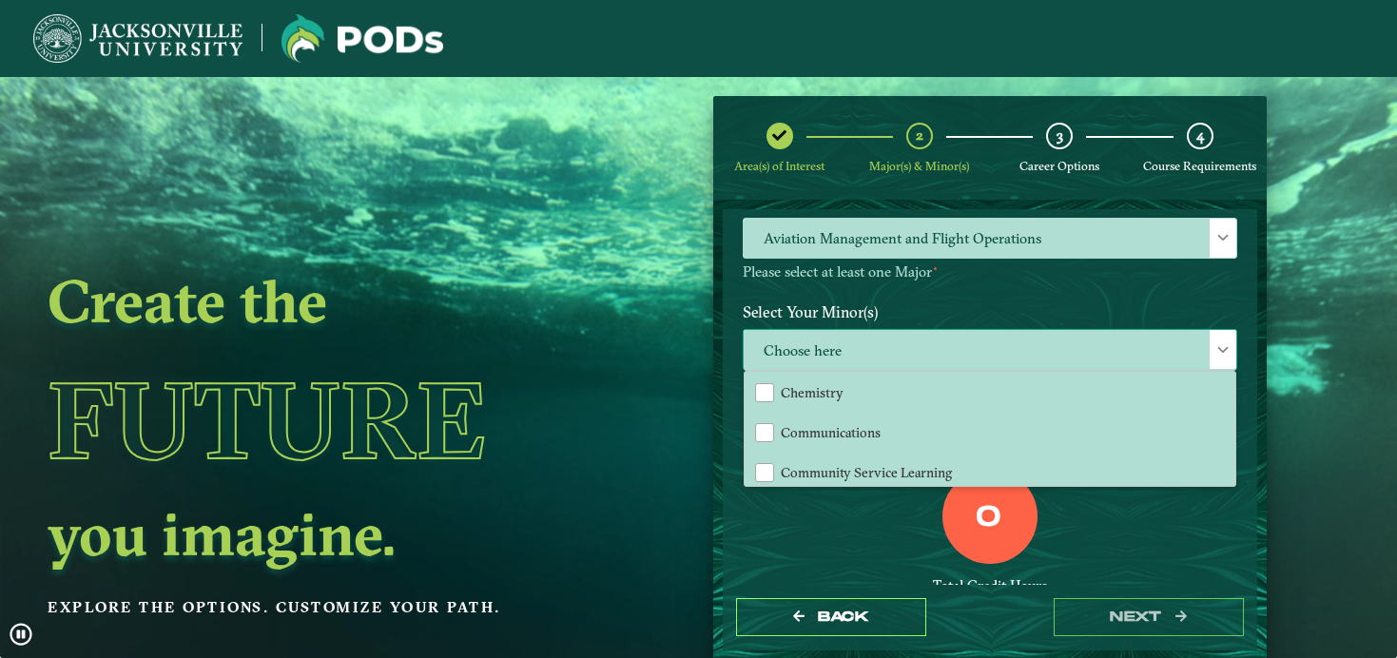
scroll to position [441, 0]
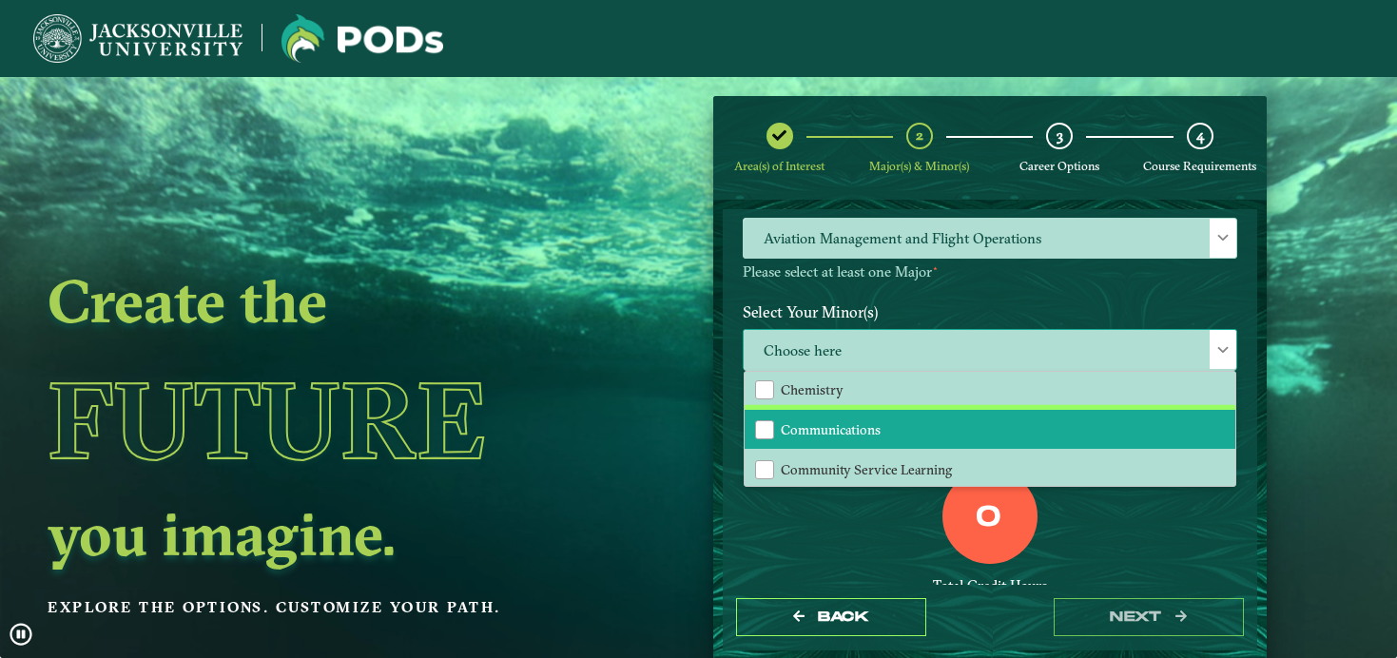
click at [843, 421] on span "Communications" at bounding box center [831, 429] width 100 height 17
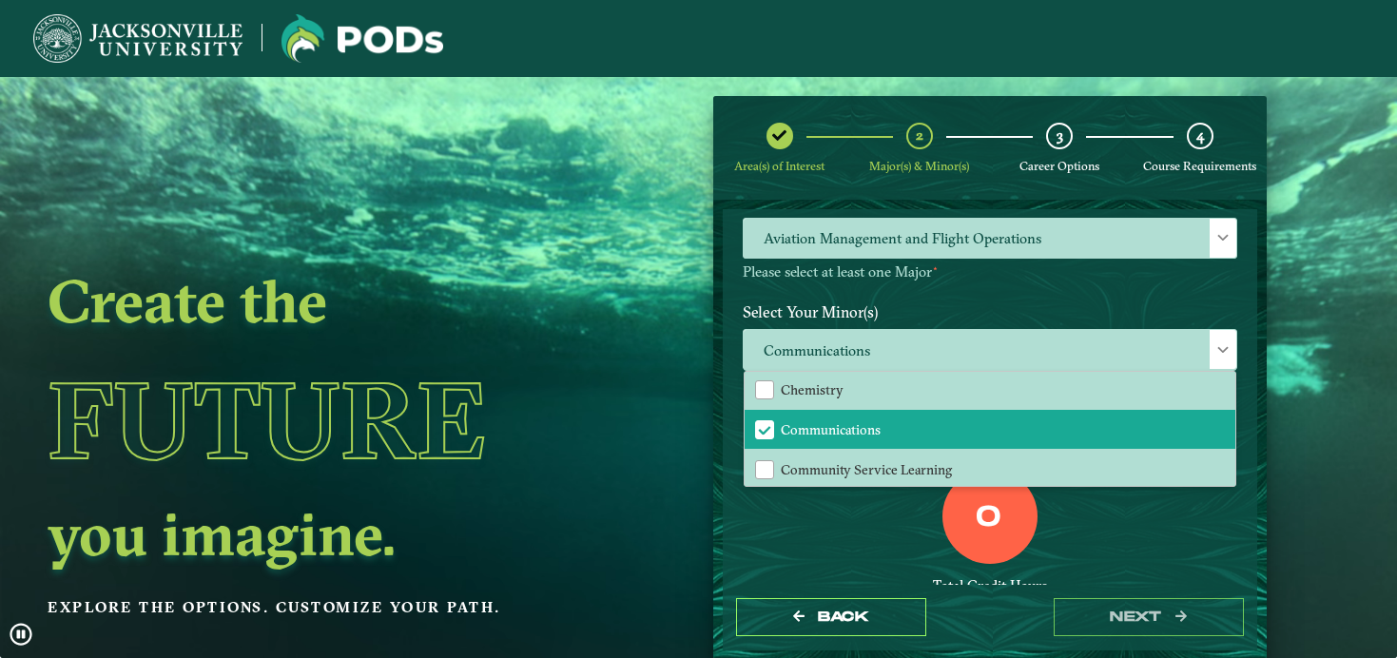
click at [814, 508] on div "0 Total Credit Hours" at bounding box center [989, 550] width 523 height 162
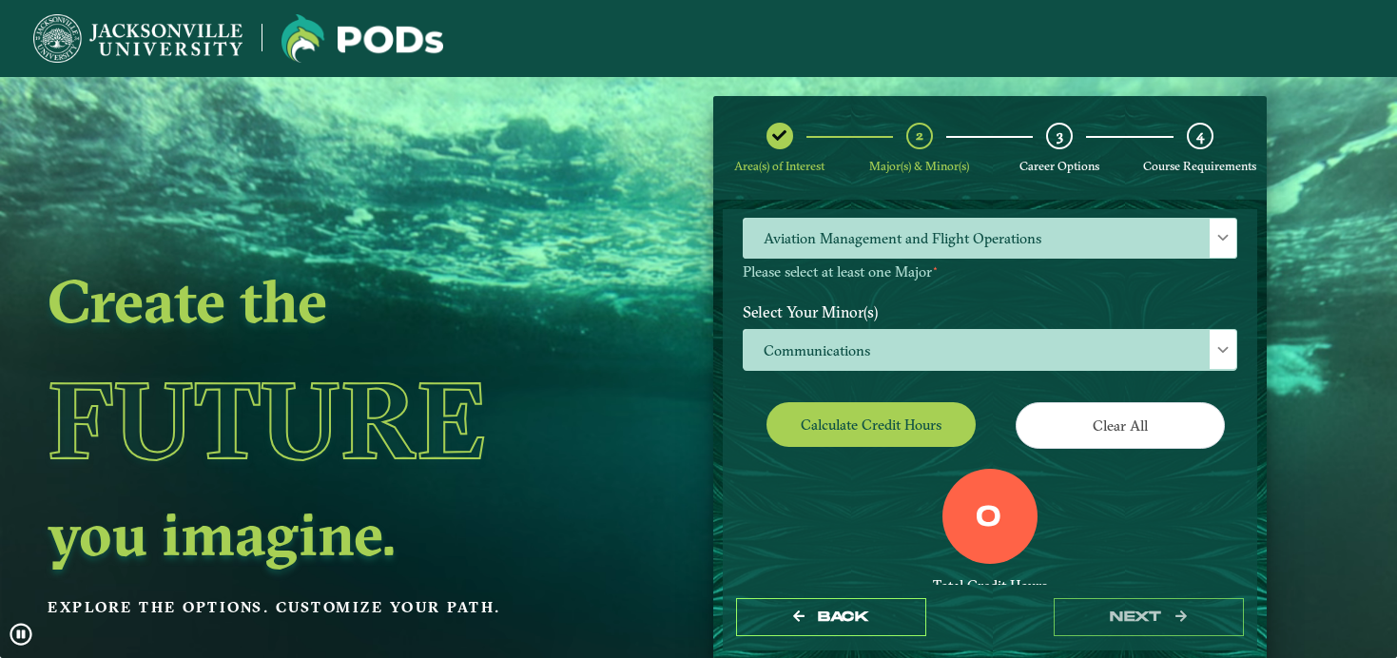
click at [835, 429] on button "Calculate credit hours" at bounding box center [870, 424] width 209 height 45
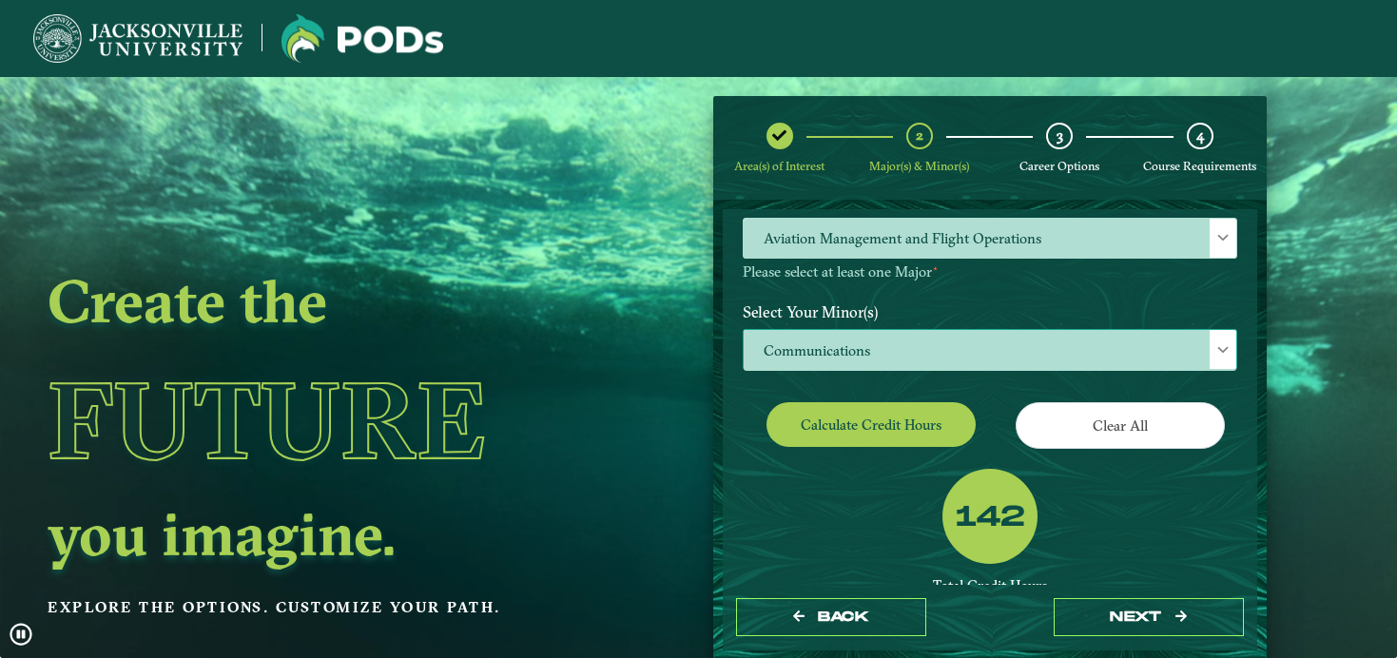
click at [910, 330] on span "Communications" at bounding box center [989, 350] width 492 height 41
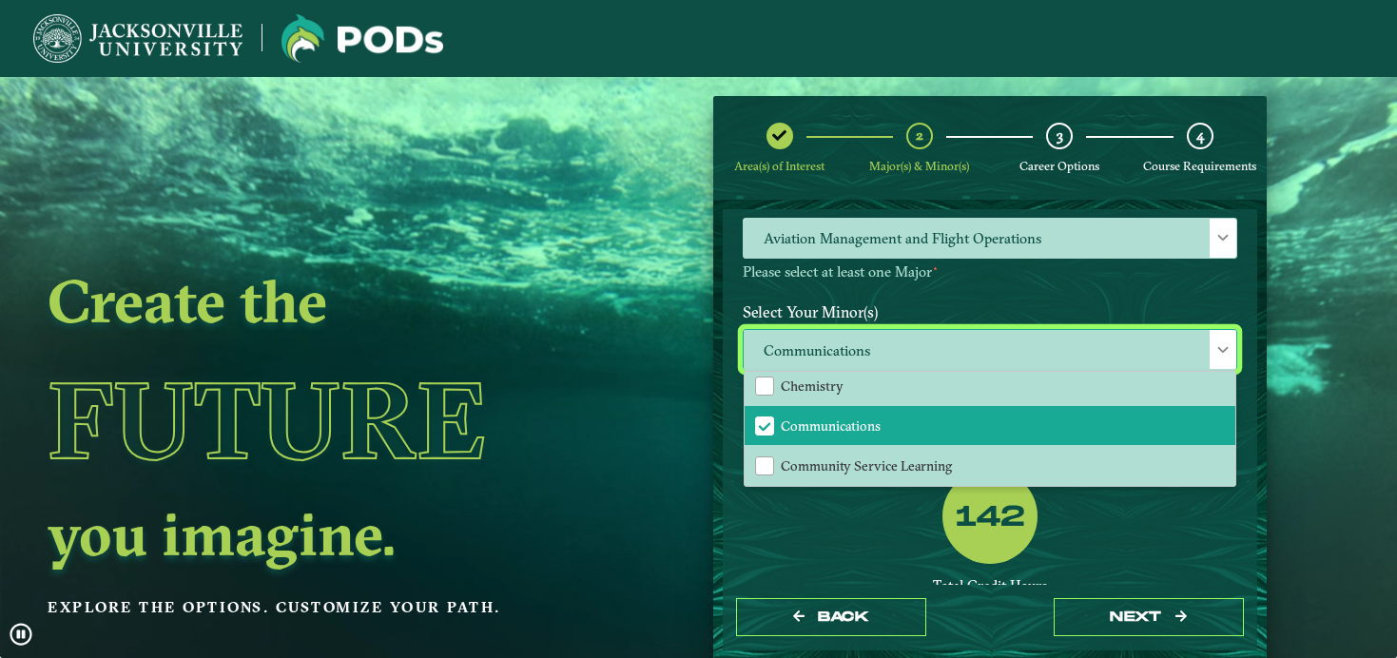
scroll to position [452, 0]
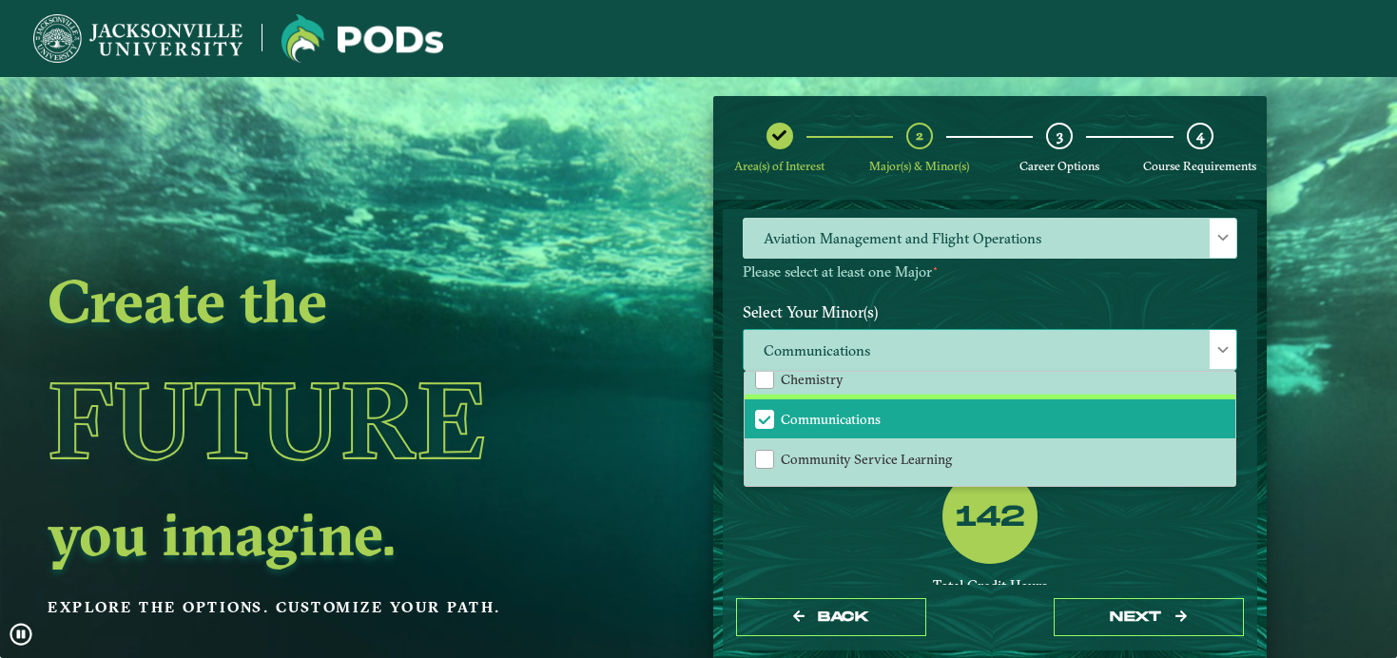
click at [805, 411] on span "Communications" at bounding box center [831, 419] width 100 height 17
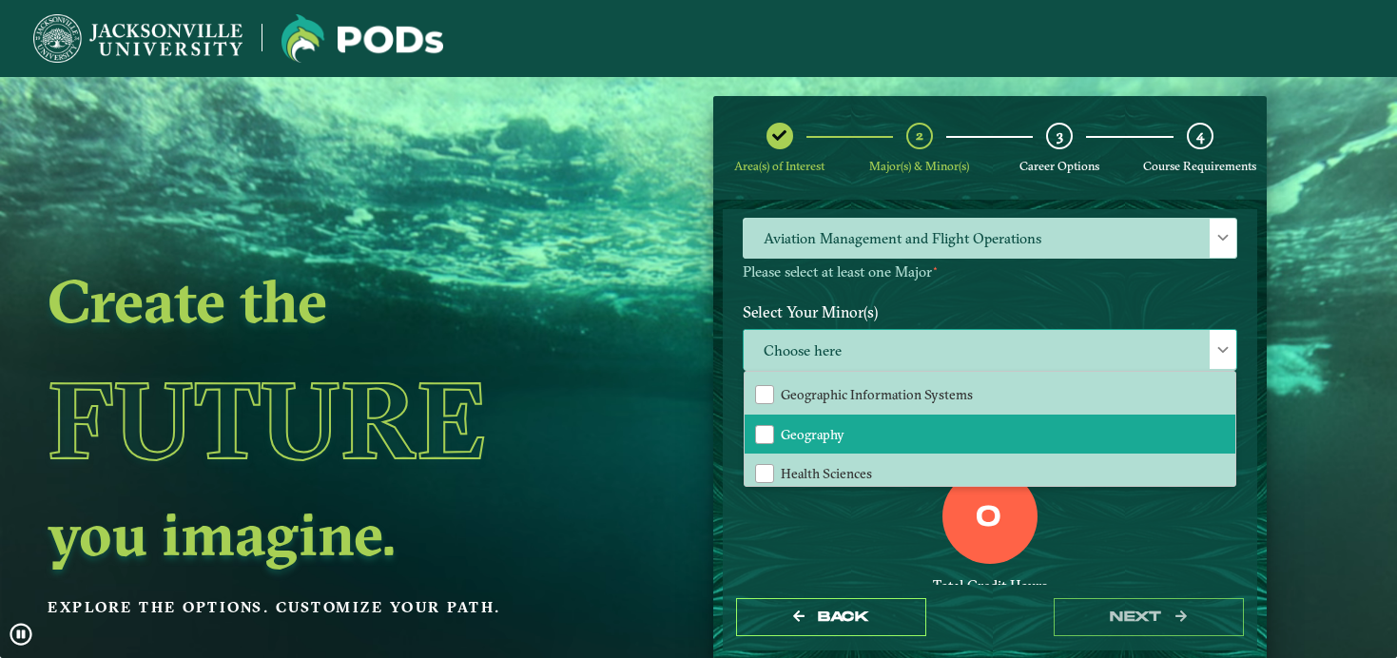
scroll to position [1003, 0]
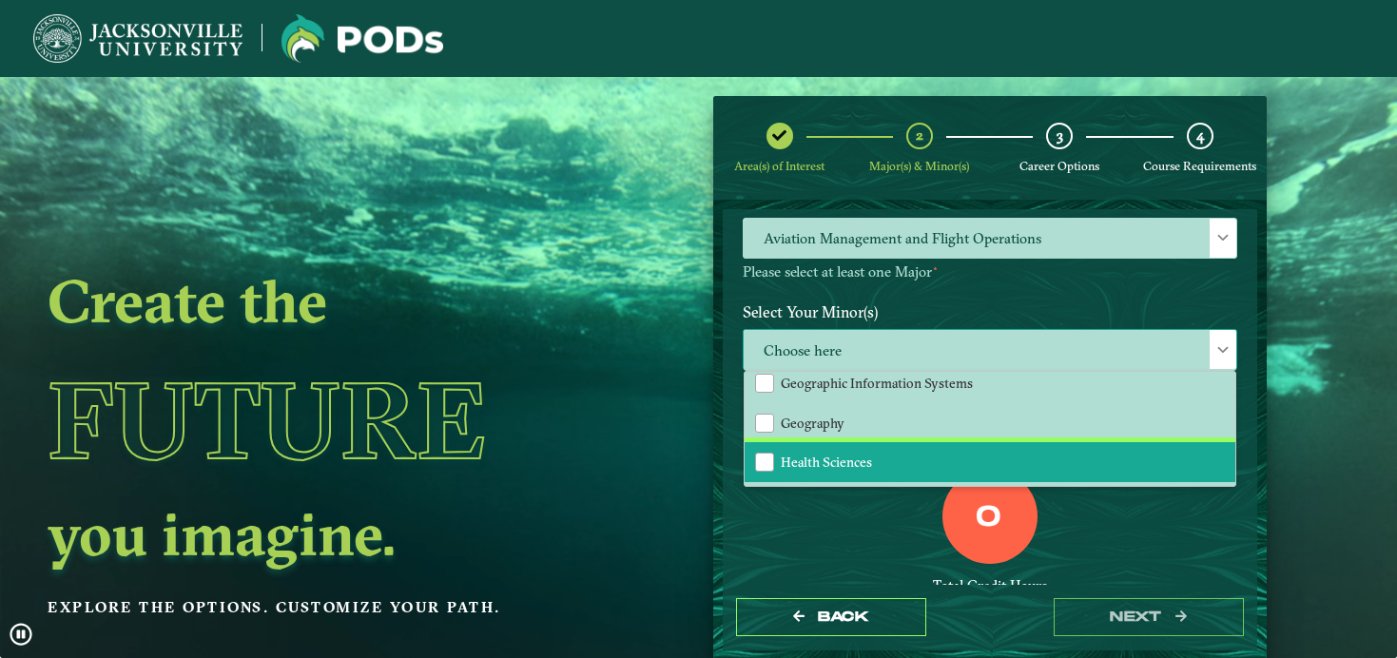
click at [852, 454] on span "Health Sciences" at bounding box center [826, 462] width 91 height 17
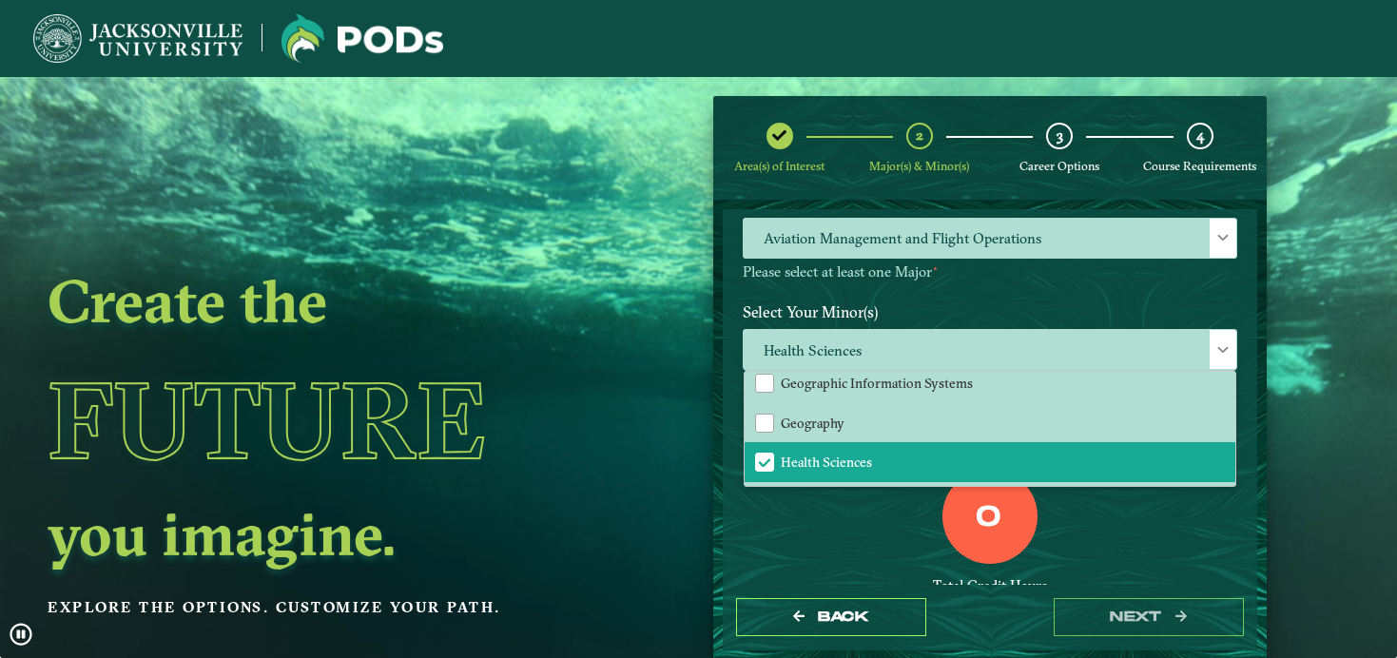
click at [839, 488] on div "0 Total Credit Hours" at bounding box center [989, 550] width 523 height 162
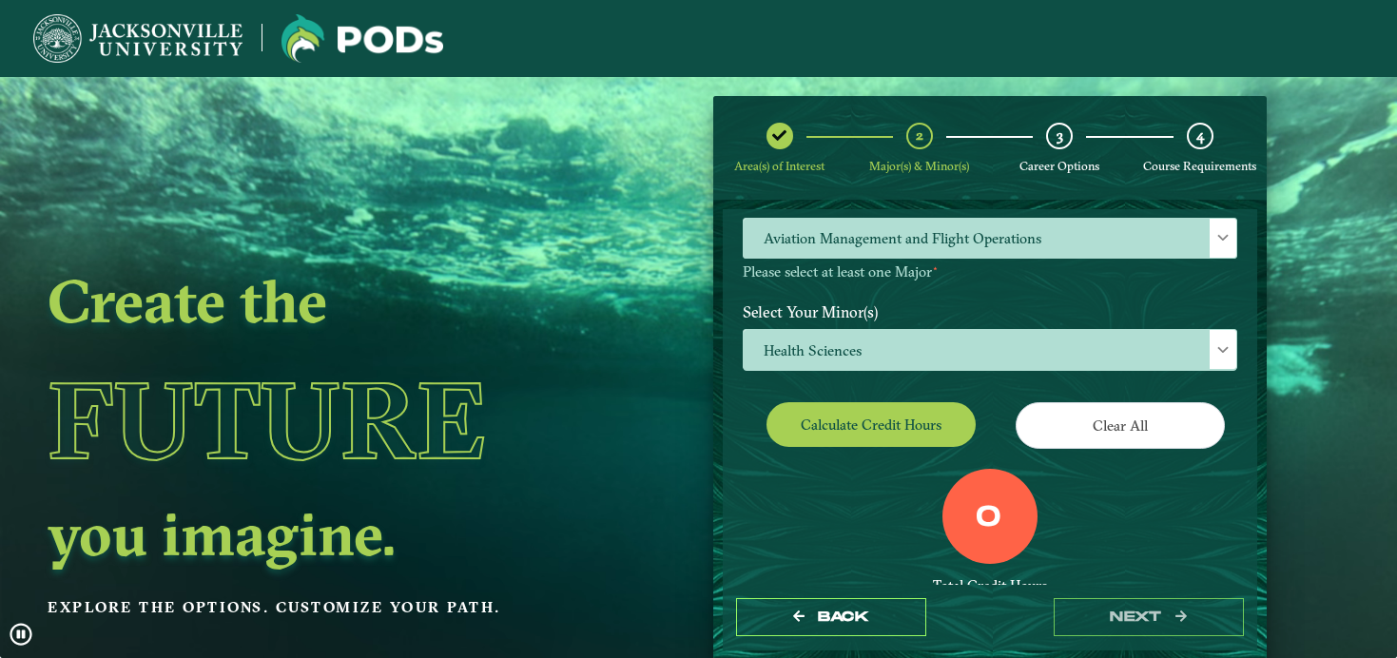
click at [861, 436] on button "Calculate credit hours" at bounding box center [870, 424] width 209 height 45
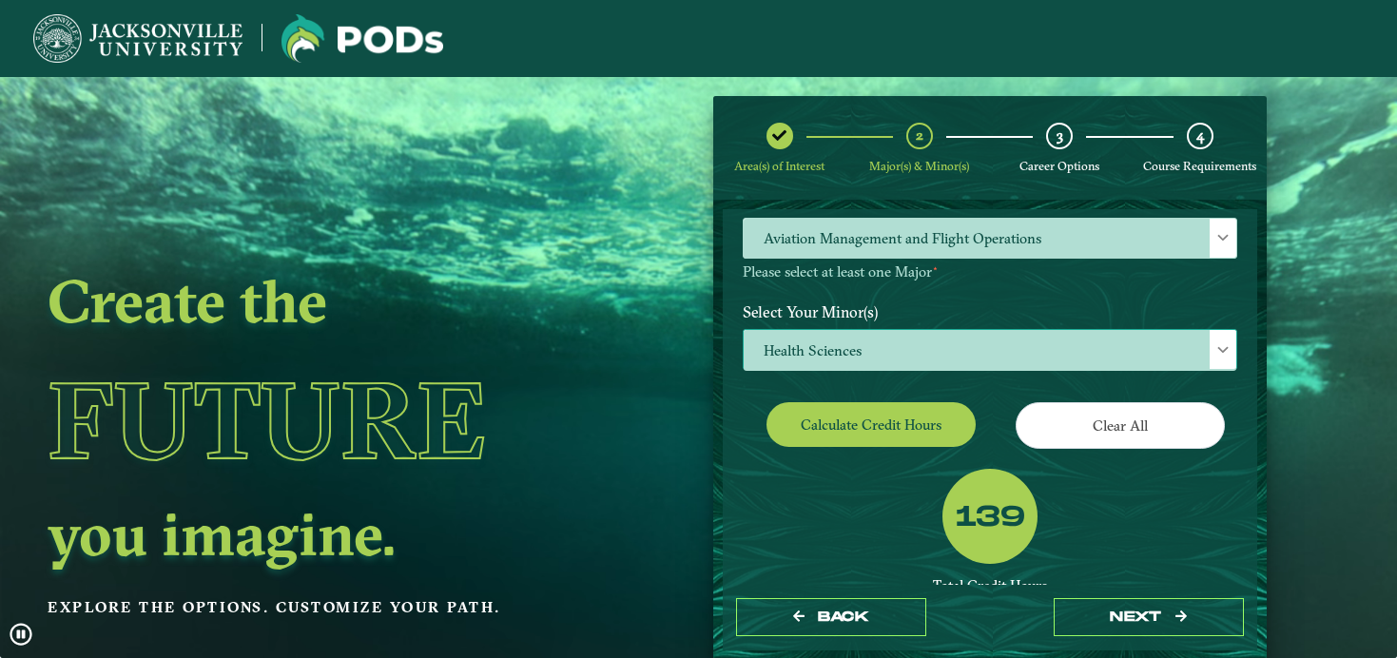
click at [1208, 329] on div "Health Sciences" at bounding box center [990, 349] width 494 height 41
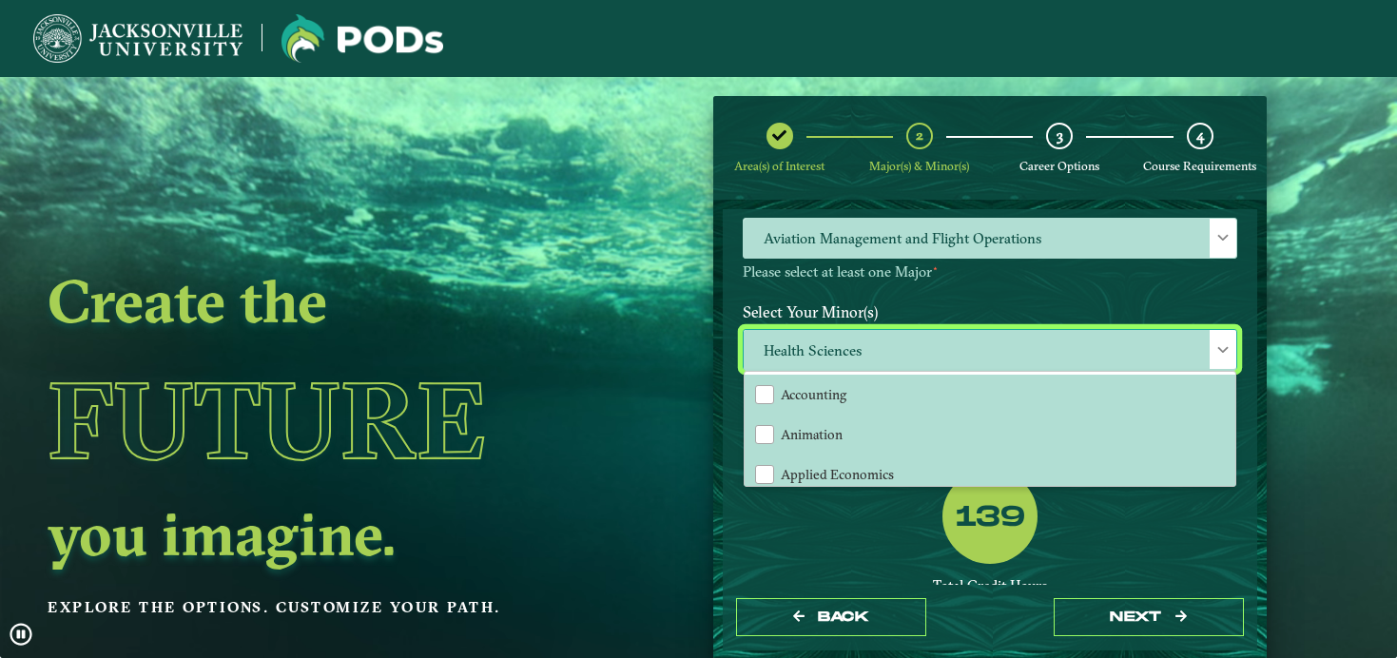
scroll to position [11, 86]
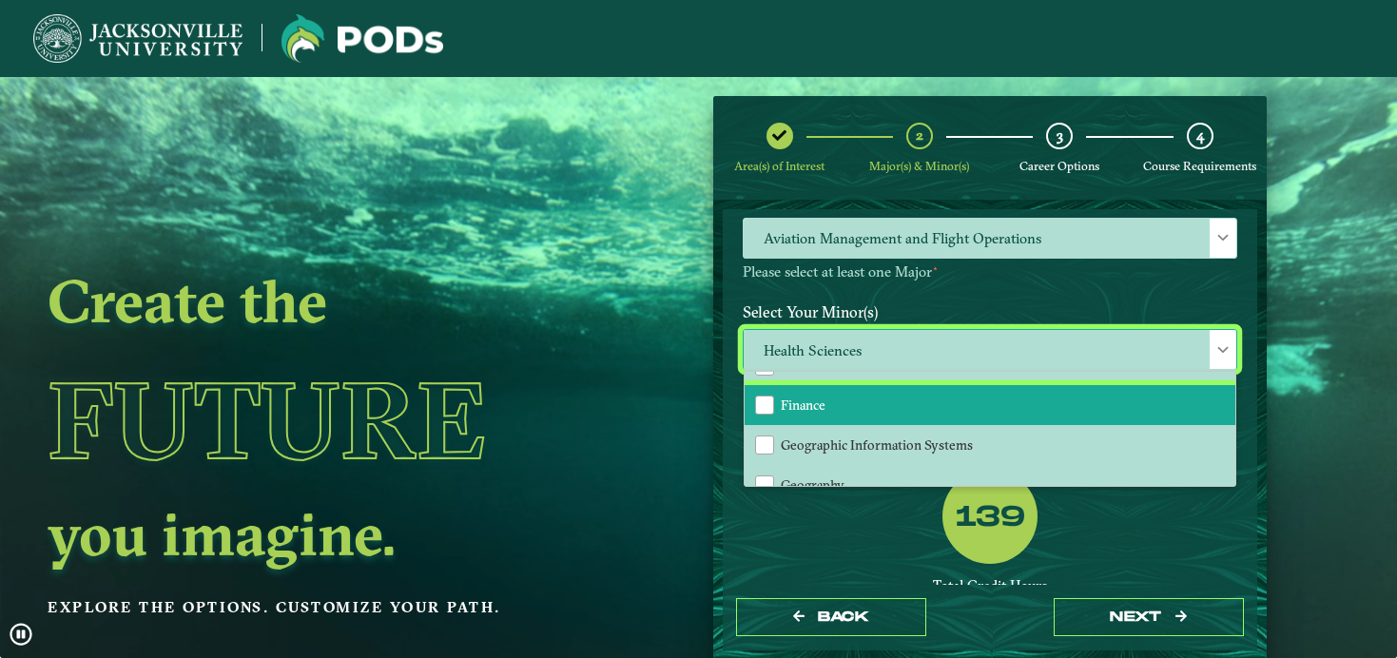
click at [913, 393] on li "Finance" at bounding box center [989, 405] width 491 height 40
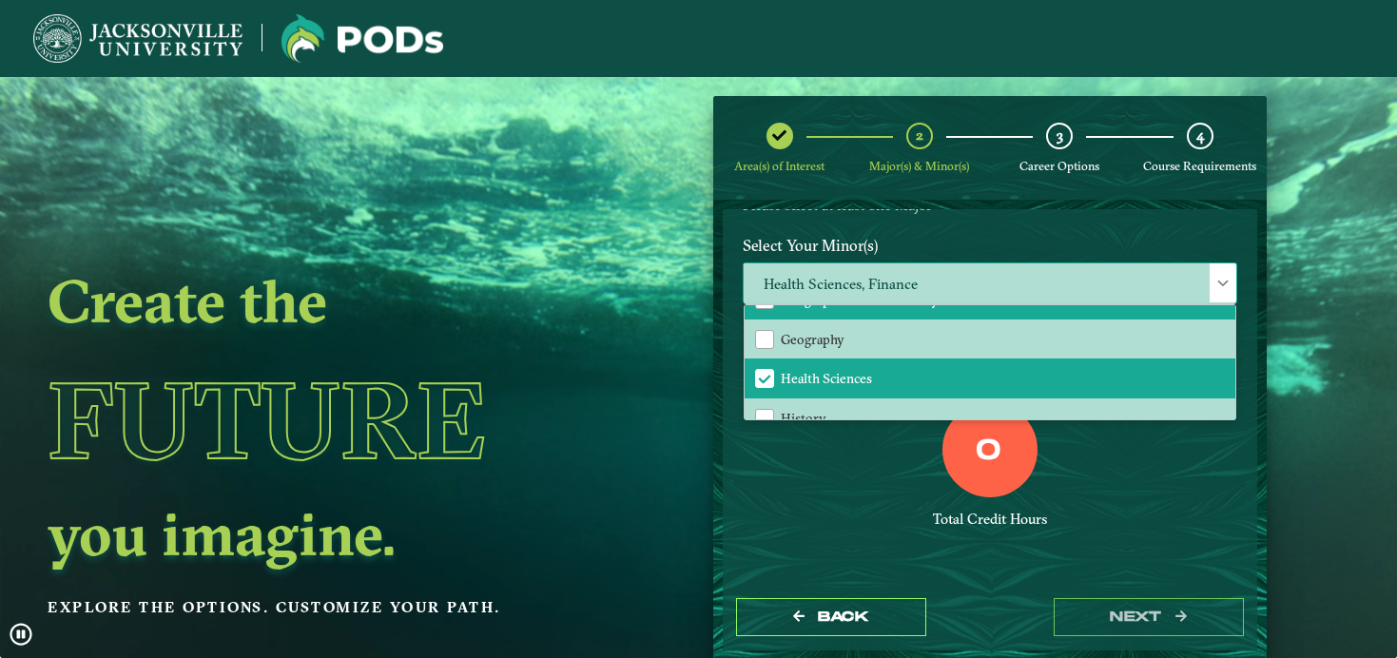
scroll to position [1007, 0]
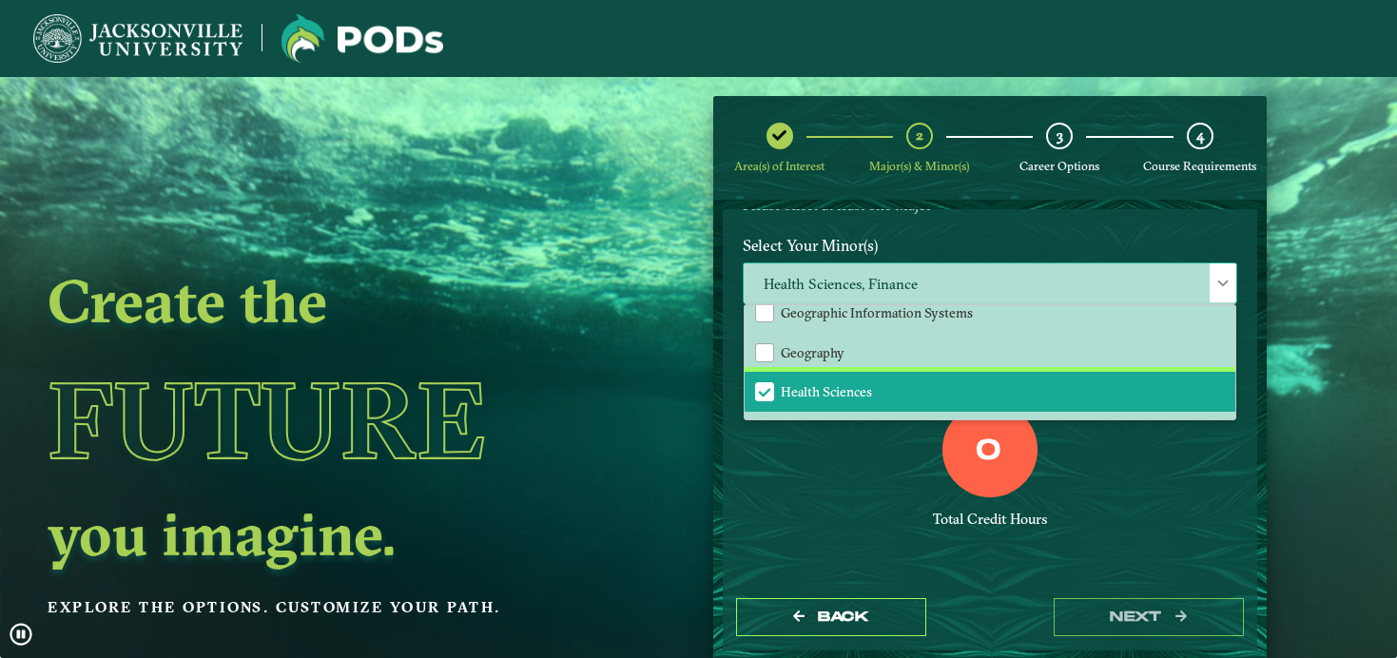
click at [865, 383] on span "Health Sciences" at bounding box center [826, 391] width 91 height 17
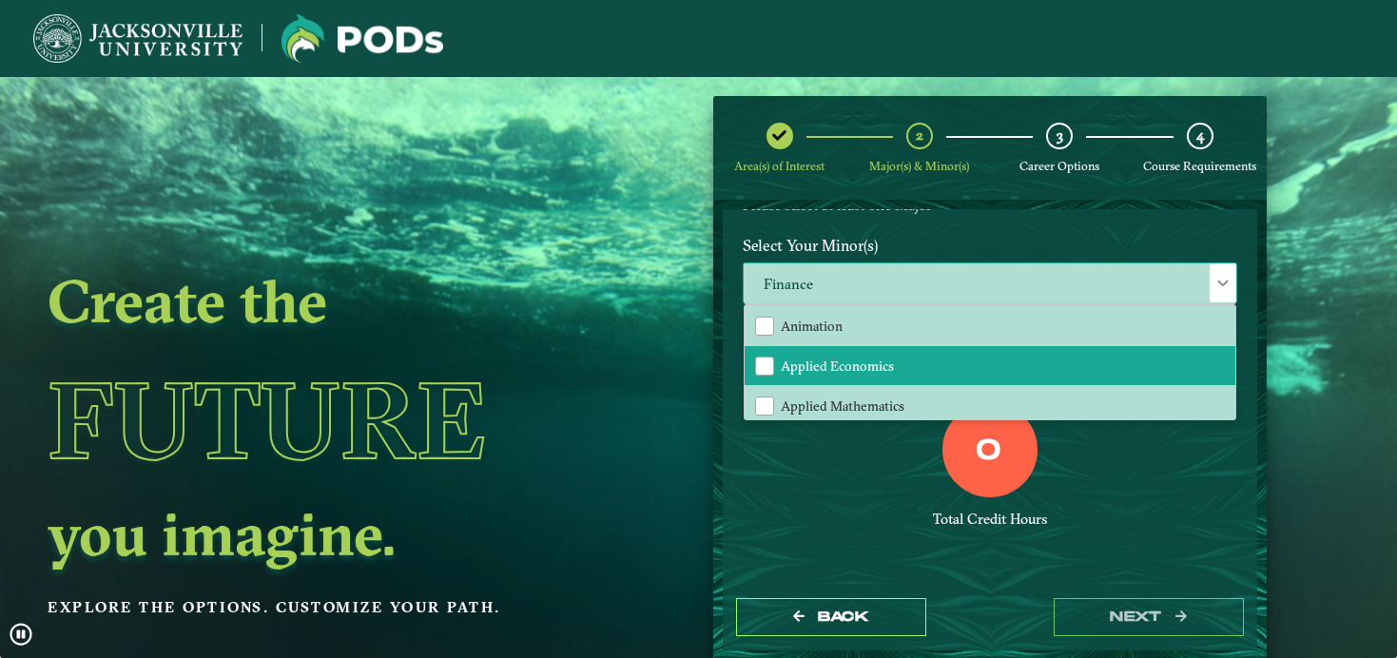
scroll to position [0, 0]
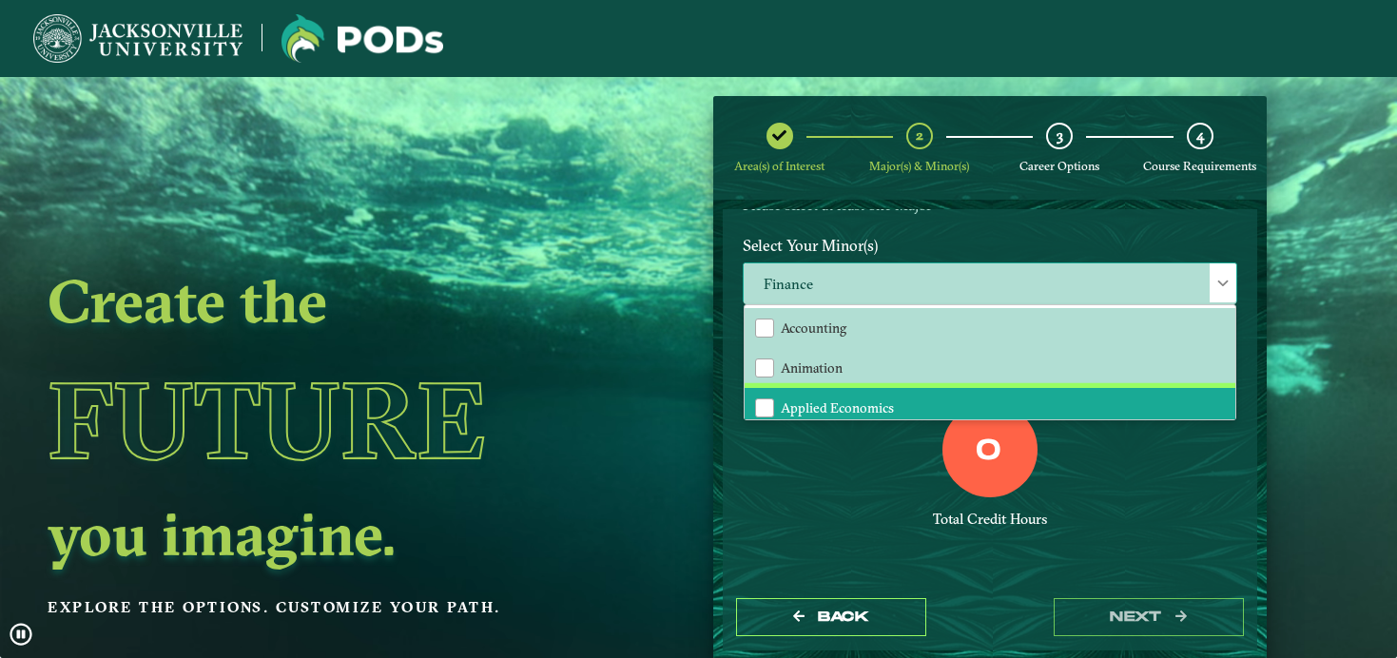
click at [859, 399] on span "Applied Economics" at bounding box center [837, 407] width 113 height 17
click at [849, 448] on div "0 Total Credit Hours" at bounding box center [989, 483] width 523 height 162
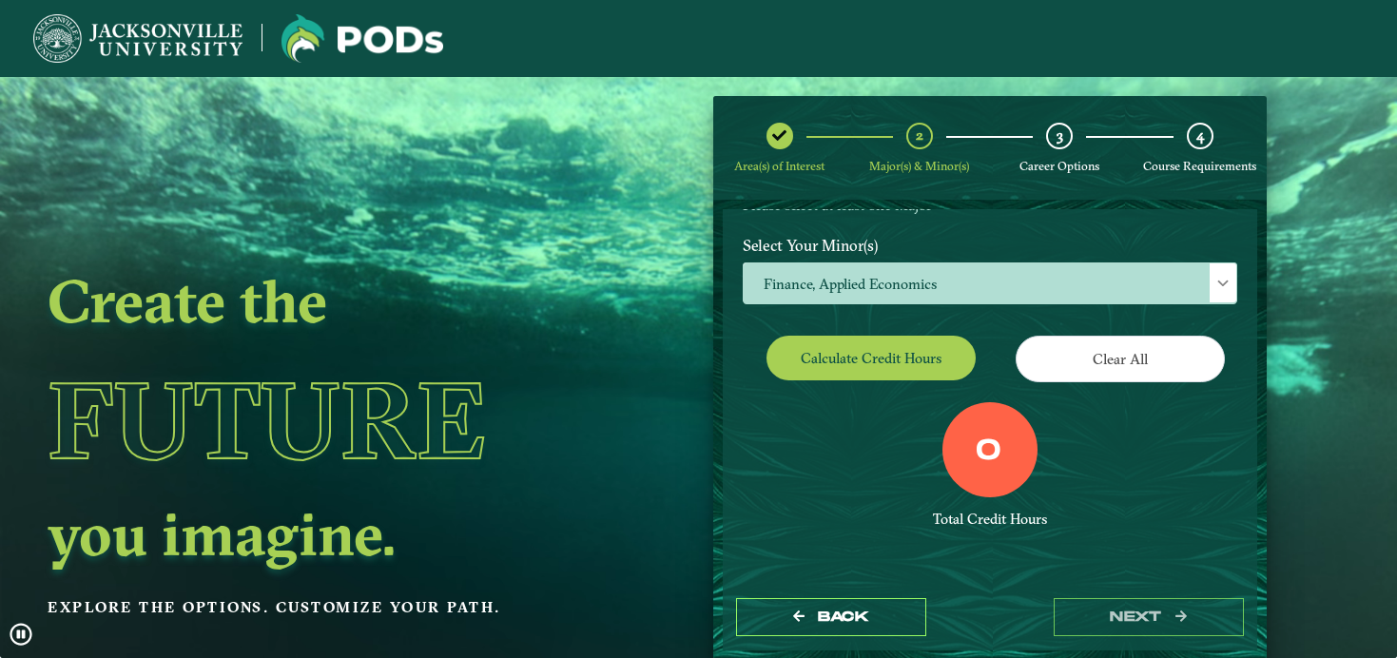
click at [898, 360] on div "Calculate credit hours" at bounding box center [858, 362] width 261 height 53
click at [900, 349] on button "Calculate credit hours" at bounding box center [870, 358] width 209 height 45
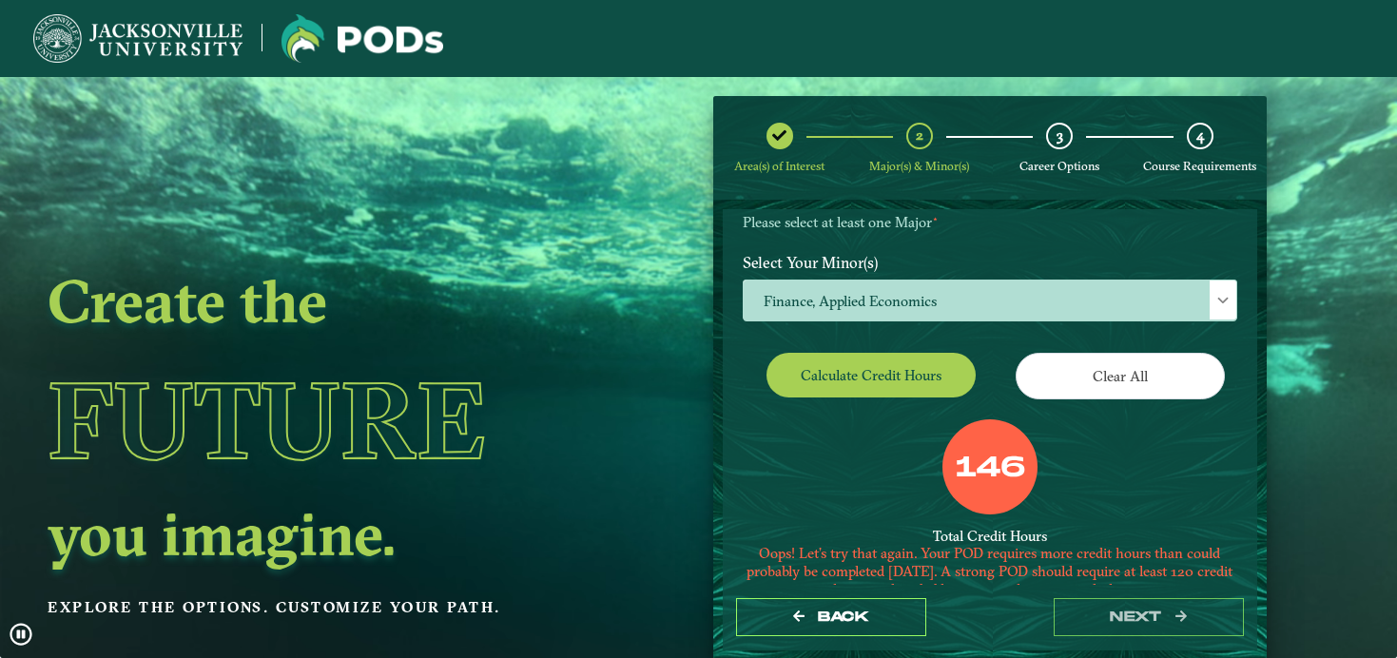
scroll to position [302, 0]
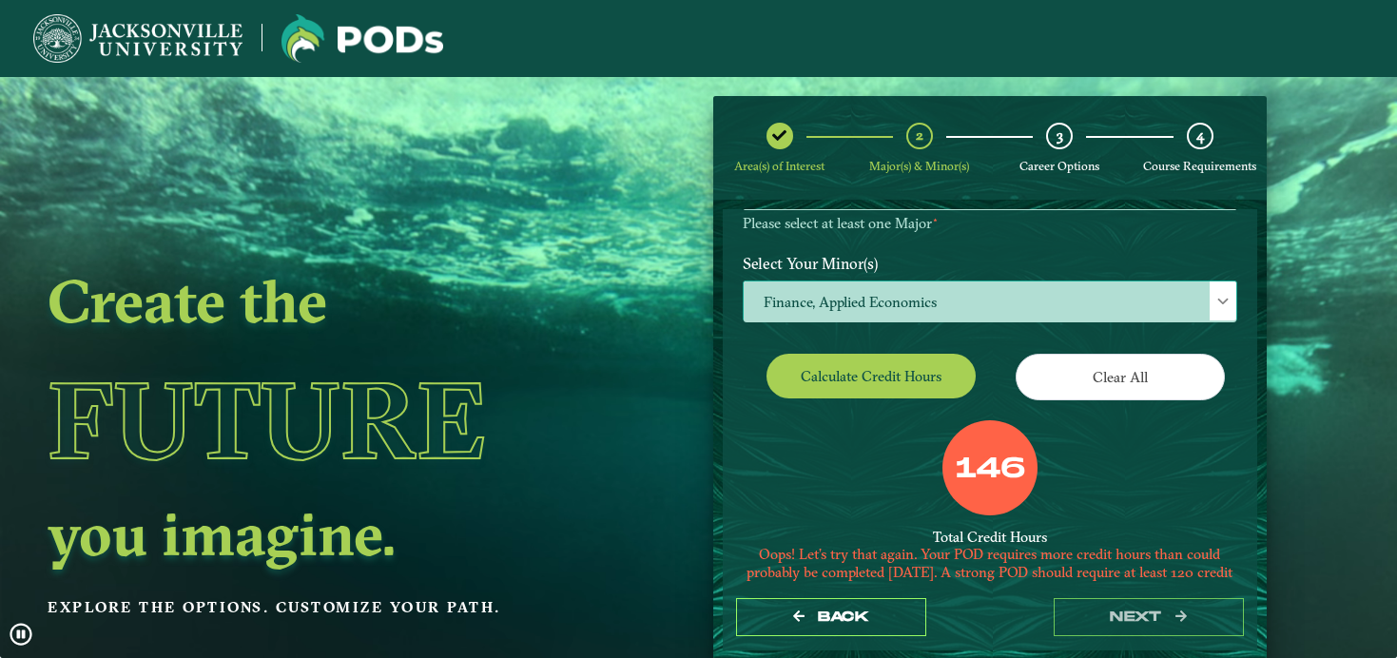
click at [1186, 294] on span "Finance, Applied Economics" at bounding box center [989, 301] width 492 height 41
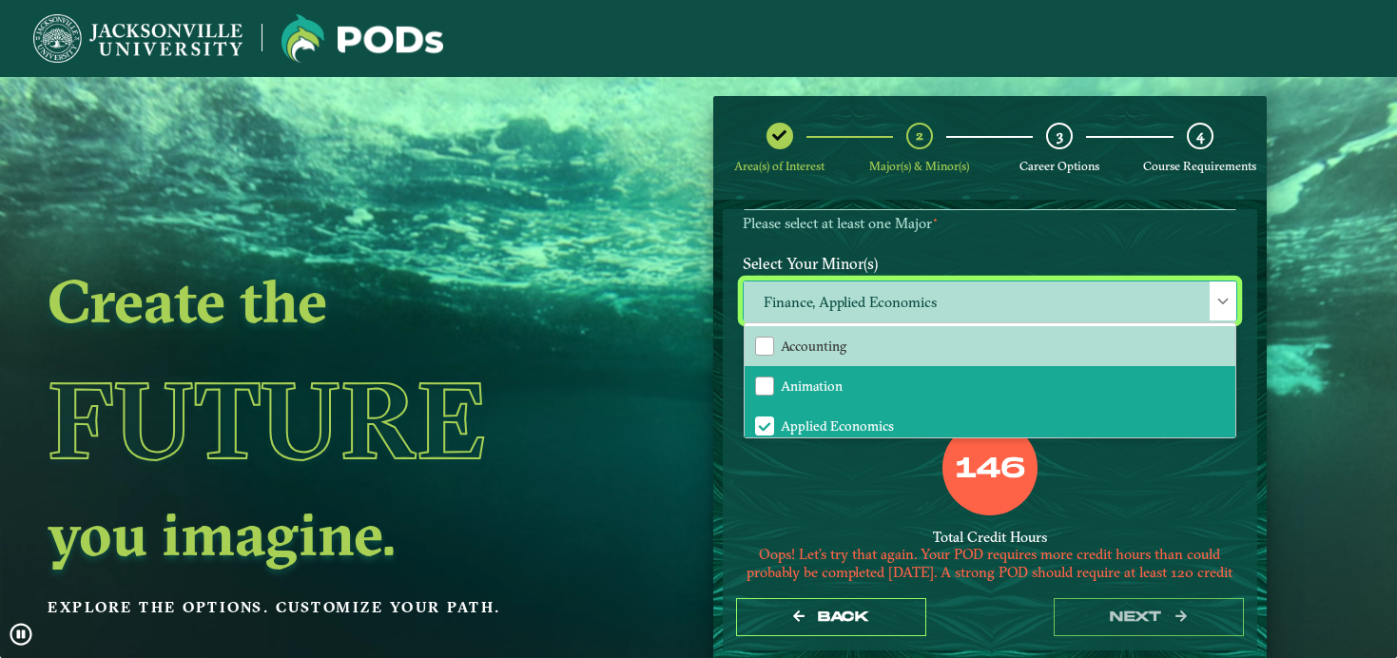
scroll to position [23, 0]
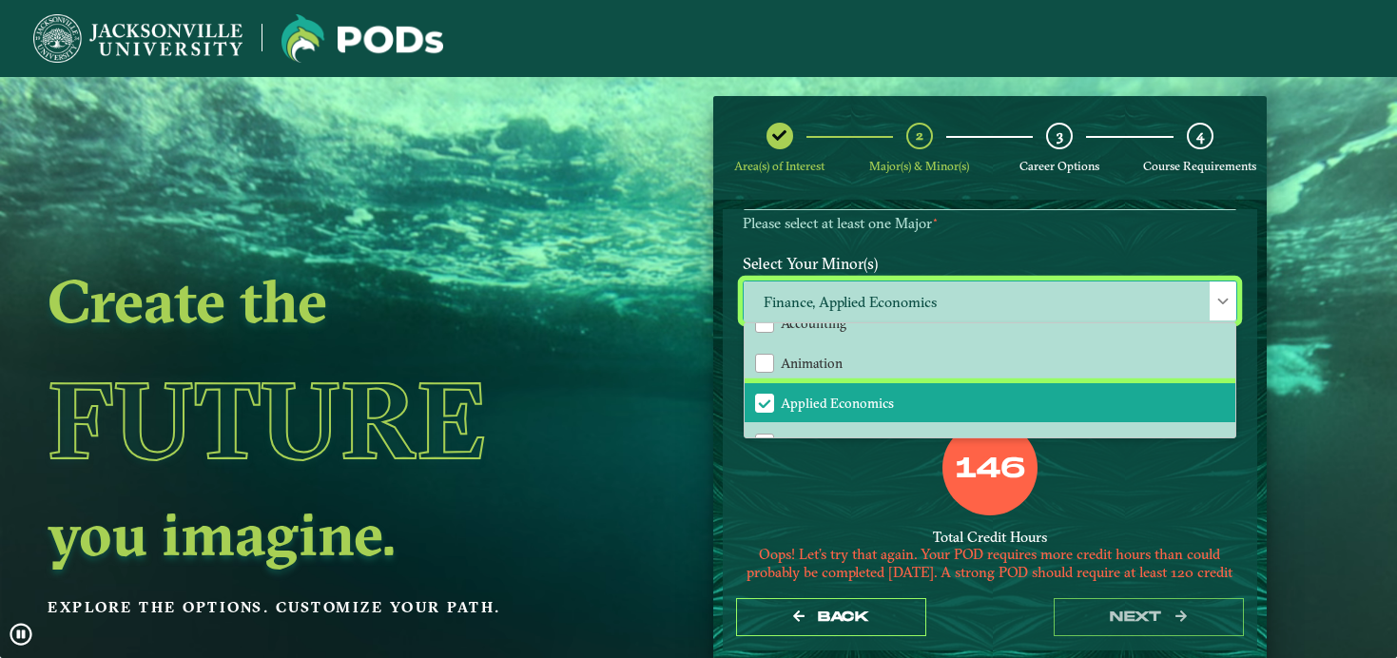
click at [966, 383] on li "Applied Economics" at bounding box center [989, 403] width 491 height 40
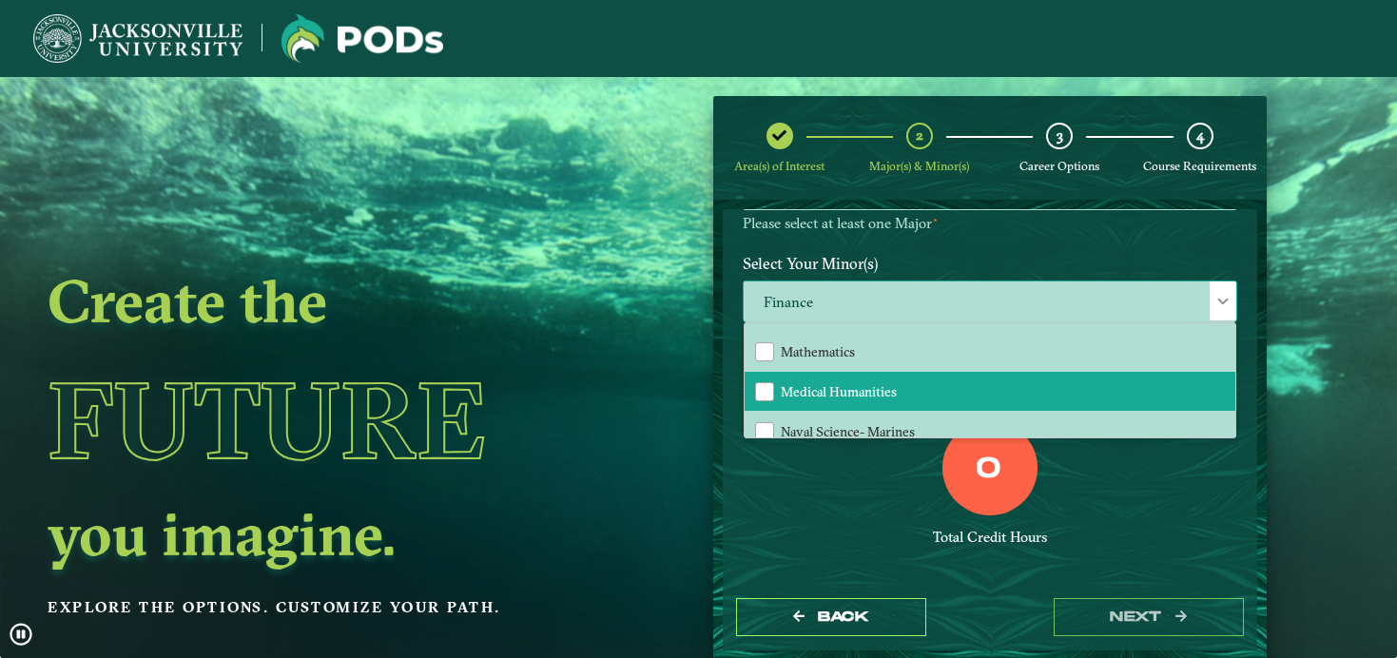
scroll to position [1334, 0]
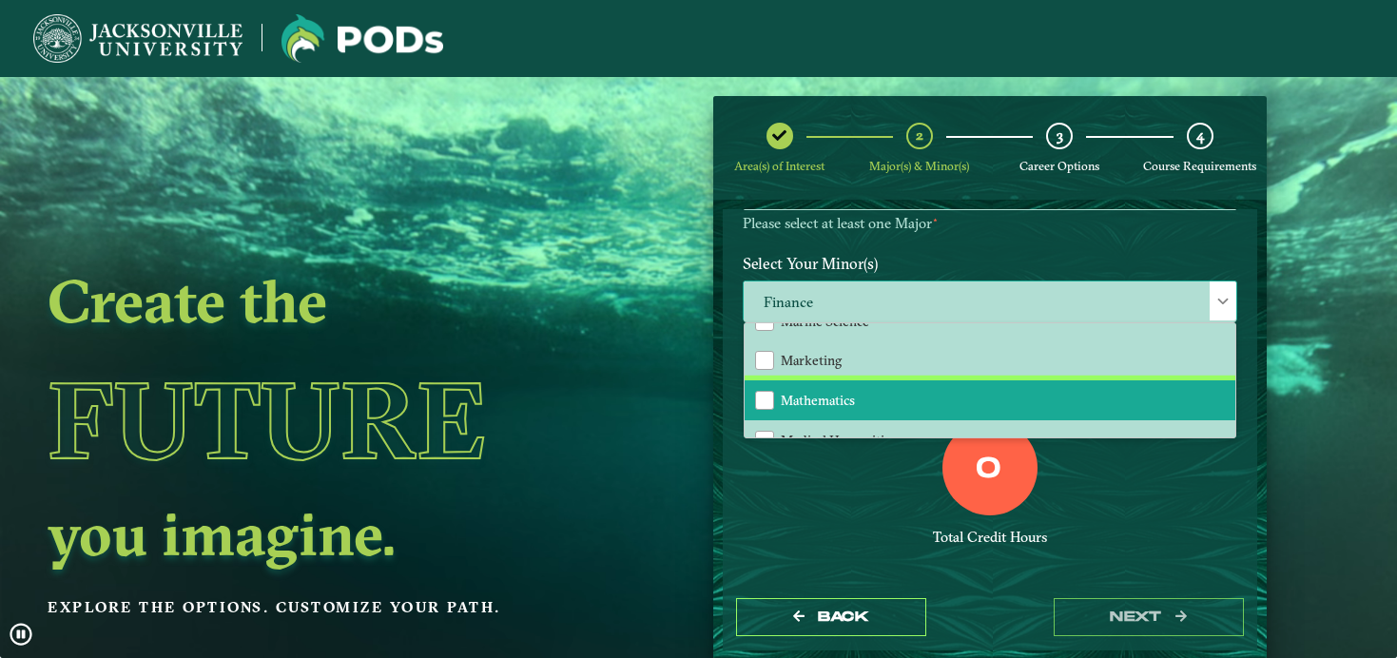
click at [902, 380] on li "Mathematics" at bounding box center [989, 400] width 491 height 40
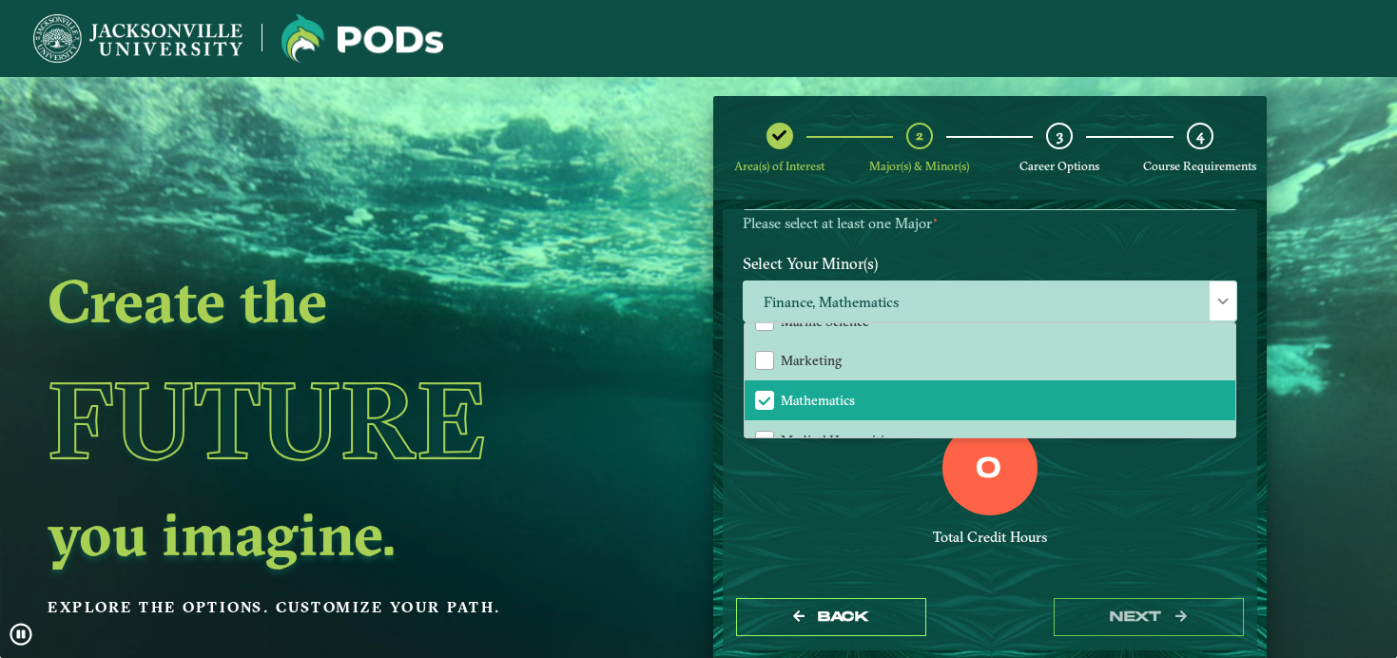
click at [851, 494] on div "0 Total Credit Hours" at bounding box center [989, 501] width 523 height 162
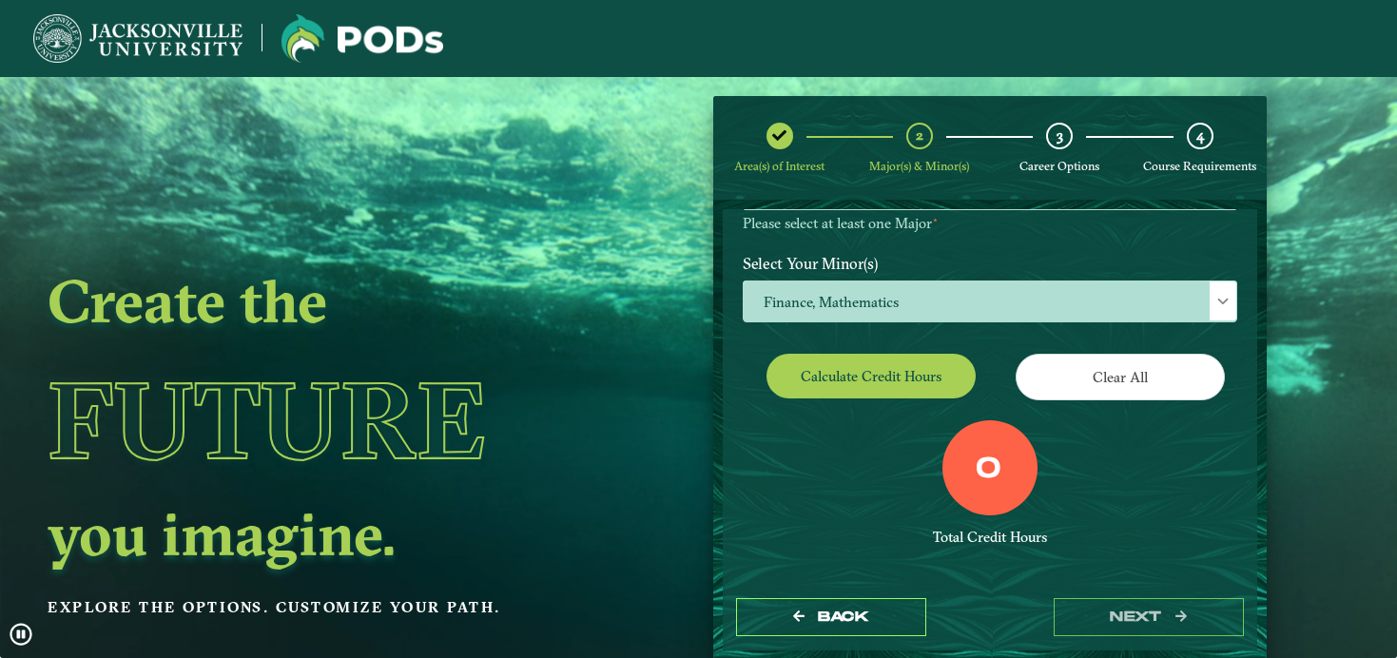
click at [901, 383] on button "Calculate credit hours" at bounding box center [870, 376] width 209 height 45
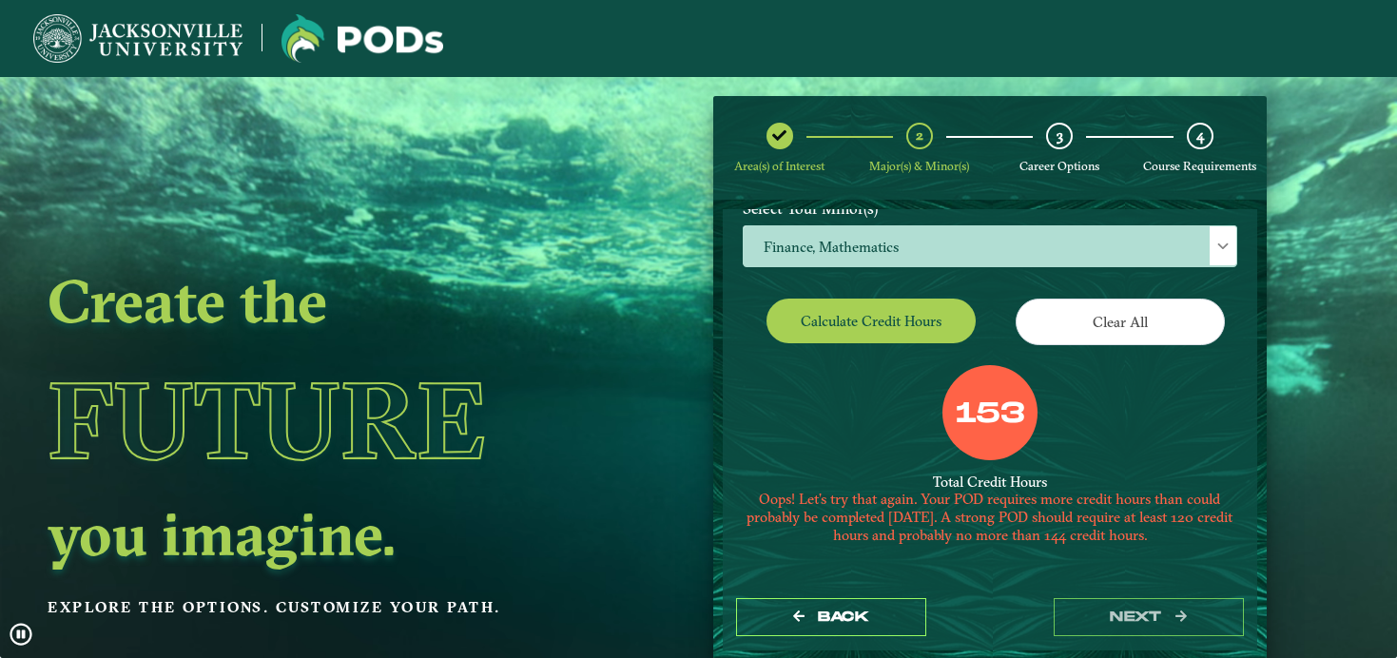
scroll to position [357, 0]
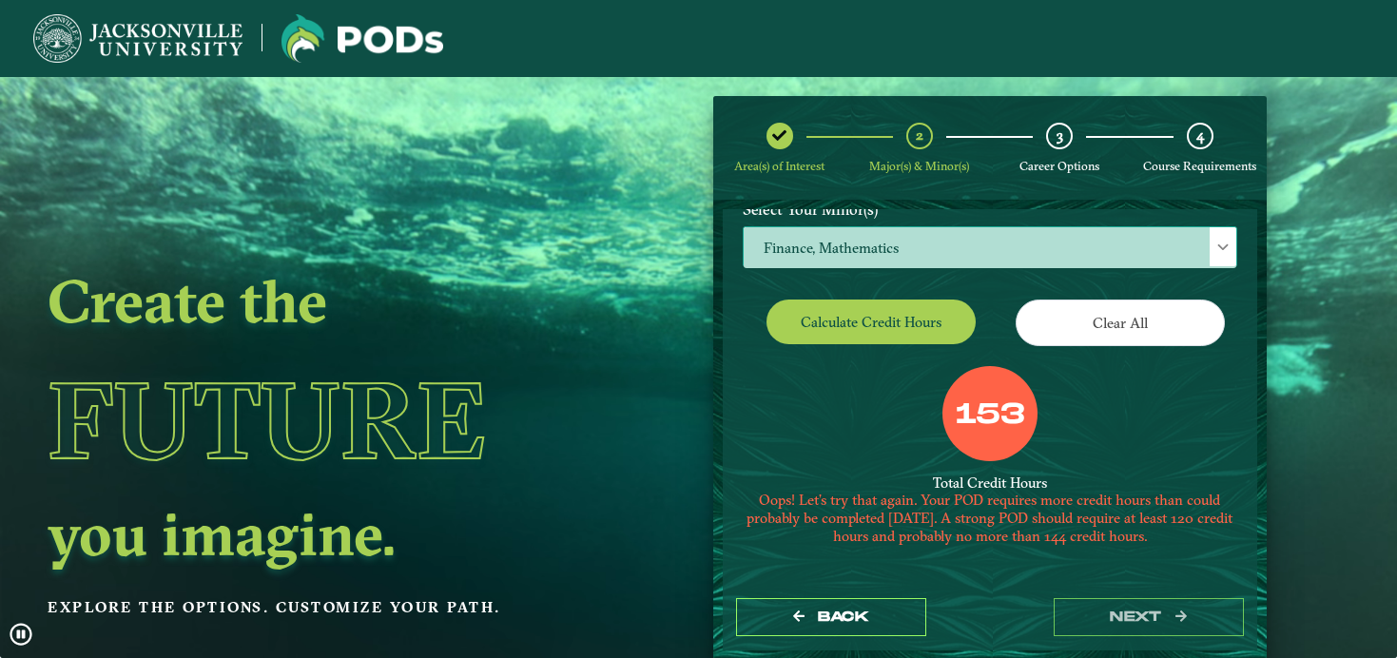
click at [1113, 244] on span "Finance, Mathematics" at bounding box center [989, 247] width 492 height 41
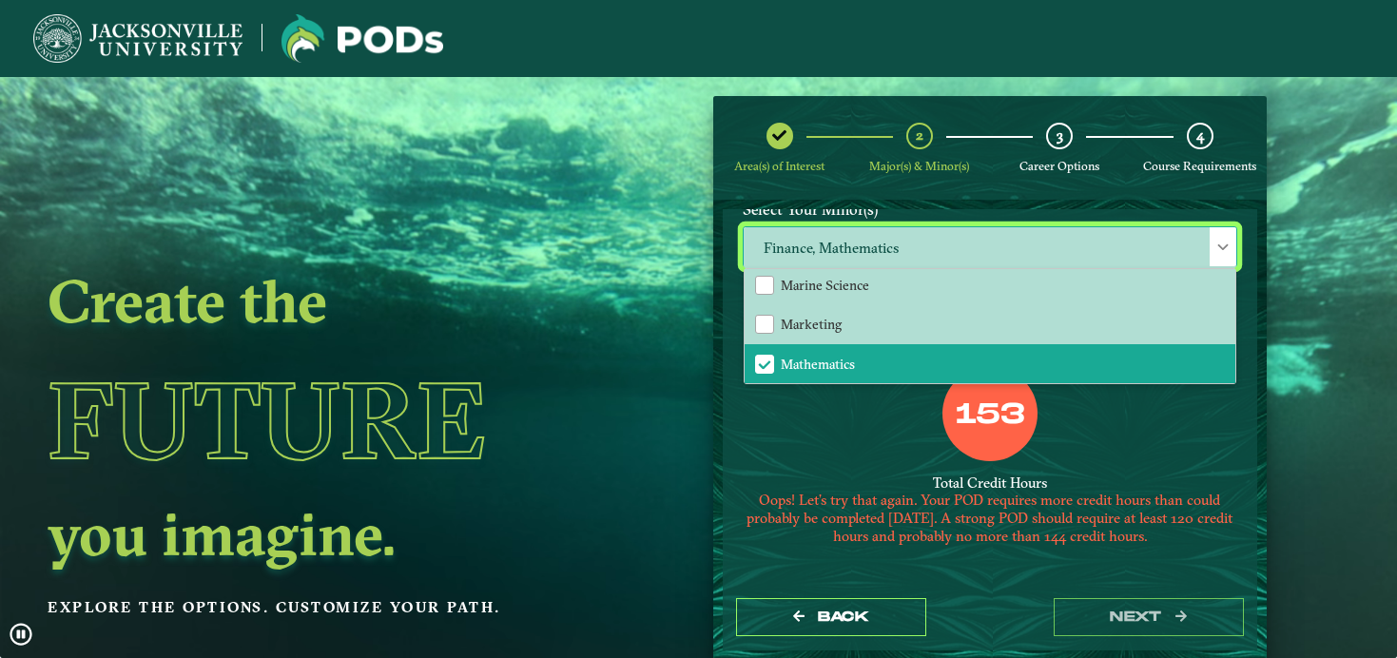
scroll to position [1303, 0]
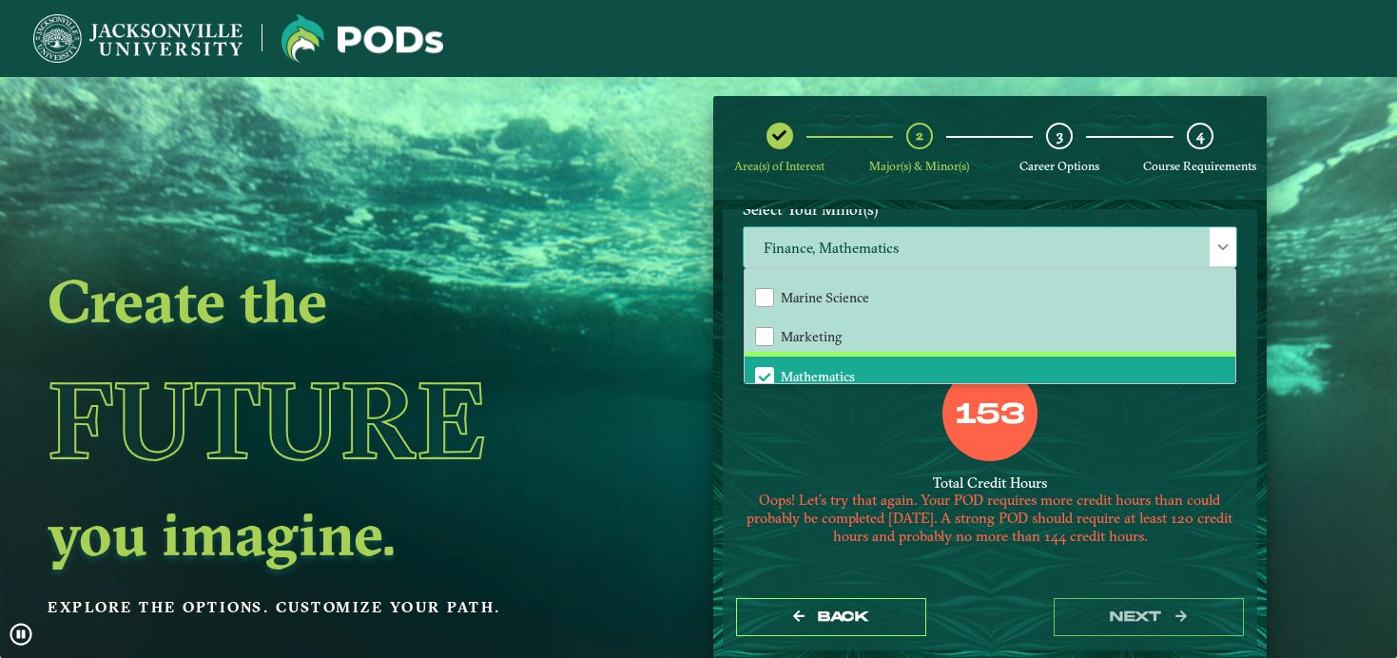
click at [871, 362] on li "Mathematics" at bounding box center [989, 377] width 491 height 40
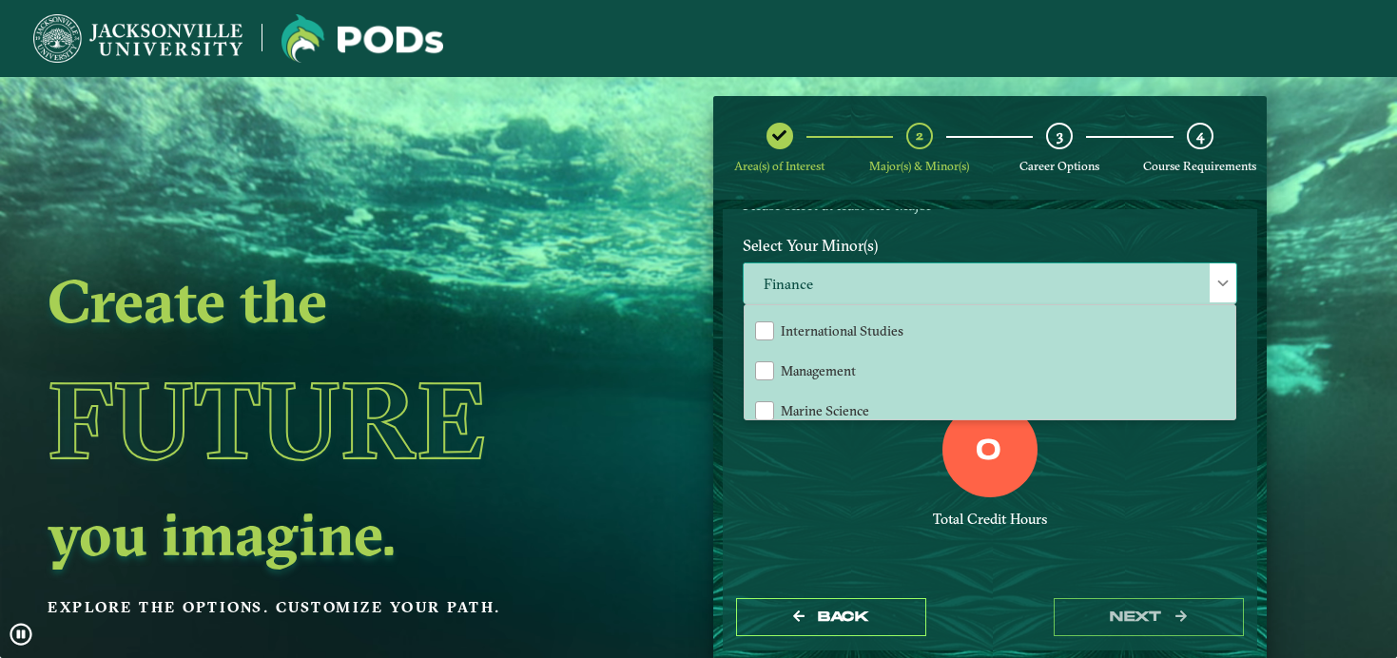
scroll to position [1225, 0]
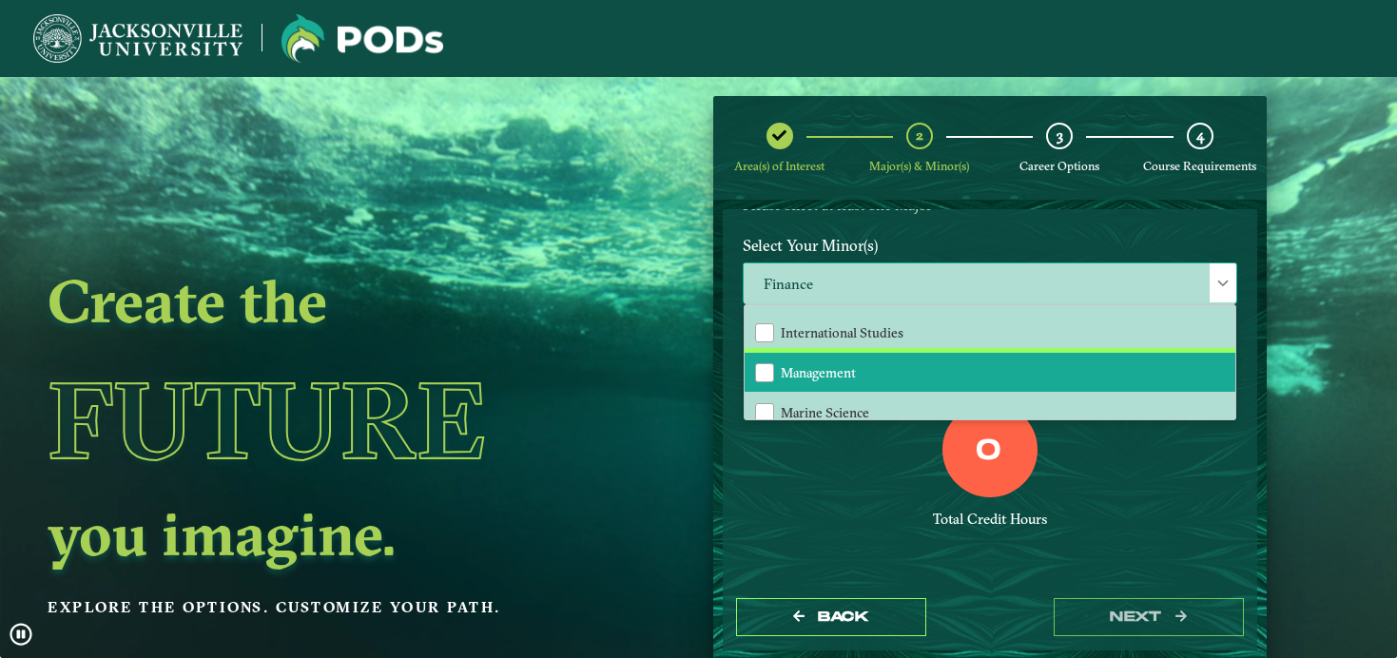
click at [870, 353] on li "Management" at bounding box center [989, 373] width 491 height 40
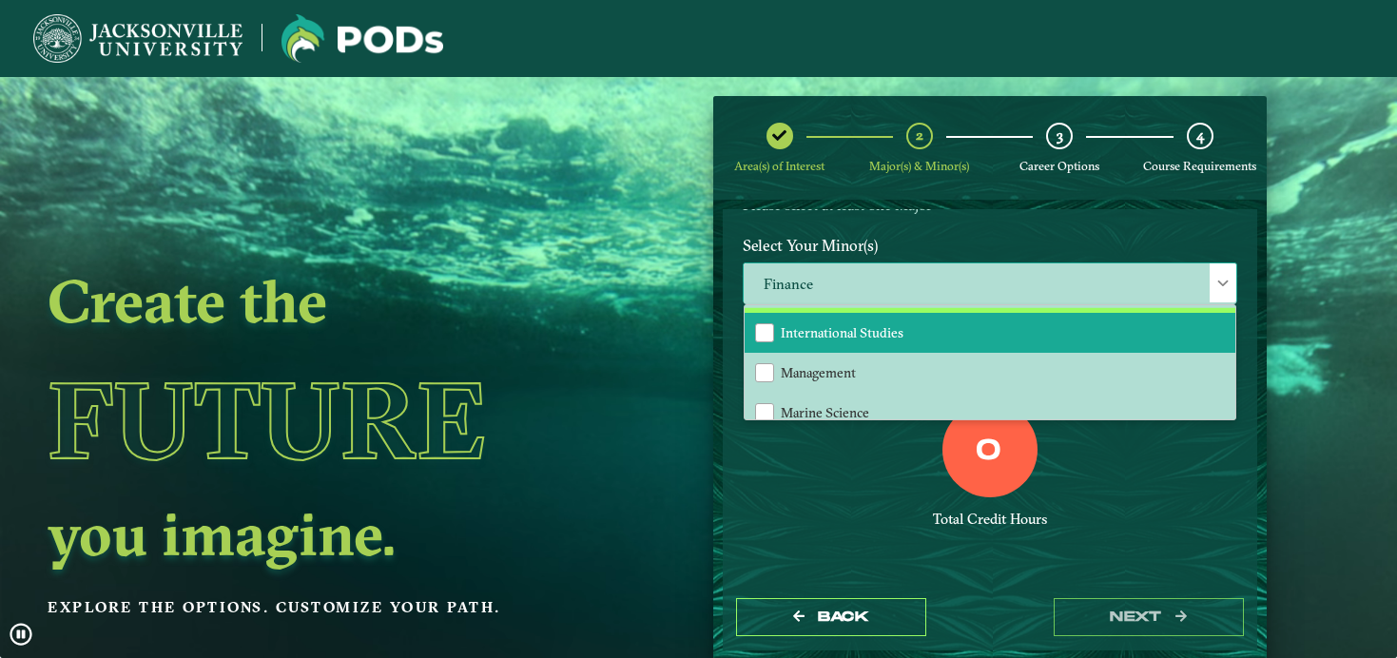
click at [843, 313] on li "International Studies" at bounding box center [989, 333] width 491 height 40
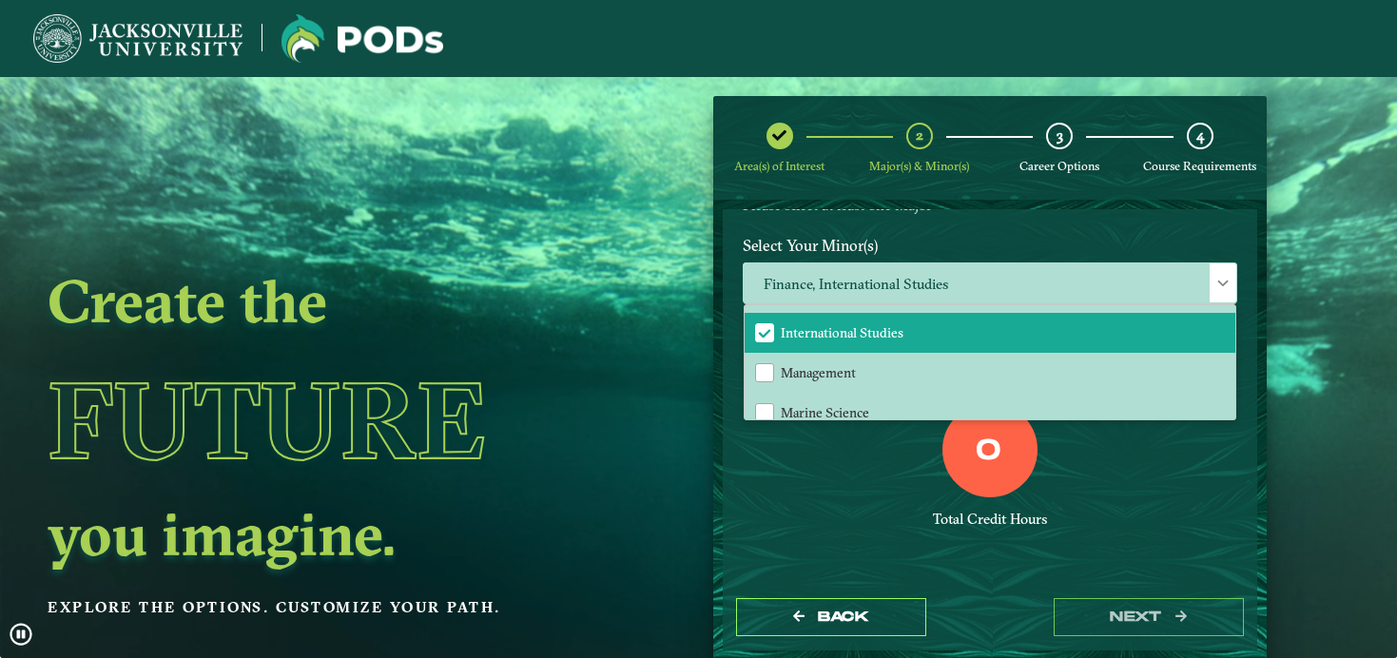
click at [841, 452] on div "0 Total Credit Hours" at bounding box center [989, 483] width 523 height 162
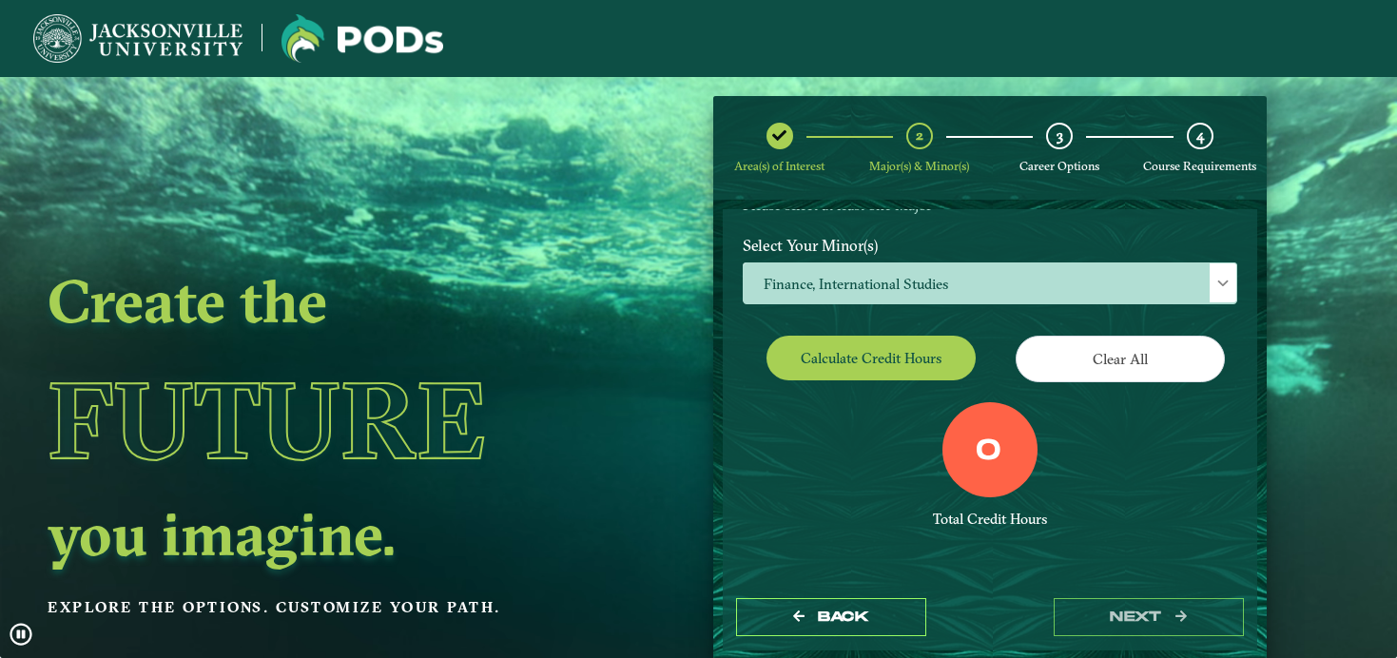
click at [862, 336] on button "Calculate credit hours" at bounding box center [870, 358] width 209 height 45
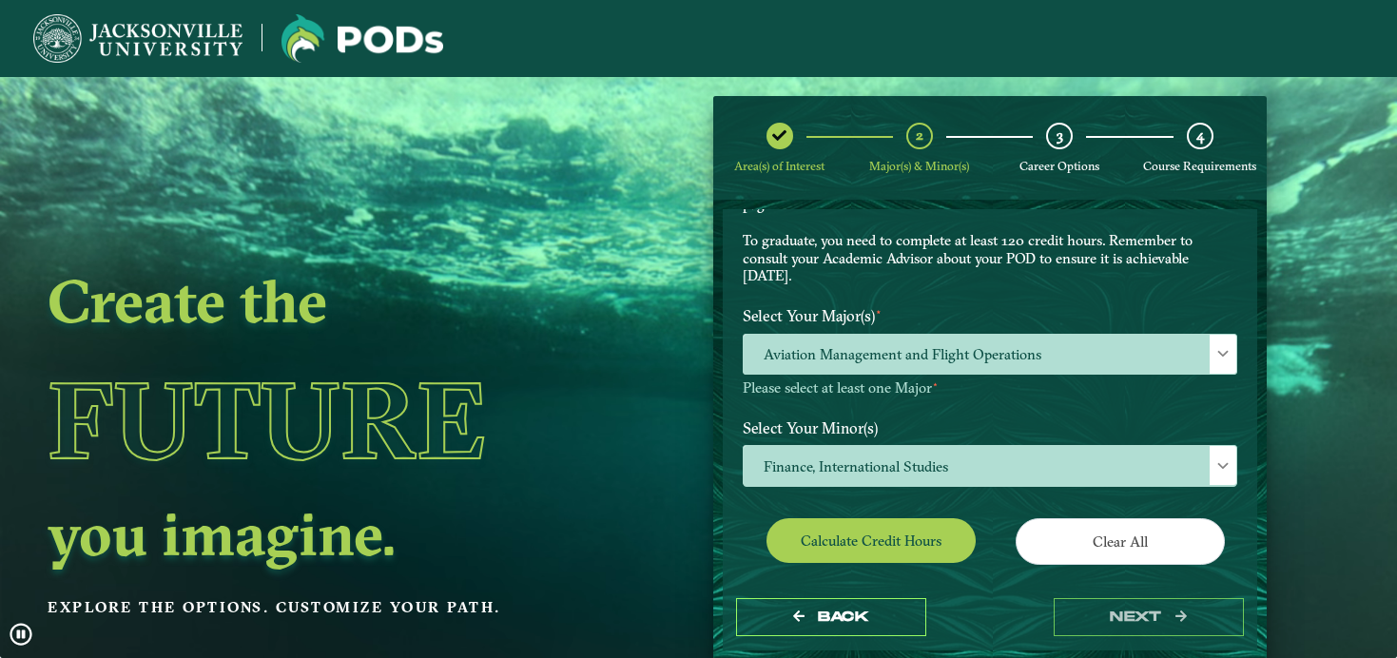
scroll to position [144, 0]
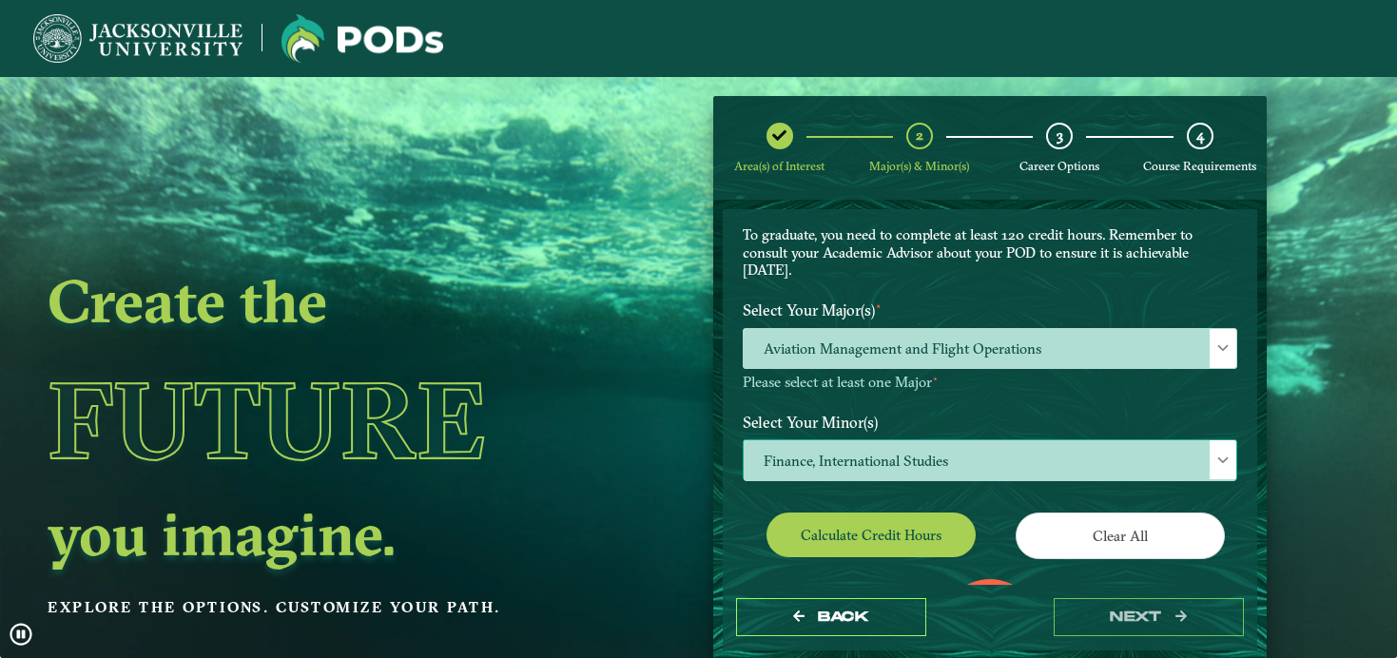
click at [950, 456] on span "Finance, International Studies" at bounding box center [989, 460] width 492 height 41
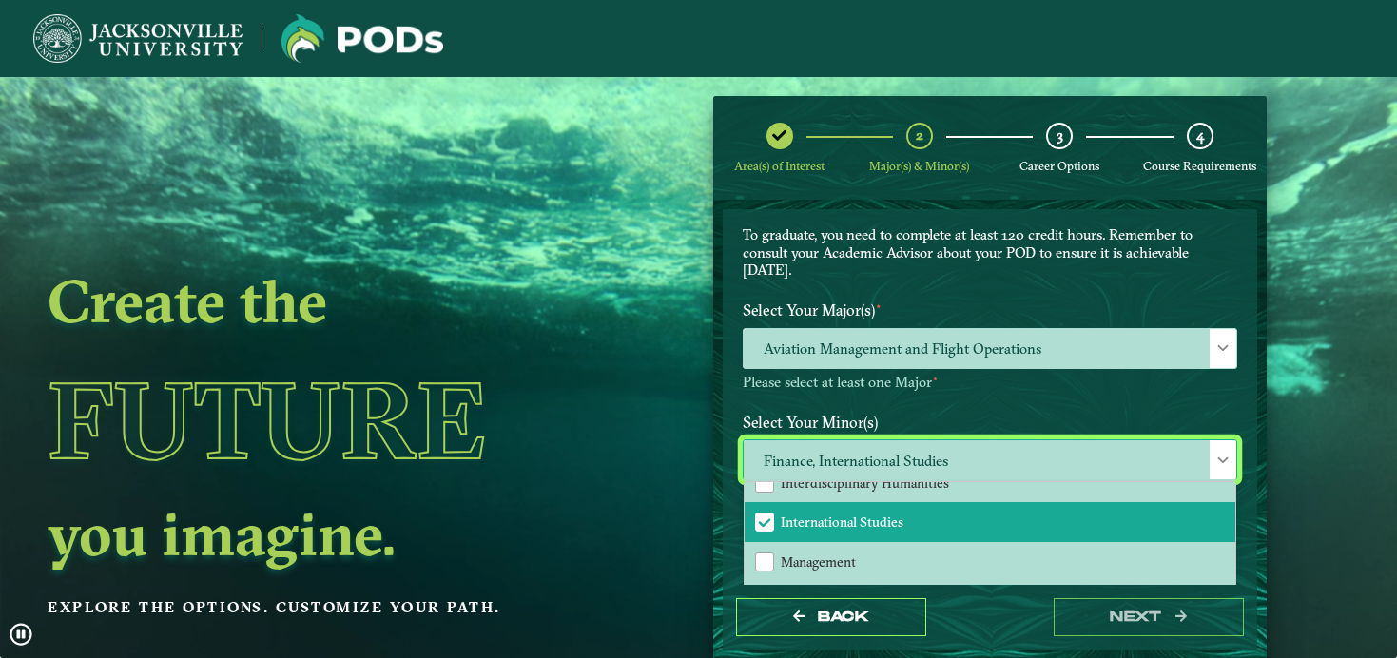
scroll to position [1203, 0]
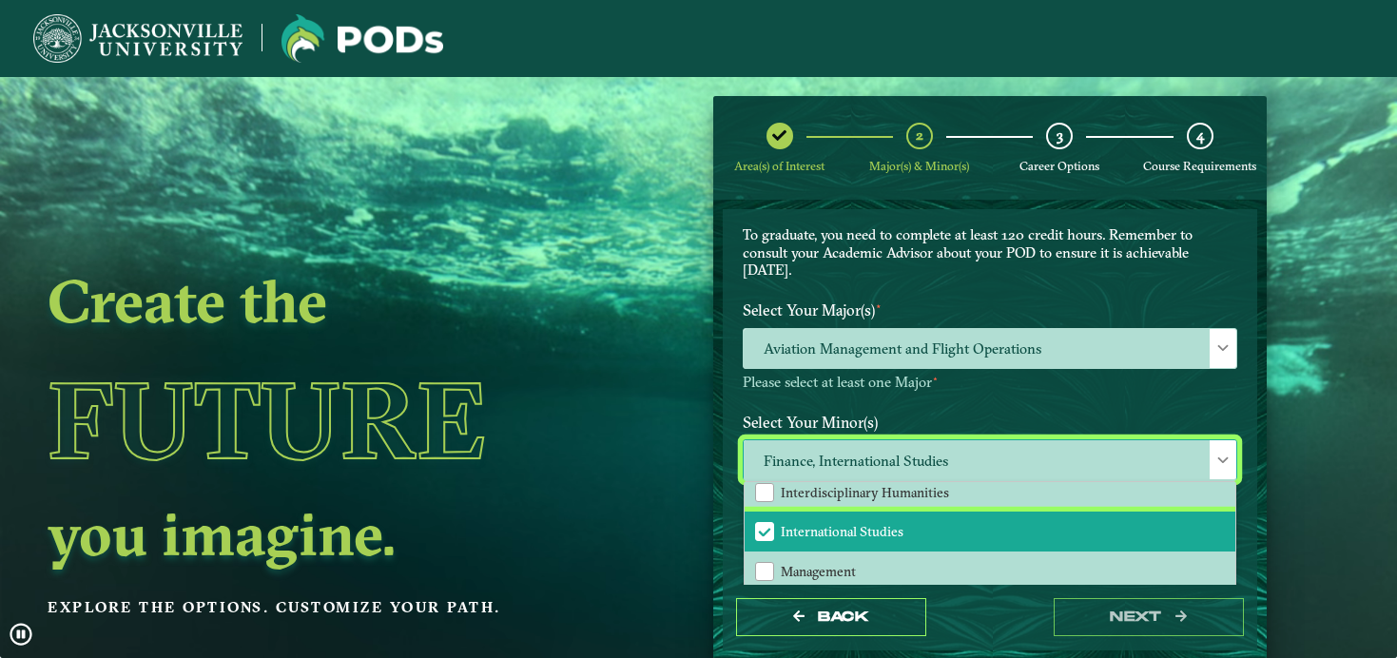
click at [806, 523] on span "International Studies" at bounding box center [842, 531] width 123 height 17
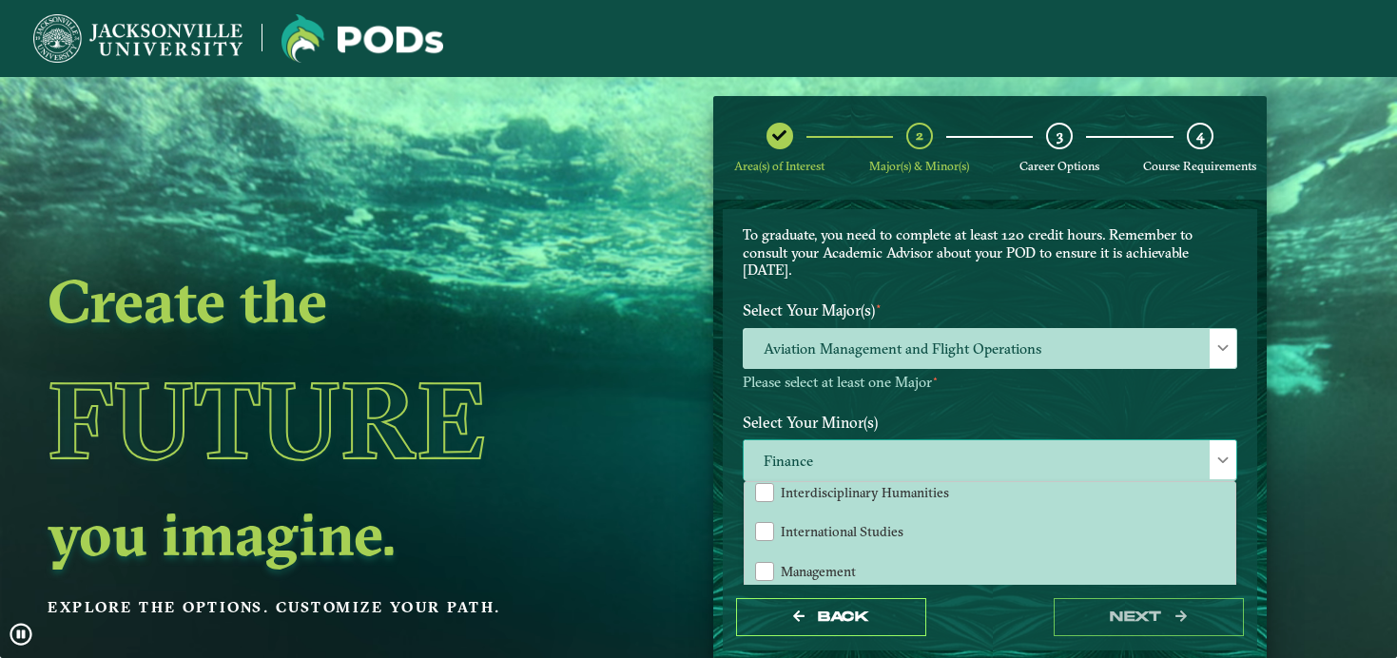
click at [1216, 454] on span at bounding box center [1222, 460] width 13 height 13
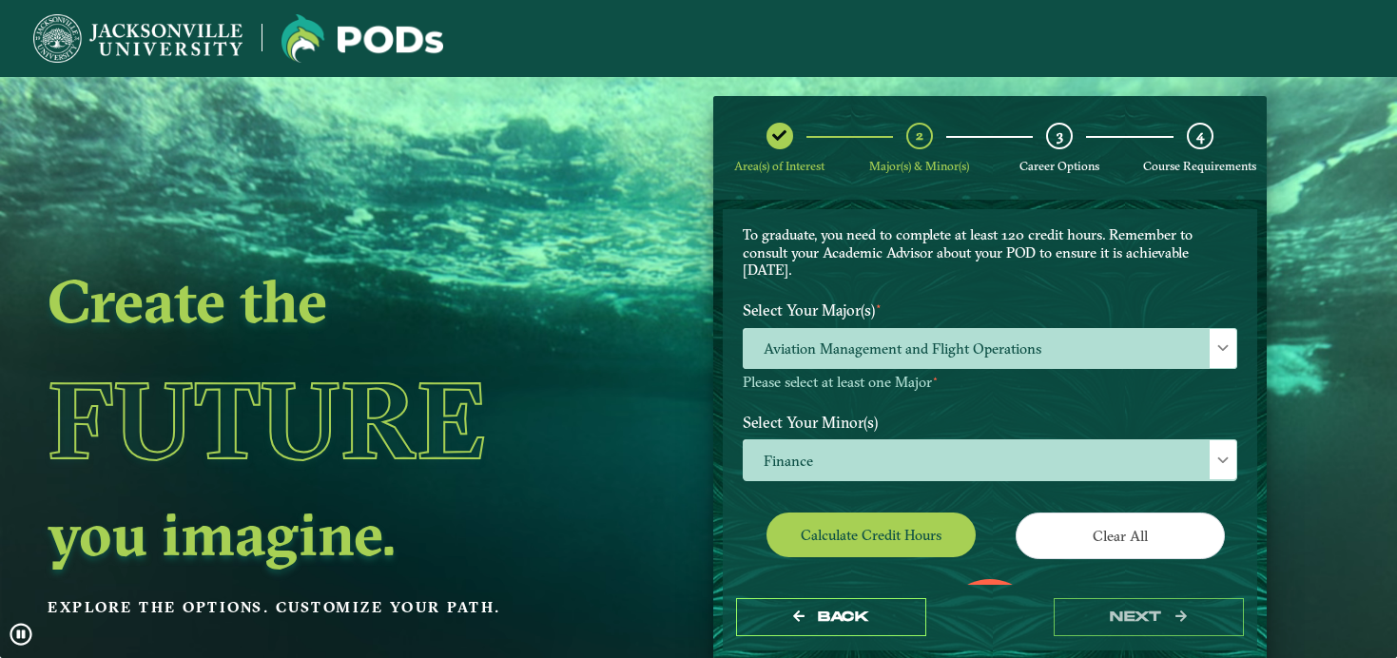
click at [890, 519] on button "Calculate credit hours" at bounding box center [870, 534] width 209 height 45
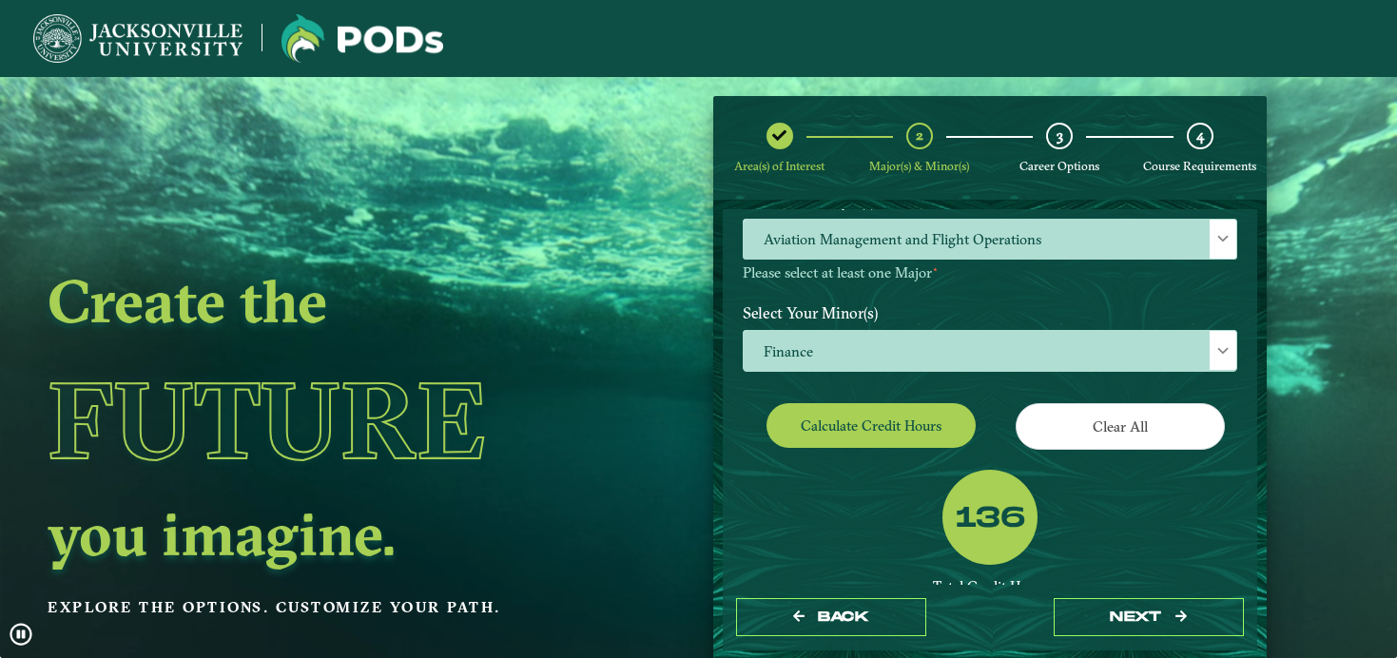
scroll to position [254, 0]
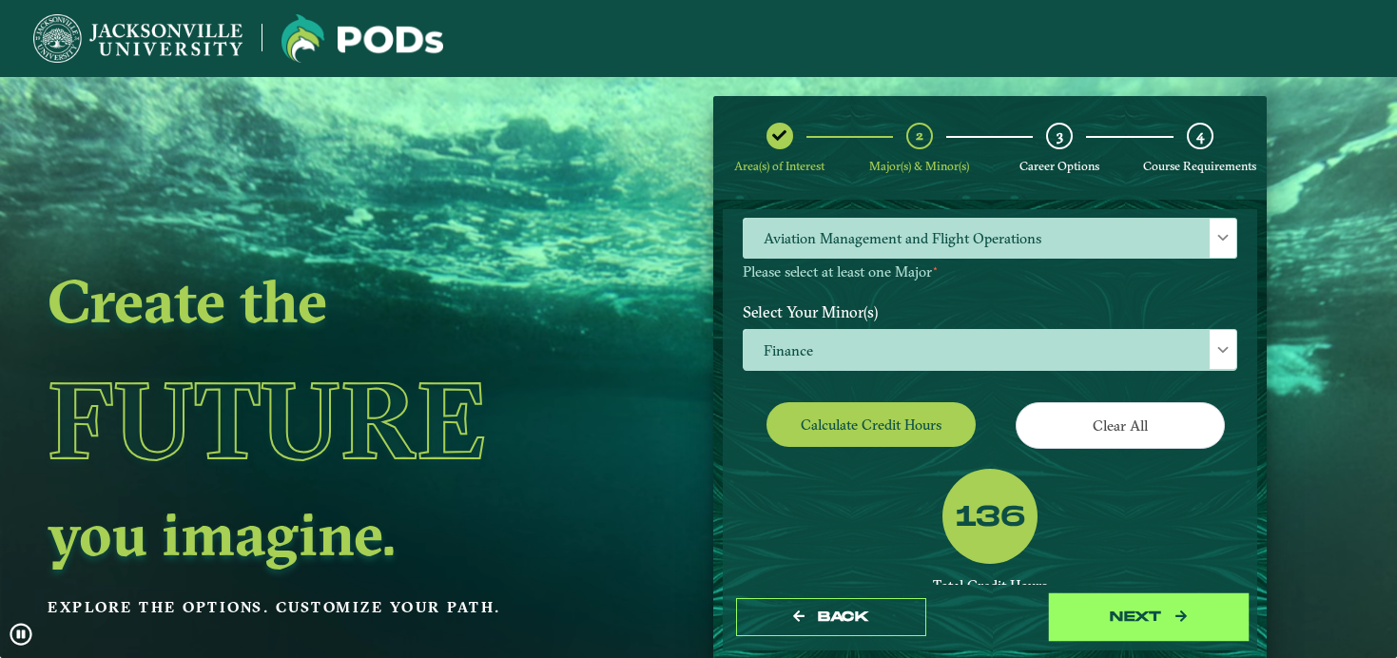
click at [1141, 622] on button "next" at bounding box center [1148, 617] width 190 height 39
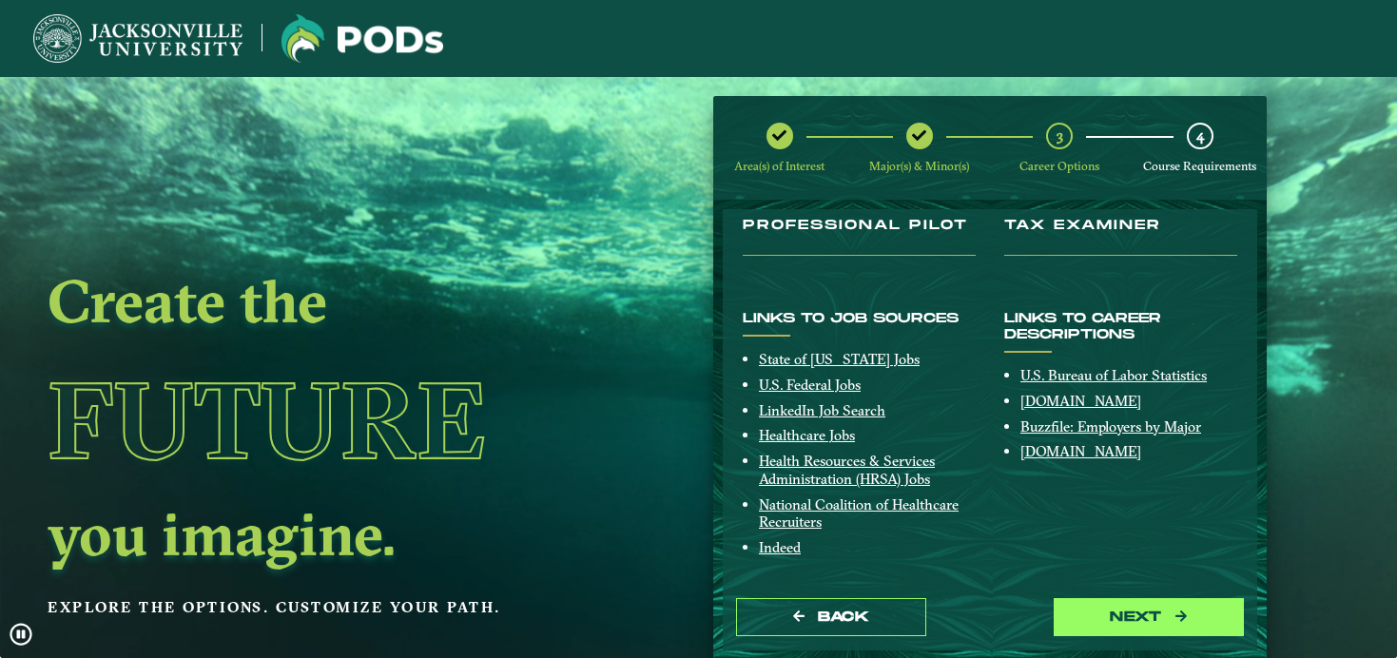
scroll to position [335, 0]
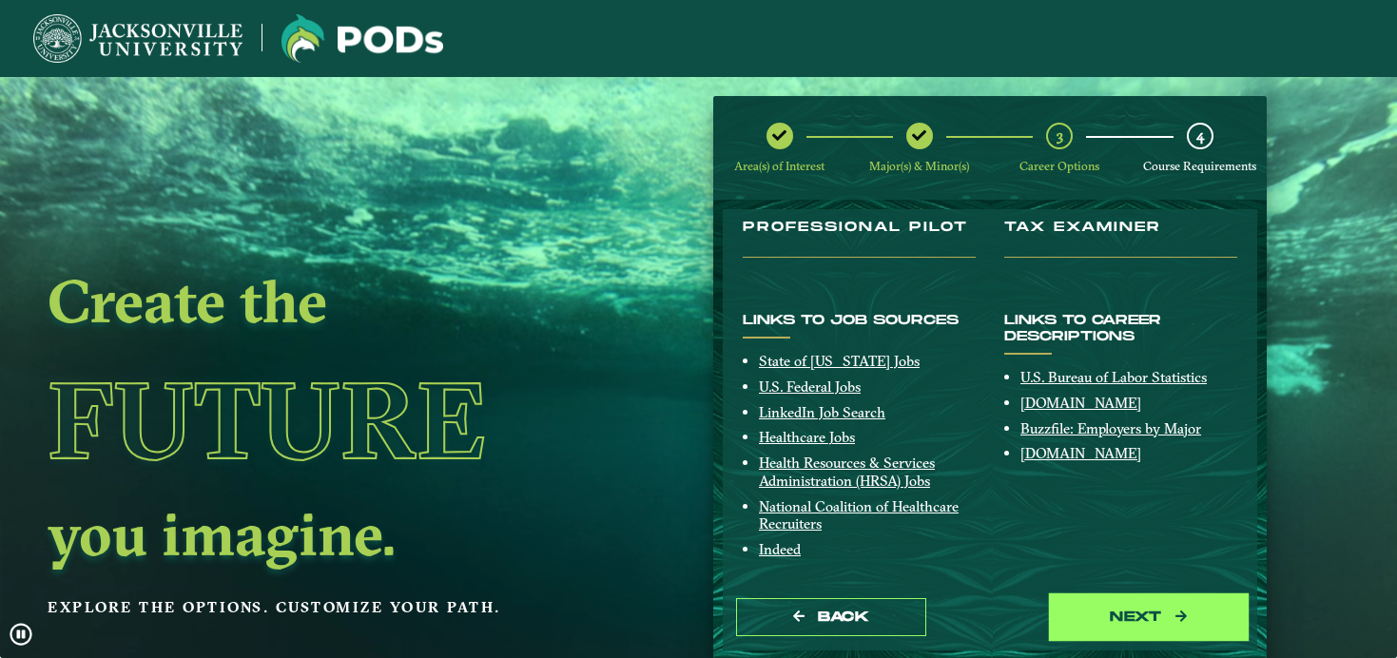
click at [1131, 630] on button "next" at bounding box center [1148, 617] width 190 height 39
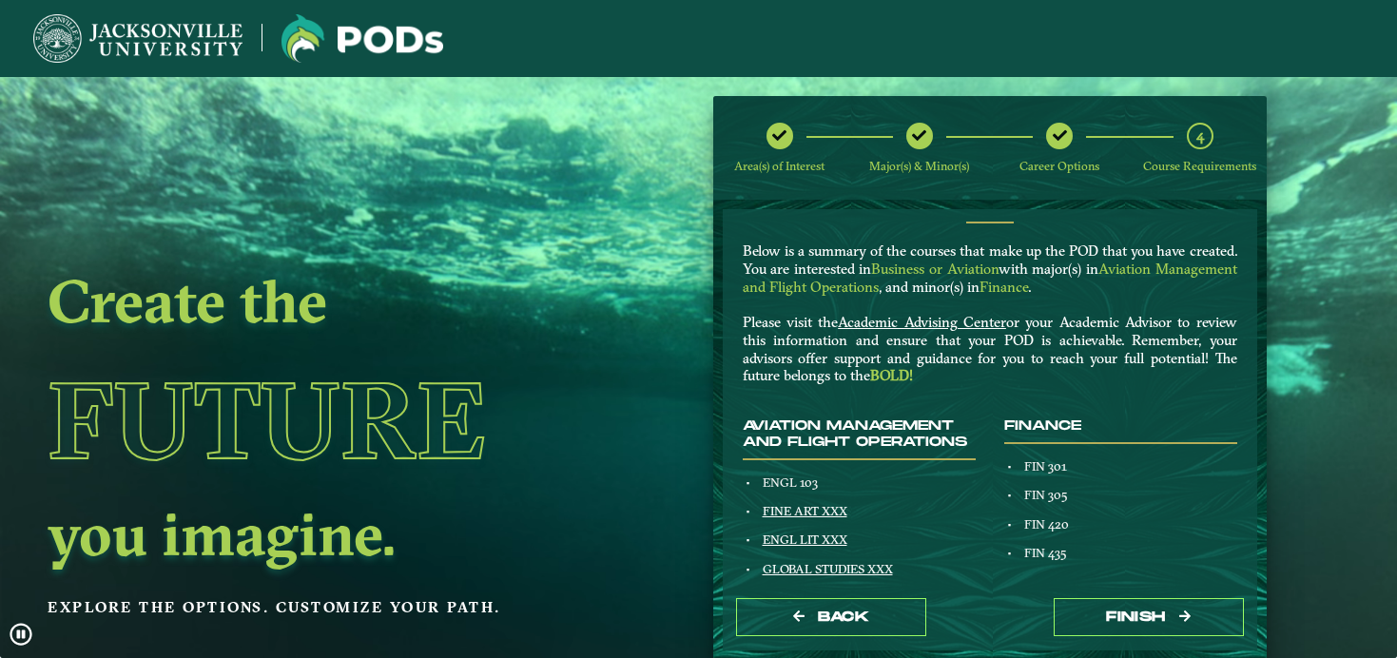
scroll to position [56, 0]
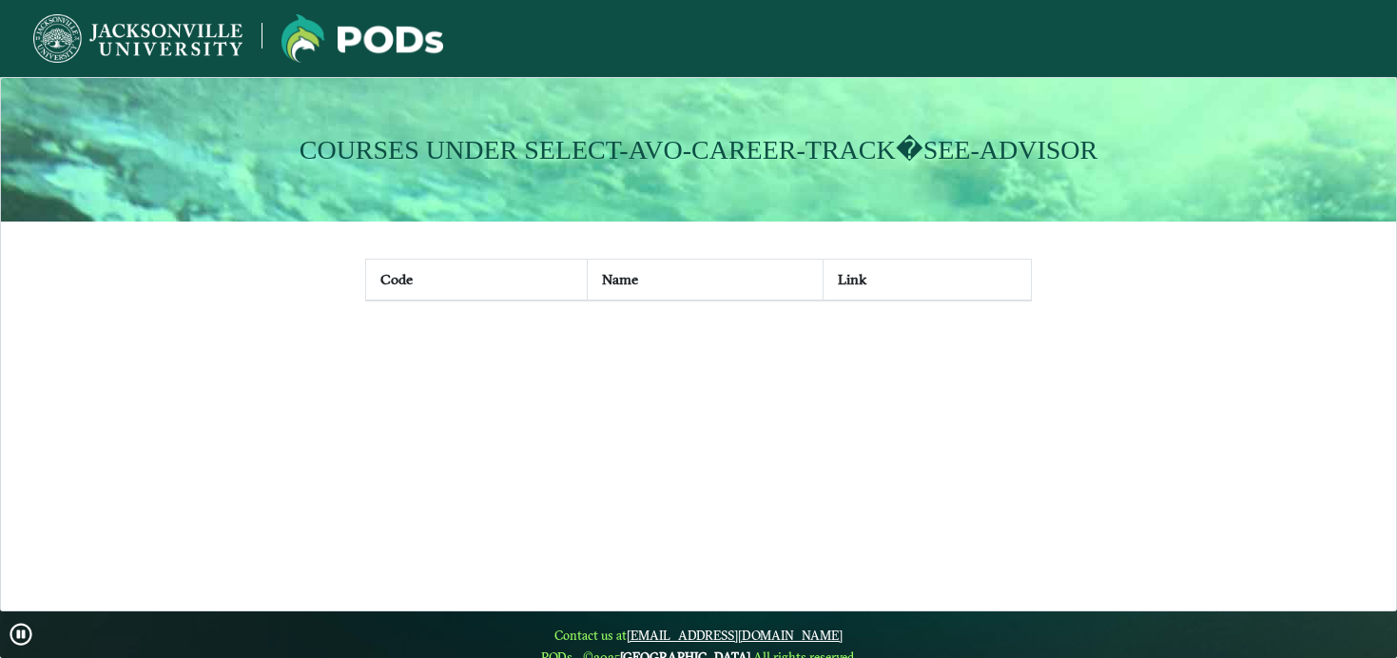
click at [642, 9] on nav at bounding box center [698, 38] width 1397 height 77
click at [666, 271] on th "Name" at bounding box center [706, 280] width 236 height 42
click at [620, 273] on th "Name" at bounding box center [706, 280] width 236 height 42
